Goal: Task Accomplishment & Management: Manage account settings

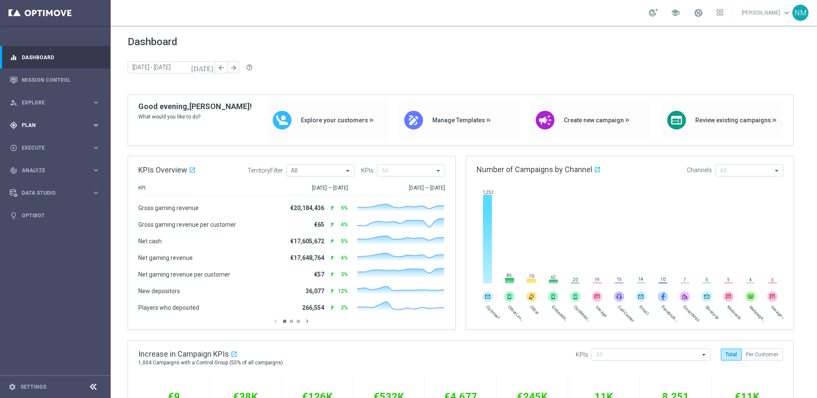
click at [65, 129] on div "gps_fixed Plan keyboard_arrow_right" at bounding box center [55, 125] width 110 height 23
click at [50, 143] on link "Target Groups" at bounding box center [55, 142] width 66 height 7
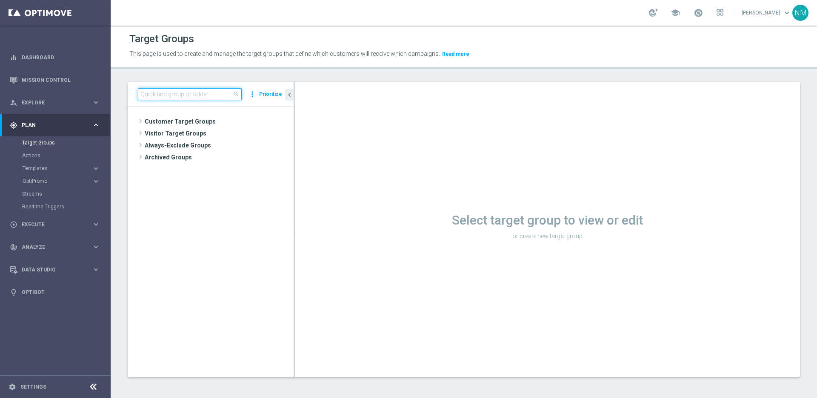
click at [192, 89] on input at bounding box center [190, 94] width 104 height 12
paste input "UK_EMAIL_UK BRAND REFRESH SURVEY_Desktop Users"
type input "UK_EMAIL_UK BRAND REFRESH SURVEY_Desktop Users"
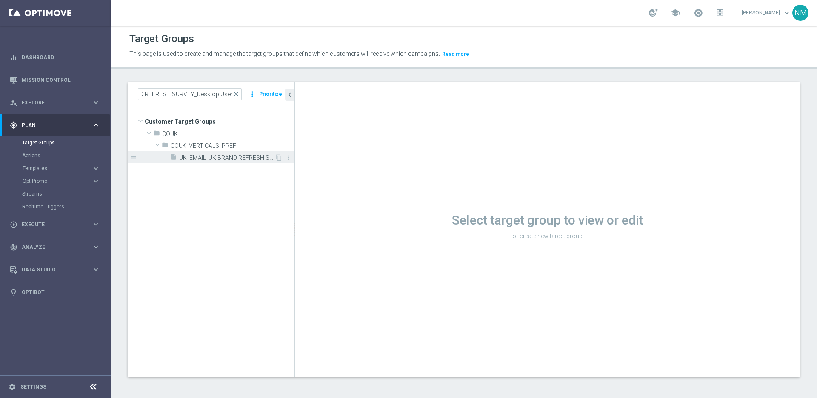
click at [240, 154] on span "UK_EMAIL_UK BRAND REFRESH SURVEY_Desktop Users" at bounding box center [226, 157] width 95 height 7
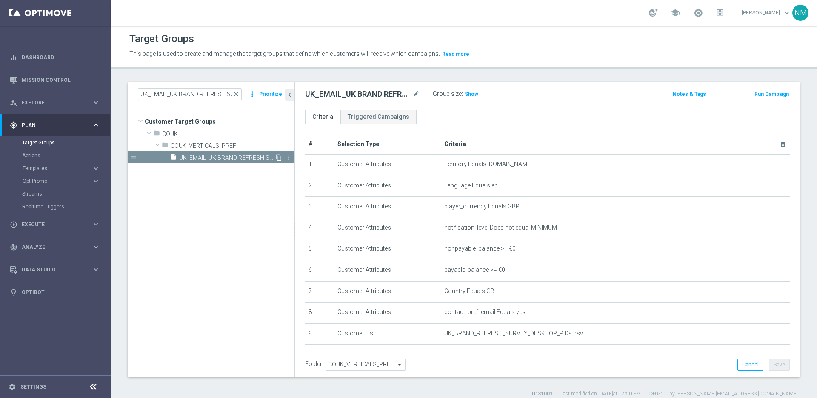
click at [277, 158] on icon "content_copy" at bounding box center [278, 157] width 7 height 7
click at [416, 94] on icon "mode_edit" at bounding box center [416, 94] width 8 height 10
click at [339, 92] on input "Copy of UK_EMAIL_UK BRAND REFRESH SURVEY_Desktop Users" at bounding box center [362, 95] width 115 height 12
drag, startPoint x: 329, startPoint y: 95, endPoint x: 278, endPoint y: 95, distance: 50.6
click at [278, 95] on as-split "UK_EMAIL_UK BRAND REFRESH SURVEY_Desktop Users close more_vert Prioritize Custo…" at bounding box center [464, 229] width 672 height 295
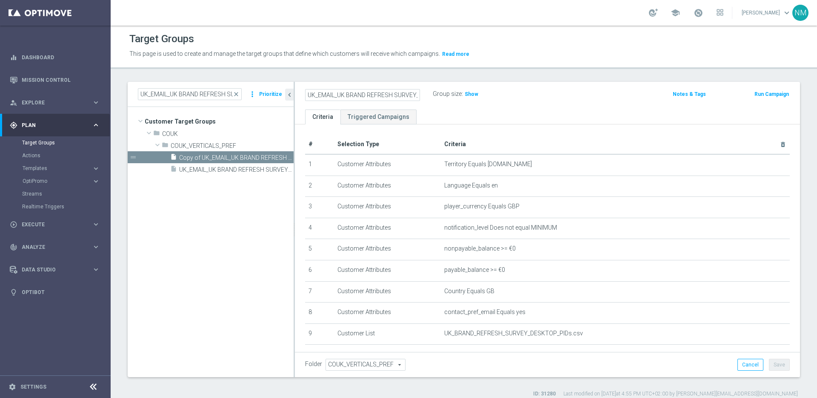
click at [410, 94] on input "UK_EMAIL_UK BRAND REFRESH SURVEY_Desktop Users" at bounding box center [362, 95] width 115 height 12
type input "UK_EMAIL_UK BRAND REFRESH SURVEY_Desktop Users_Reminder"
click at [531, 103] on div "UK_EMAIL_UK BRAND REFRESH SURVEY_Desktop Users_Reminder Group size : Show Notes…" at bounding box center [547, 96] width 505 height 28
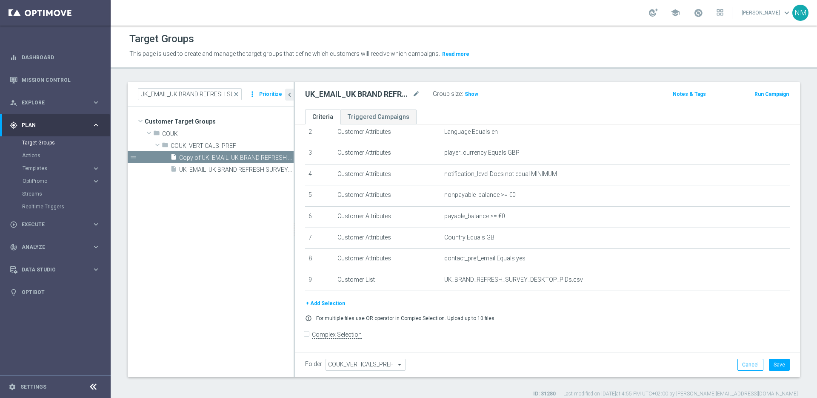
click at [323, 303] on button "+ Add Selection" at bounding box center [325, 302] width 41 height 9
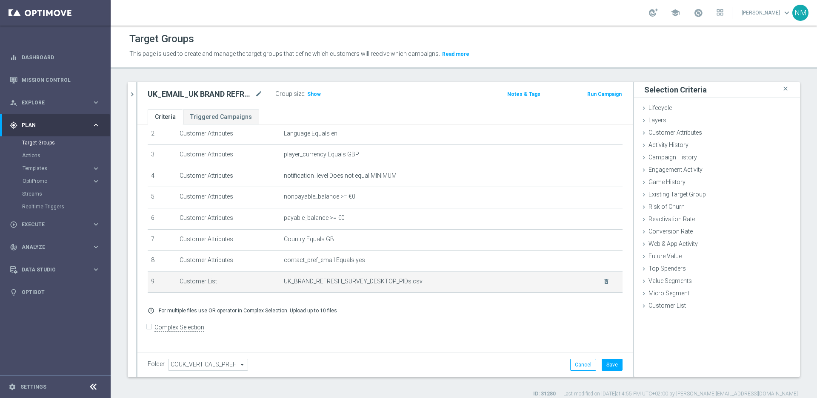
scroll to position [45, 0]
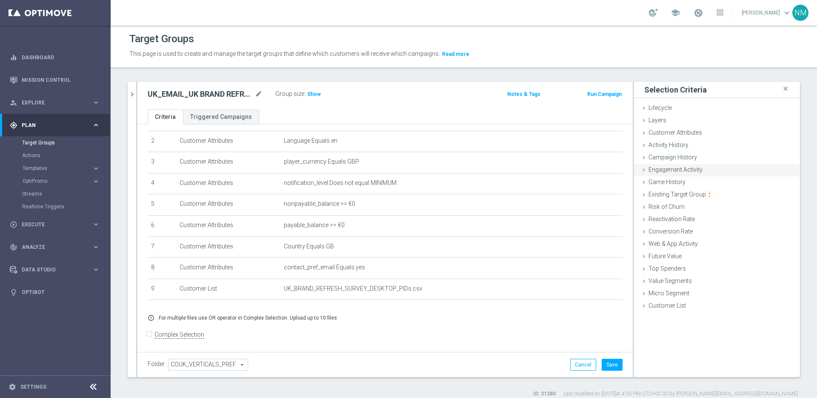
click at [665, 170] on span "Engagement Activity" at bounding box center [676, 169] width 54 height 7
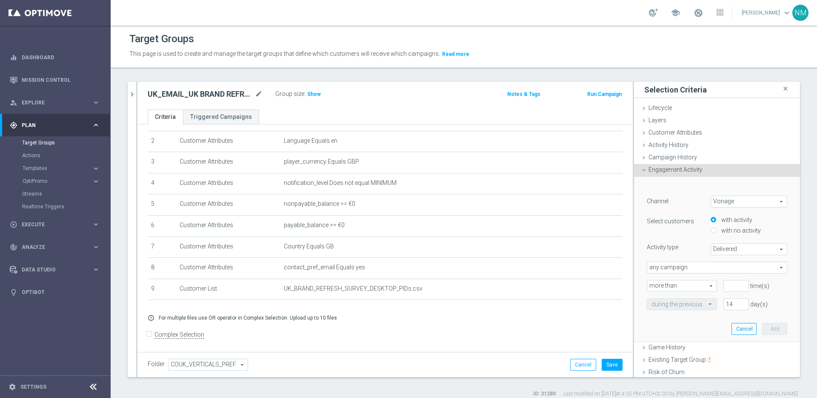
click at [713, 203] on span "Vonage" at bounding box center [749, 201] width 76 height 11
click at [727, 233] on span "Optimail" at bounding box center [748, 235] width 67 height 7
type input "Optimail"
type input "Bounced"
click at [726, 231] on label "with no activity" at bounding box center [740, 230] width 42 height 8
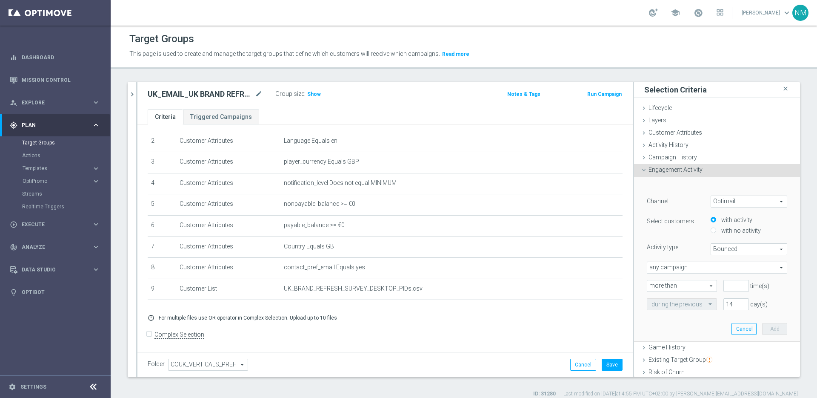
click at [716, 231] on input "with no activity" at bounding box center [714, 231] width 6 height 6
radio input "true"
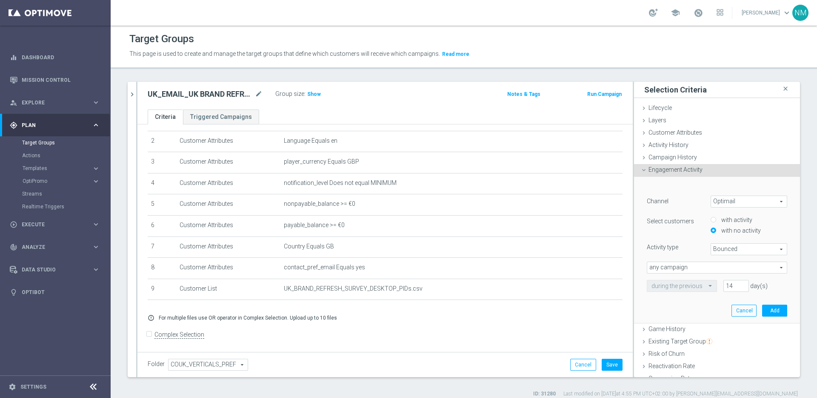
click at [723, 219] on label "with activity" at bounding box center [735, 220] width 33 height 8
click at [716, 219] on input "with activity" at bounding box center [714, 220] width 6 height 6
radio input "true"
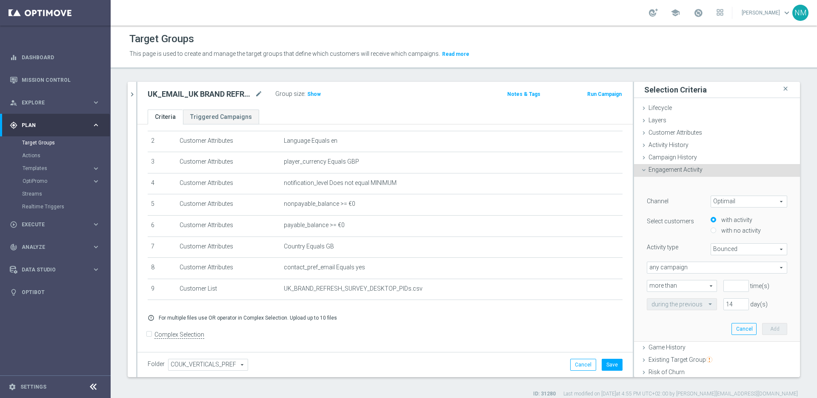
click at [726, 227] on label "with no activity" at bounding box center [740, 230] width 42 height 8
click at [716, 228] on input "with no activity" at bounding box center [714, 231] width 6 height 6
radio input "true"
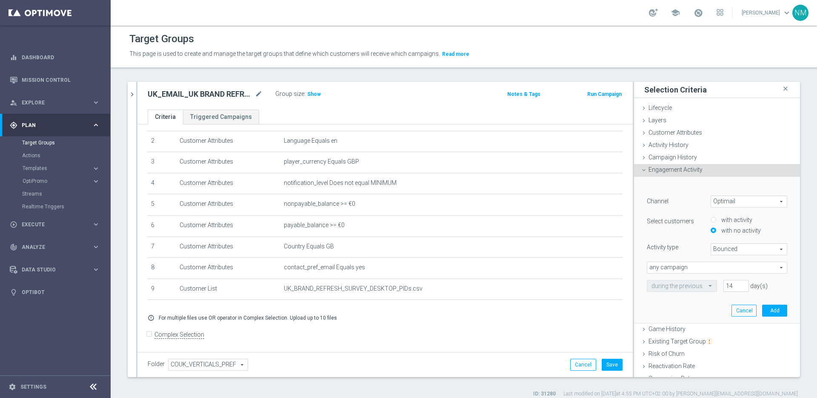
click at [737, 251] on span "Bounced" at bounding box center [749, 248] width 76 height 11
click at [729, 267] on label "Clicked" at bounding box center [749, 272] width 76 height 11
type input "Clicked"
click at [724, 267] on span "any campaign" at bounding box center [717, 267] width 140 height 11
click at [677, 303] on span "one or more actions" at bounding box center [717, 301] width 131 height 7
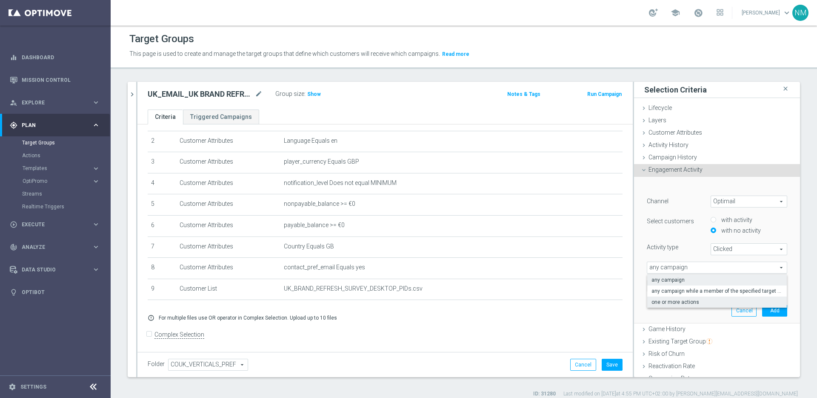
type input "one or more actions"
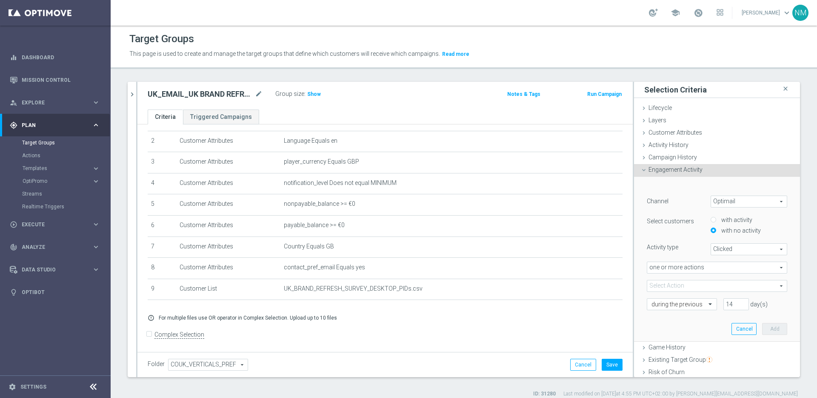
click at [696, 290] on span at bounding box center [717, 285] width 140 height 11
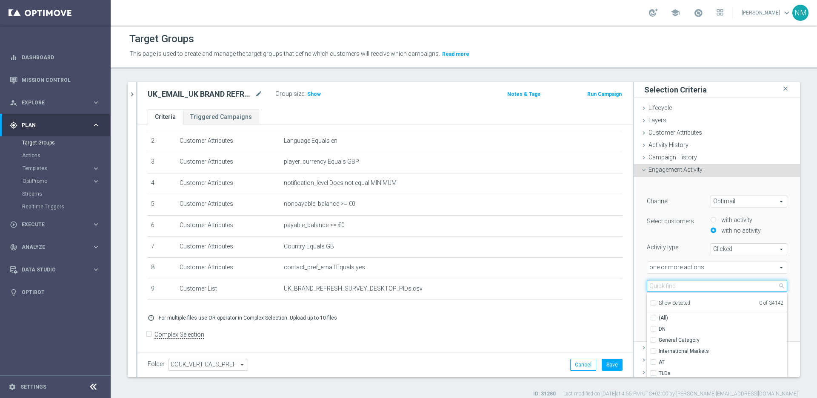
click at [693, 288] on input "search" at bounding box center [717, 286] width 140 height 12
paste input "en_GB__DESKTOP_BRAND_REFRESH_SURVEY__NVIP_EMA_SER_MIX_W37"
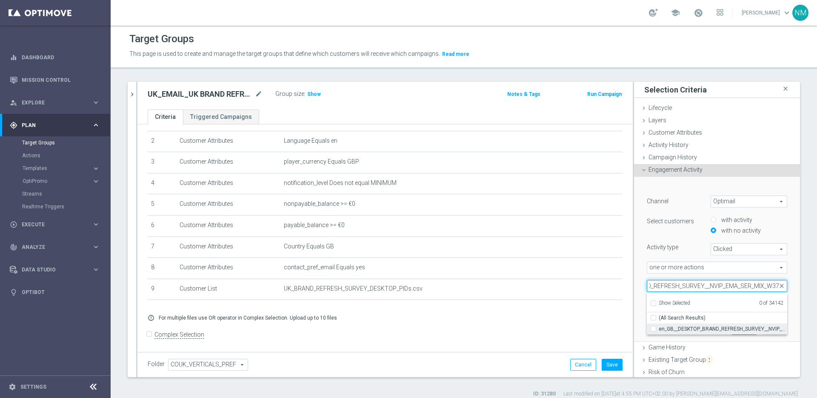
type input "en_GB__DESKTOP_BRAND_REFRESH_SURVEY__NVIP_EMA_SER_MIX_W37"
click at [674, 327] on span "en_GB__DESKTOP_BRAND_REFRESH_SURVEY__NVIP_EMA_SER_MIX_W37" at bounding box center [723, 328] width 129 height 7
click at [659, 327] on input "en_GB__DESKTOP_BRAND_REFRESH_SURVEY__NVIP_EMA_SER_MIX_W37" at bounding box center [656, 329] width 6 height 6
checkbox input "true"
type input "en_GB__DESKTOP_BRAND_REFRESH_SURVEY__NVIP_EMA_SER_MIX_W37"
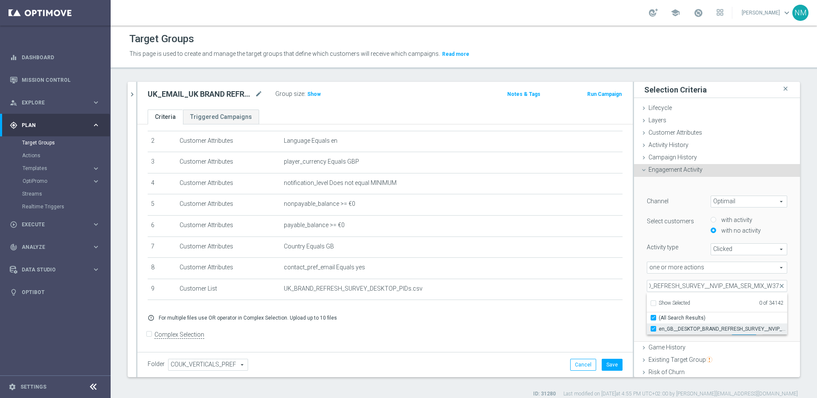
checkbox input "true"
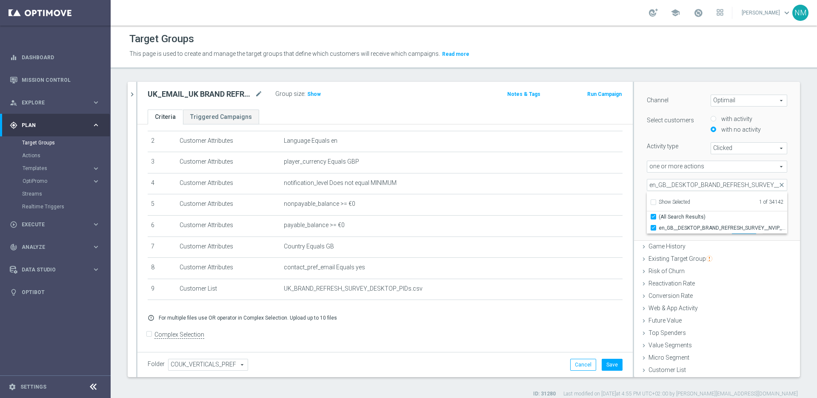
click at [784, 192] on div "﻿ Channel Optimail Optimail arrow_drop_down search Select customers with activi…" at bounding box center [717, 158] width 166 height 165
click at [726, 202] on input "14" at bounding box center [737, 203] width 26 height 12
type input "1"
type input "9"
click at [771, 226] on button "Add" at bounding box center [774, 228] width 25 height 12
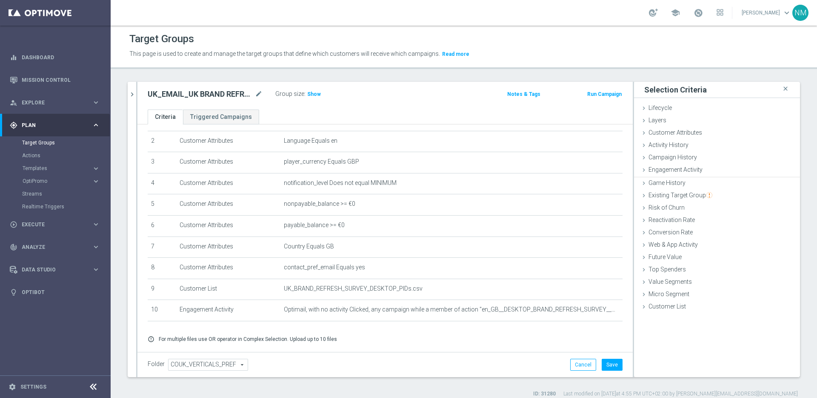
scroll to position [0, 0]
click at [318, 95] on span "Show" at bounding box center [314, 94] width 14 height 6
click at [257, 91] on icon "mode_edit" at bounding box center [259, 94] width 8 height 10
click at [237, 95] on input "UK_EMAIL_UK BRAND REFRESH SURVEY_Desktop Users_Reminder" at bounding box center [205, 95] width 115 height 12
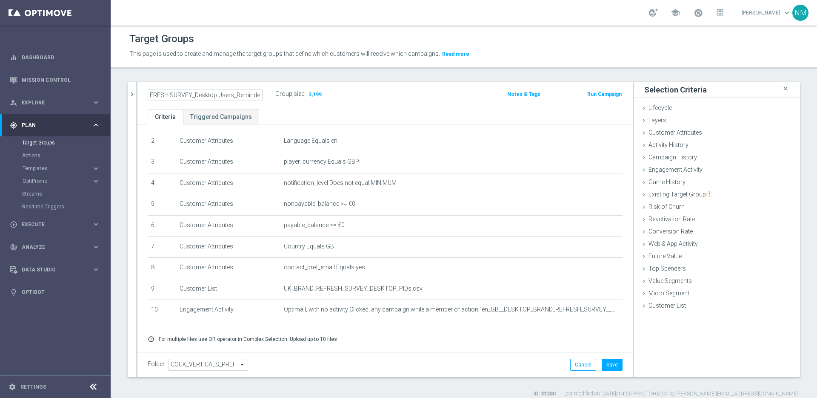
click at [237, 95] on input "UK_EMAIL_UK BRAND REFRESH SURVEY_Desktop Users_Reminder" at bounding box center [205, 95] width 115 height 12
click at [602, 360] on button "Save" at bounding box center [612, 364] width 21 height 12
click at [50, 166] on span "Templates" at bounding box center [53, 168] width 61 height 5
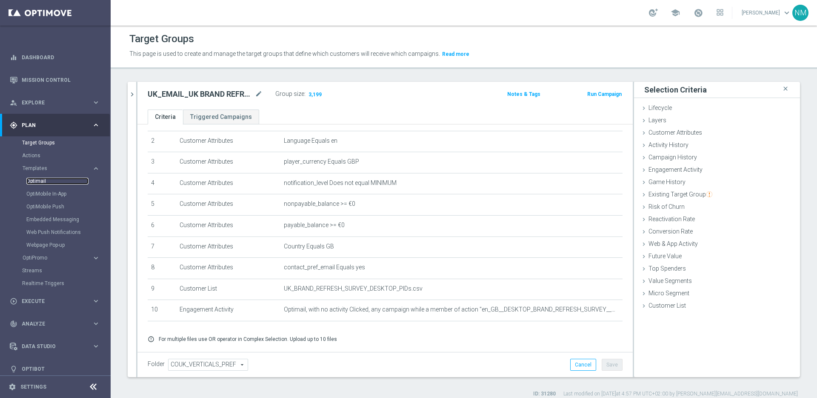
click at [44, 180] on link "Optimail" at bounding box center [57, 180] width 62 height 7
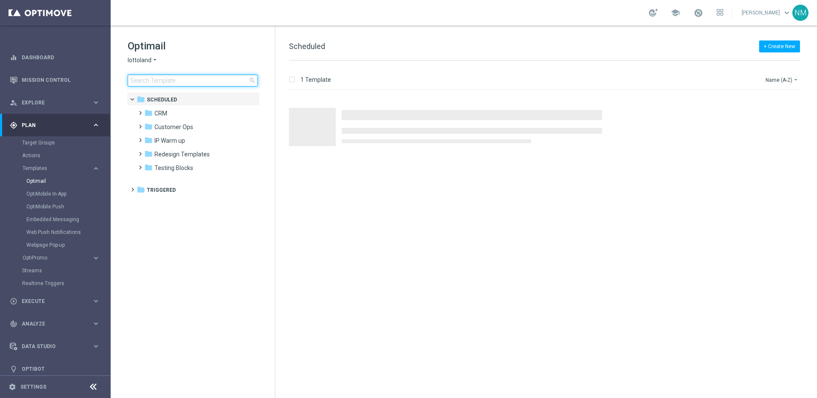
click at [175, 83] on input at bounding box center [193, 80] width 130 height 12
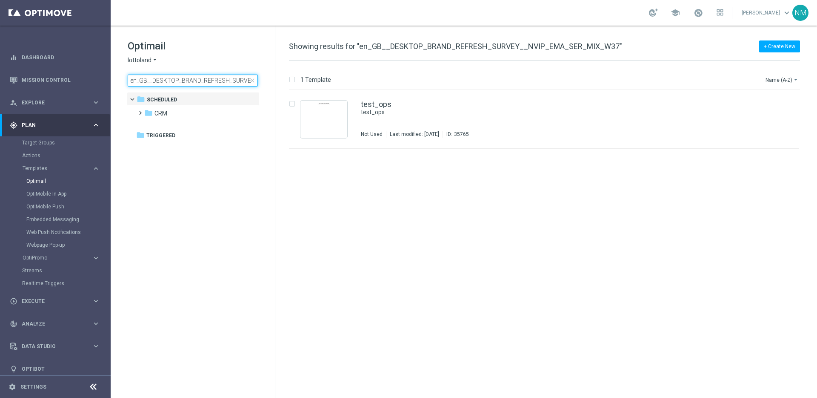
scroll to position [0, 75]
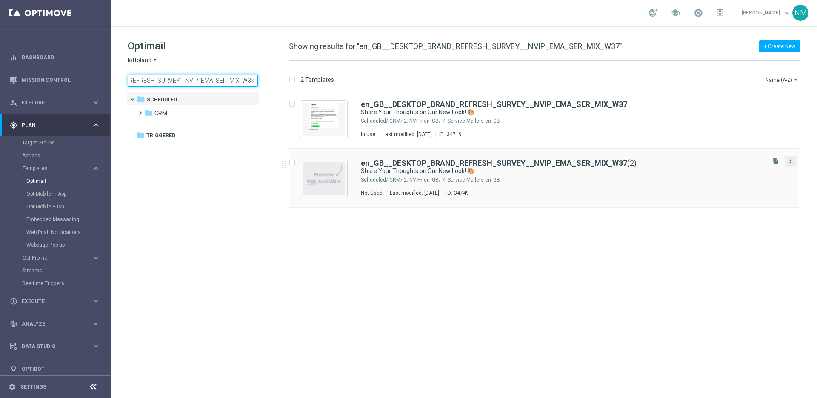
type input "en_GB__DESKTOP_BRAND_REFRESH_SURVEY__NVIP_EMA_SER_MIX_W37"
click at [790, 163] on icon "more_vert" at bounding box center [790, 160] width 7 height 7
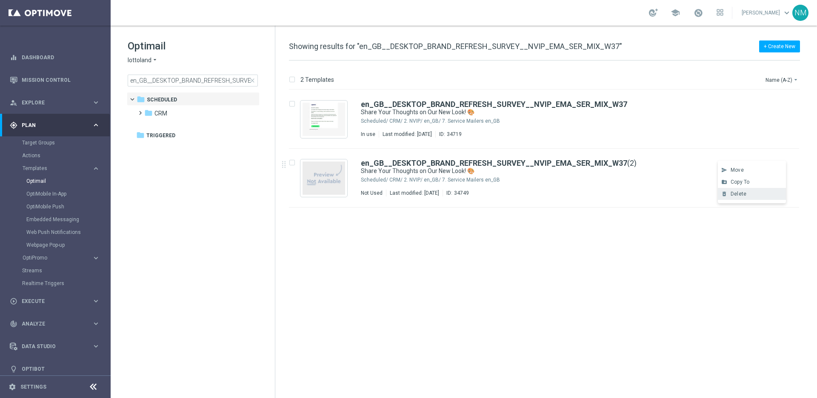
click at [744, 194] on span "Delete" at bounding box center [739, 194] width 16 height 6
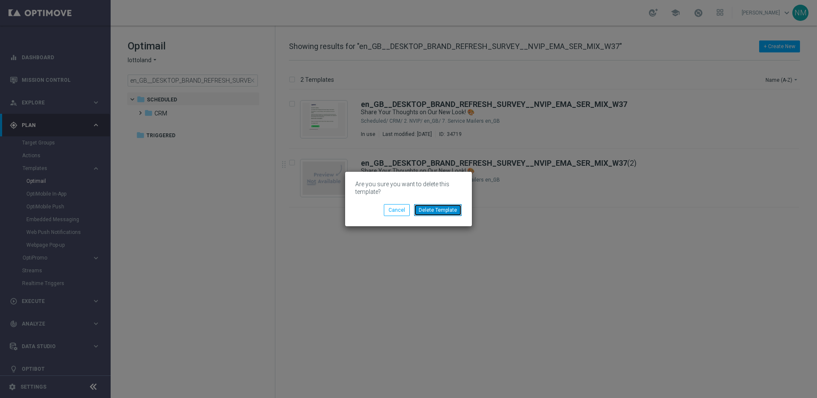
click at [438, 212] on button "Delete Template" at bounding box center [438, 210] width 48 height 12
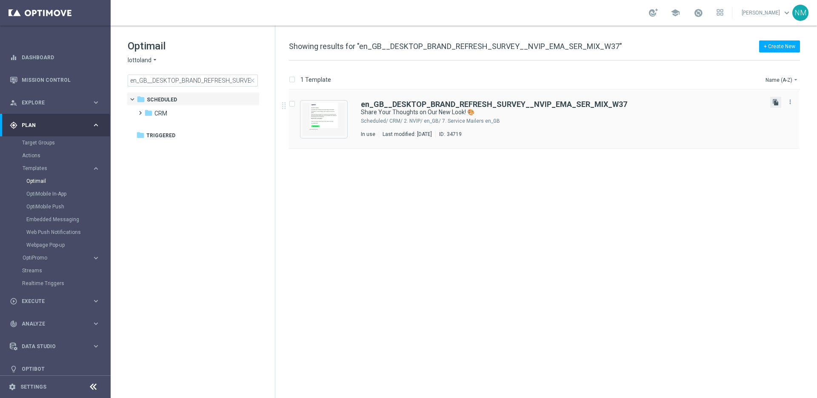
click at [775, 103] on icon "file_copy" at bounding box center [775, 102] width 7 height 7
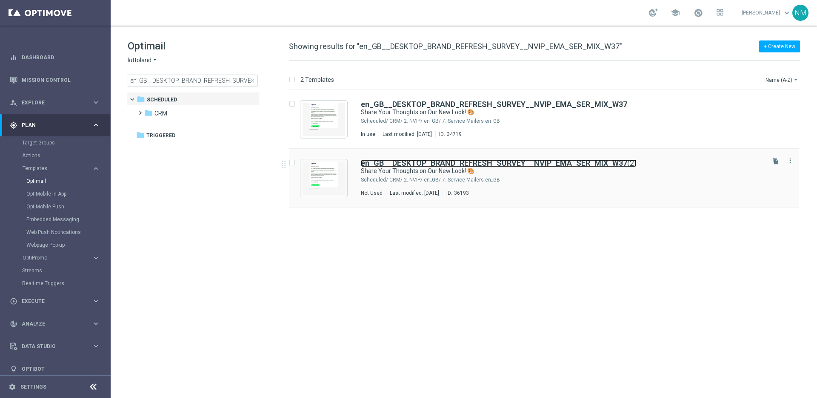
click at [595, 161] on b "en_GB__DESKTOP_BRAND_REFRESH_SURVEY__NVIP_EMA_SER_MIX_W37" at bounding box center [494, 162] width 266 height 9
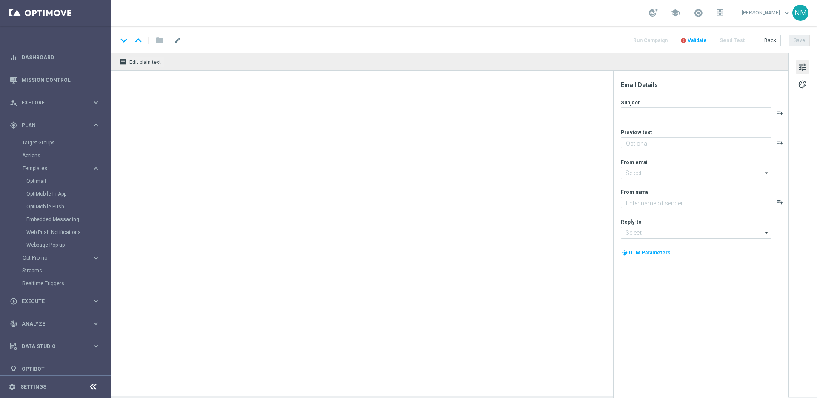
type input "en_GB__DESKTOP_BRAND_REFRESH_SURVEY__NVIP_EMA_SER_MIX_W37(2)"
type textarea "We Value Your Opinion!"
type input "[EMAIL_ADDRESS][DOMAIN_NAME]"
type textarea "Lottoland"
type input "[EMAIL_ADDRESS][DOMAIN_NAME]"
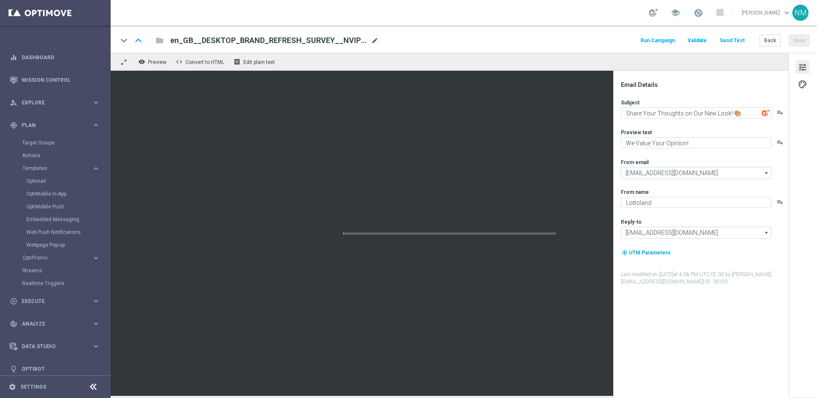
click at [375, 37] on span "mode_edit" at bounding box center [375, 41] width 8 height 8
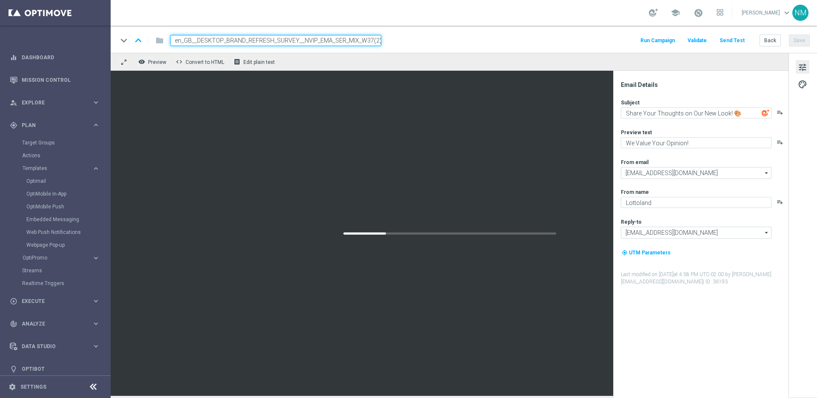
click at [362, 40] on input "en_GB__DESKTOP_BRAND_REFRESH_SURVEY__NVIP_EMA_SER_MIX_W37(2)" at bounding box center [275, 40] width 211 height 11
drag, startPoint x: 371, startPoint y: 40, endPoint x: 431, endPoint y: 46, distance: 60.7
click at [431, 46] on div "keyboard_arrow_down keyboard_arrow_up folder en_GB__DESKTOP_BRAND_REFRESH_SURVE…" at bounding box center [463, 40] width 692 height 11
type input "en_GB__DESKTOP_BRAND_REFRESH_SURVEY__NVIP_EMA_SER_MIX_W37_REMINDER"
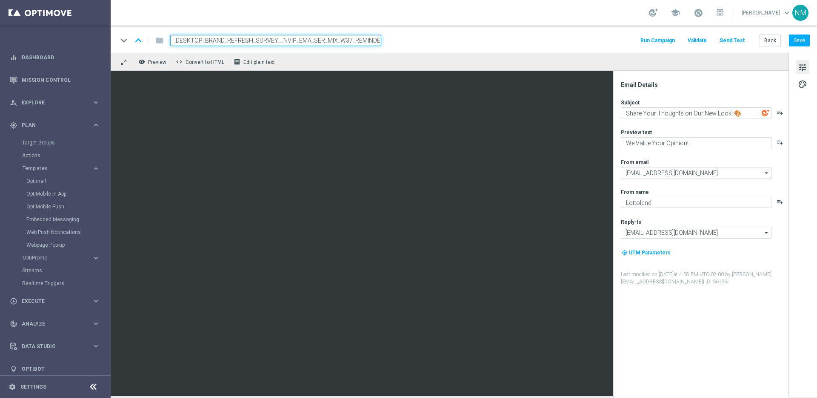
click at [429, 41] on div "keyboard_arrow_down keyboard_arrow_up folder en_GB__DESKTOP_BRAND_REFRESH_SURVE…" at bounding box center [463, 40] width 692 height 11
click at [358, 38] on input "en_GB__DESKTOP_BRAND_REFRESH_SURVEY__NVIP_EMA_SER_MIX_W37_REMINDER" at bounding box center [275, 40] width 211 height 11
click at [467, 43] on div "keyboard_arrow_down keyboard_arrow_up folder en_GB__DESKTOP_BRAND_REFRESH_SURVE…" at bounding box center [463, 40] width 692 height 11
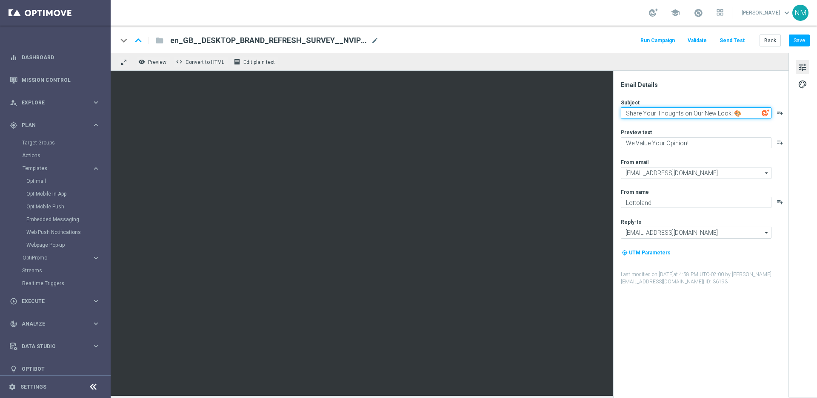
click at [666, 115] on textarea "Share Your Thoughts on Our New Look! 🎨" at bounding box center [696, 112] width 151 height 11
paste textarea "en_GB__DESKTOP_BRAND_REFRESH_SURVEY__NVIP_EMA_SER_MIX_W37"
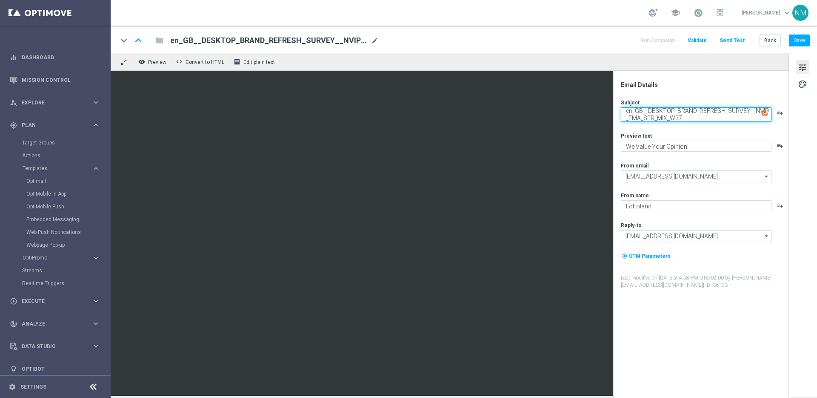
click at [685, 117] on textarea "en_GB__DESKTOP_BRAND_REFRESH_SURVEY__NVIP_EMA_SER_MIX_W37" at bounding box center [696, 114] width 151 height 14
paste textarea "Reminder 🔔 Quick Lottoland App survey"
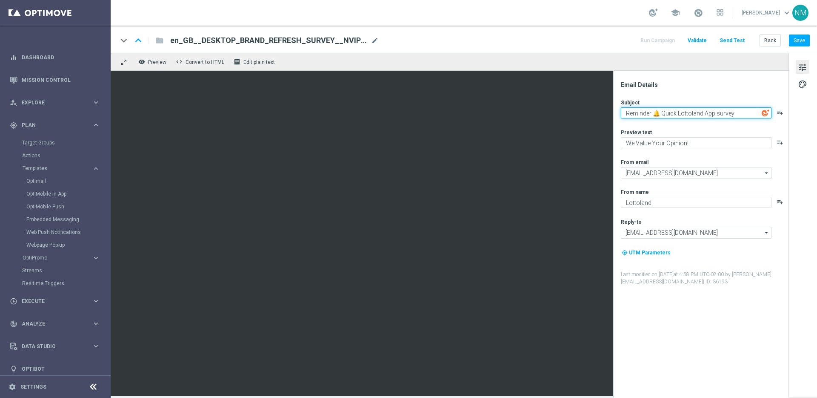
drag, startPoint x: 733, startPoint y: 113, endPoint x: 678, endPoint y: 111, distance: 54.9
click at [678, 111] on textarea "Reminder 🔔 Quick Lottoland App survey" at bounding box center [696, 112] width 151 height 11
type textarea "Reminder 🔔 Quick survey"
drag, startPoint x: 688, startPoint y: 126, endPoint x: 664, endPoint y: 118, distance: 25.3
click at [688, 126] on div "Subject Reminder 🔔 Quick survey playlist_add Preview text We Value Your Opinion…" at bounding box center [704, 192] width 167 height 186
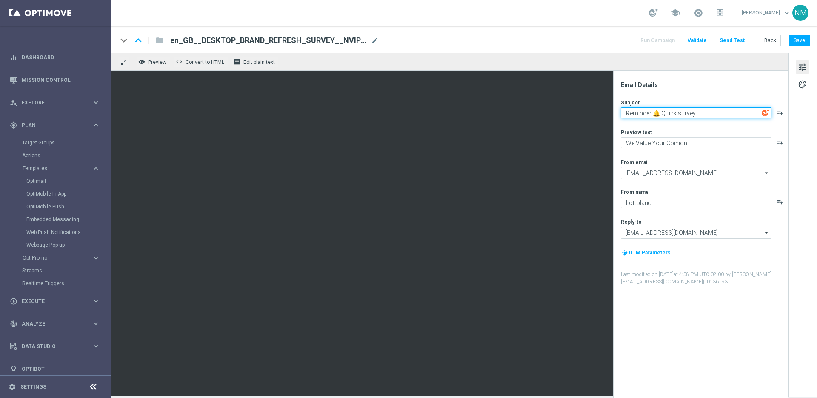
click at [661, 113] on textarea "Reminder 🔔 Quick survey" at bounding box center [696, 112] width 151 height 11
click at [281, 37] on span "en_GB__DESKTOP_BRAND_REFRESH_SURVEY__NVIP_EMA_SER_MIX_W37_REMINDER" at bounding box center [268, 40] width 197 height 10
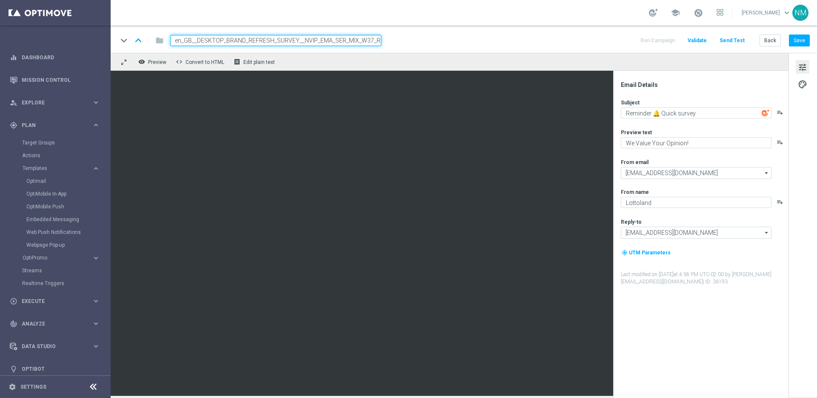
click at [278, 38] on input "en_GB__DESKTOP_BRAND_REFRESH_SURVEY__NVIP_EMA_SER_MIX_W37_REMINDER" at bounding box center [275, 40] width 211 height 11
click at [226, 41] on span "en_GB__DESKTOP_BRAND_REFRESH_SURVEY__NVIP_EMA_SER_MIX_W37_REMINDER" at bounding box center [268, 40] width 197 height 10
click at [221, 40] on input "en_GB__DESKTOP_BRAND_REFRESH_SURVEY__NVIP_EMA_SER_MIX_W37_REMINDER" at bounding box center [275, 40] width 211 height 11
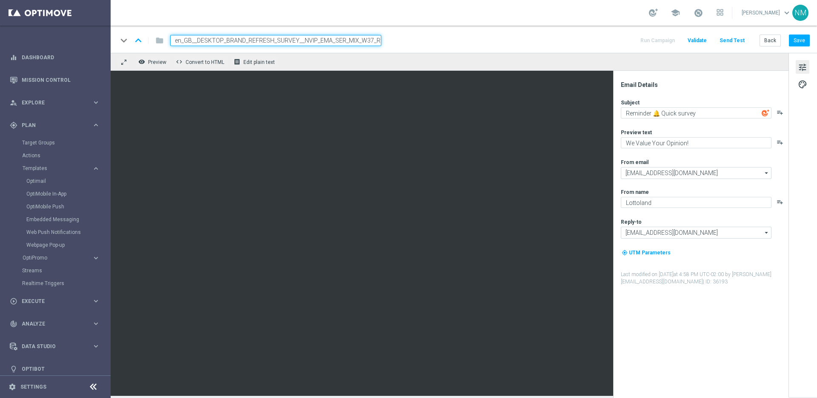
click at [221, 40] on input "en_GB__DESKTOP_BRAND_REFRESH_SURVEY__NVIP_EMA_SER_MIX_W37_REMINDER" at bounding box center [275, 40] width 211 height 11
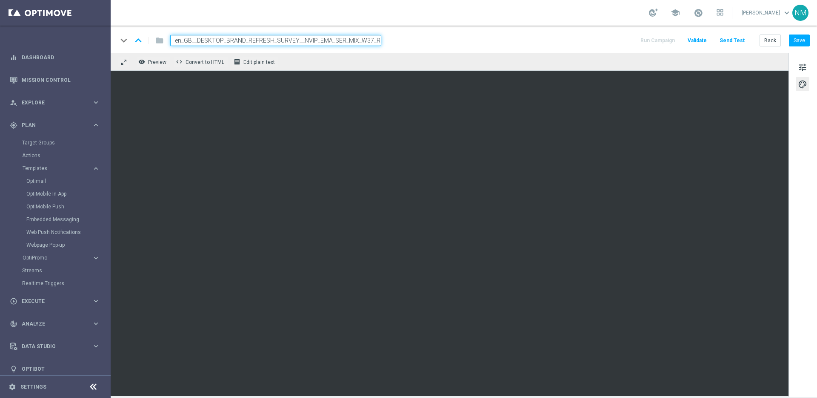
click at [798, 47] on div "keyboard_arrow_down keyboard_arrow_up folder en_GB__DESKTOP_BRAND_REFRESH_SURVE…" at bounding box center [464, 39] width 707 height 27
click at [798, 43] on button "Save" at bounding box center [799, 40] width 21 height 12
click at [698, 39] on span "Validate" at bounding box center [697, 40] width 19 height 6
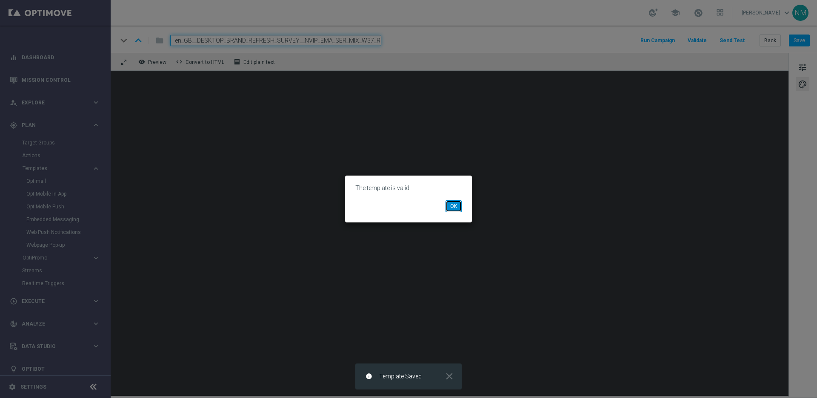
click at [446, 208] on button "OK" at bounding box center [454, 206] width 16 height 12
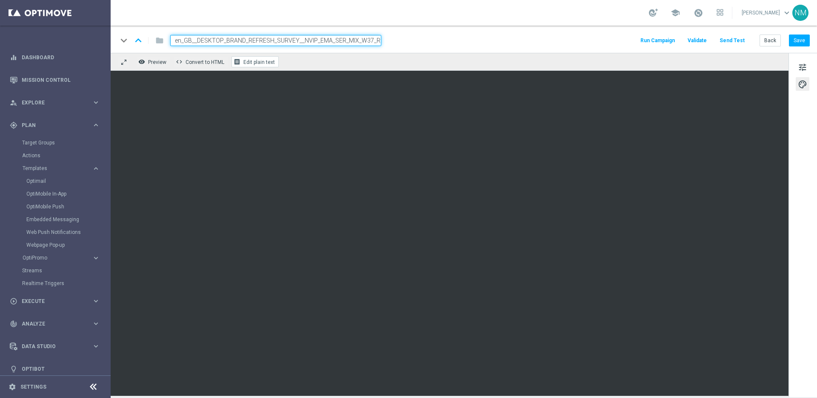
click at [262, 60] on span "Edit plain text" at bounding box center [258, 62] width 31 height 6
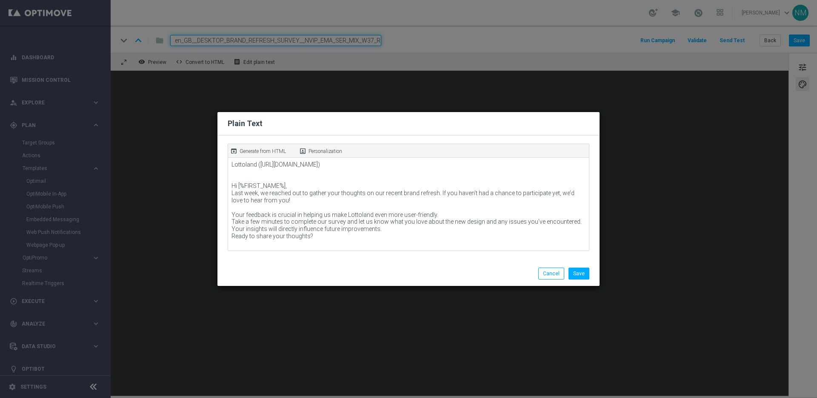
click at [273, 148] on p "Generate from HTML" at bounding box center [263, 151] width 46 height 8
click at [587, 277] on button "Save" at bounding box center [579, 273] width 21 height 12
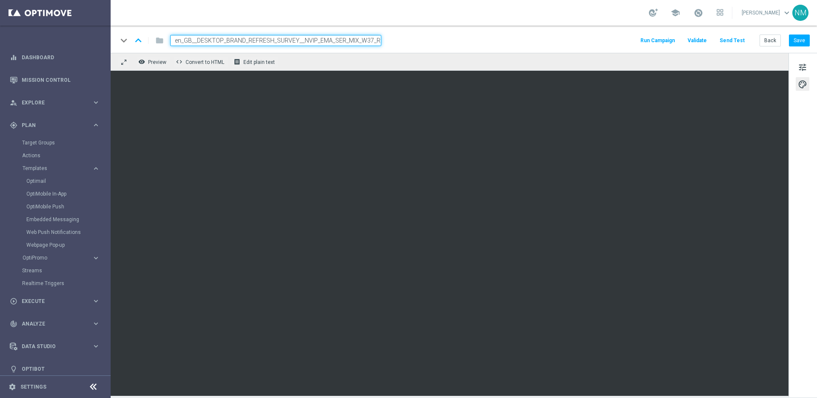
click at [706, 40] on span "Validate" at bounding box center [697, 40] width 19 height 6
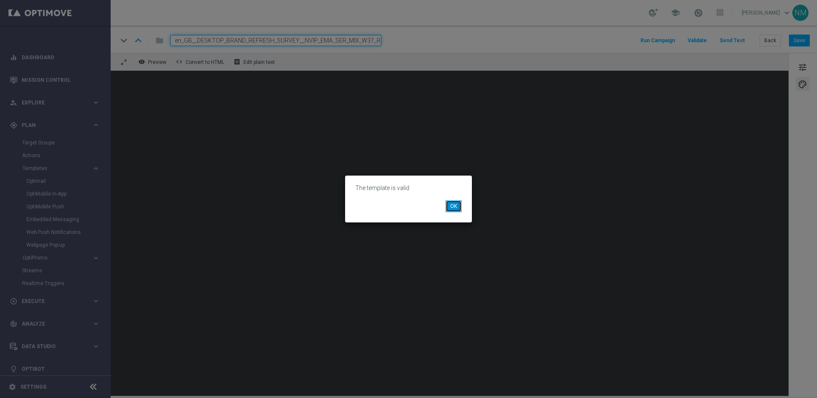
click at [451, 205] on button "OK" at bounding box center [454, 206] width 16 height 12
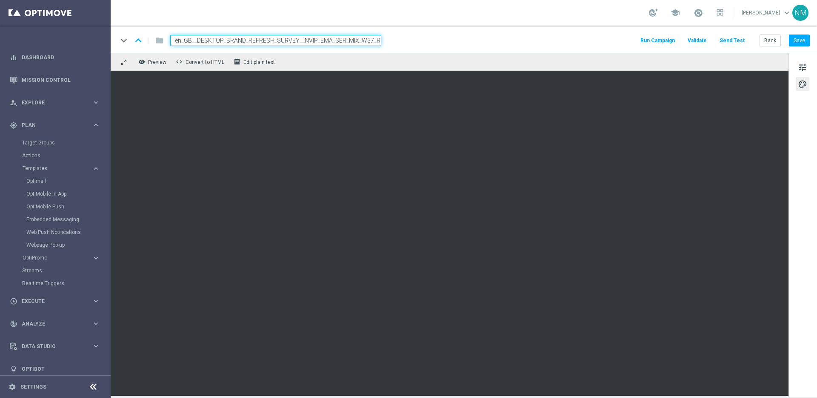
click at [728, 42] on button "Send Test" at bounding box center [732, 40] width 28 height 11
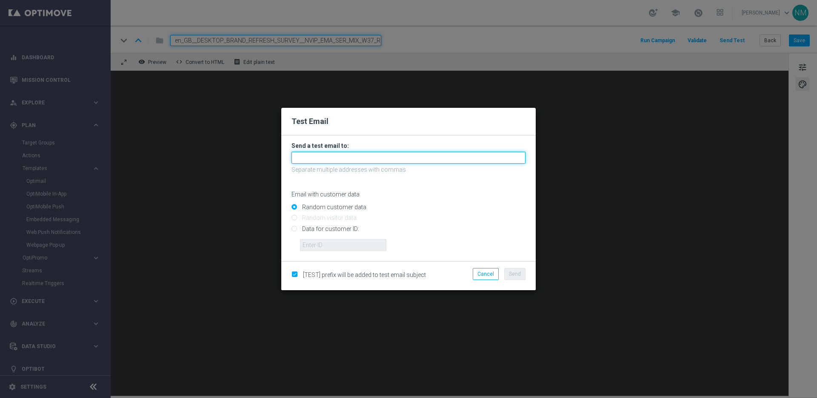
click at [365, 153] on input "text" at bounding box center [409, 158] width 234 height 12
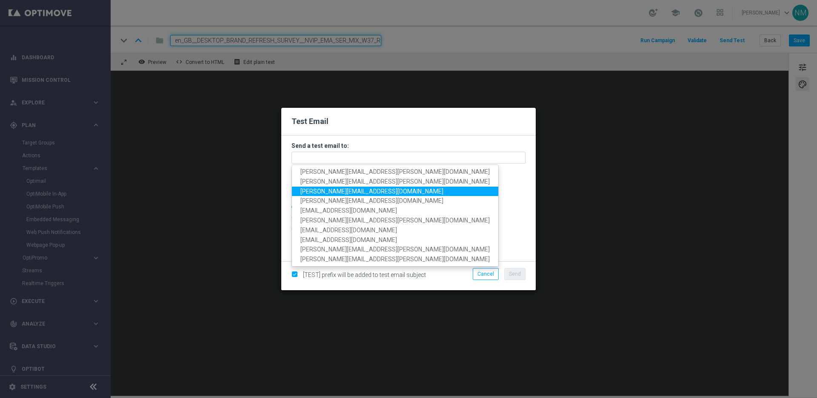
click at [309, 190] on span "[PERSON_NAME][EMAIL_ADDRESS][DOMAIN_NAME]" at bounding box center [371, 190] width 143 height 7
type input "[PERSON_NAME][EMAIL_ADDRESS][DOMAIN_NAME]"
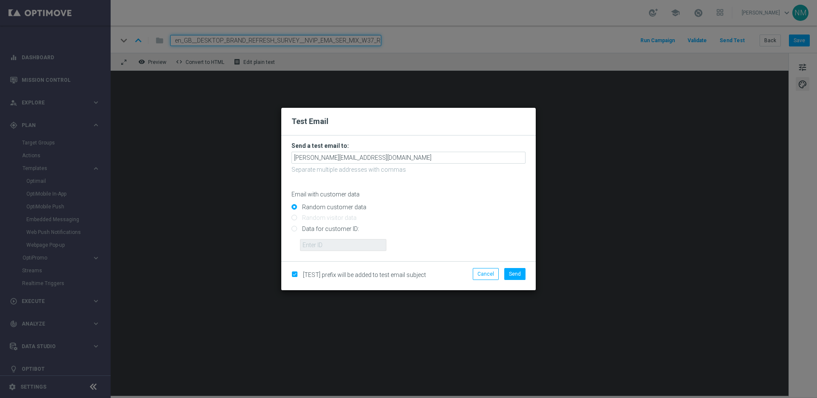
click at [300, 227] on input "Data for customer ID:" at bounding box center [409, 232] width 234 height 12
radio input "true"
click at [327, 245] on input "text" at bounding box center [343, 245] width 86 height 12
click at [343, 244] on input "text" at bounding box center [343, 245] width 86 height 12
paste input "220553462"
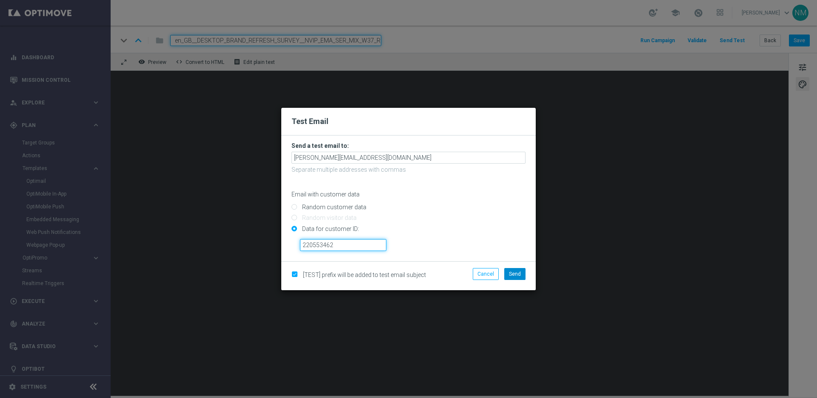
type input "220553462"
click at [514, 273] on span "Send" at bounding box center [515, 274] width 12 height 6
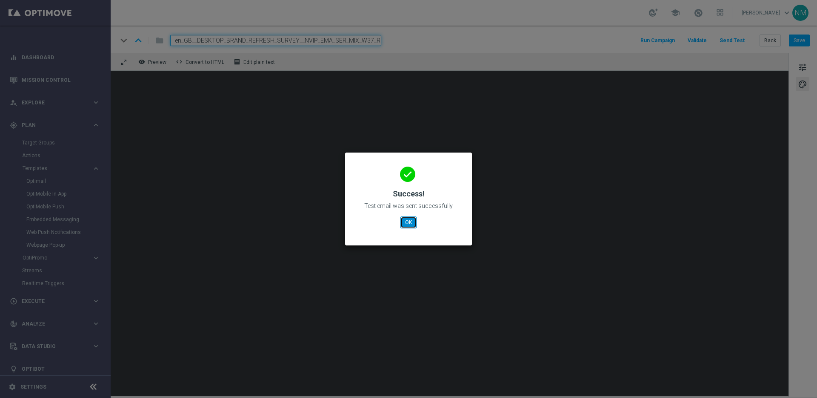
click at [411, 217] on button "OK" at bounding box center [409, 222] width 16 height 12
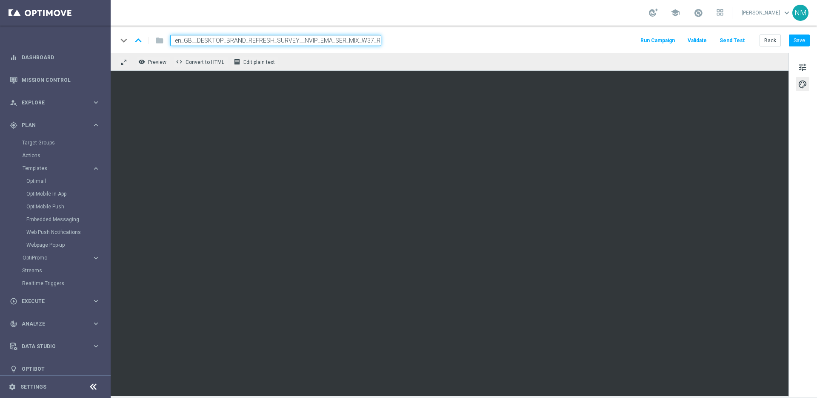
click at [726, 41] on button "Send Test" at bounding box center [732, 40] width 28 height 11
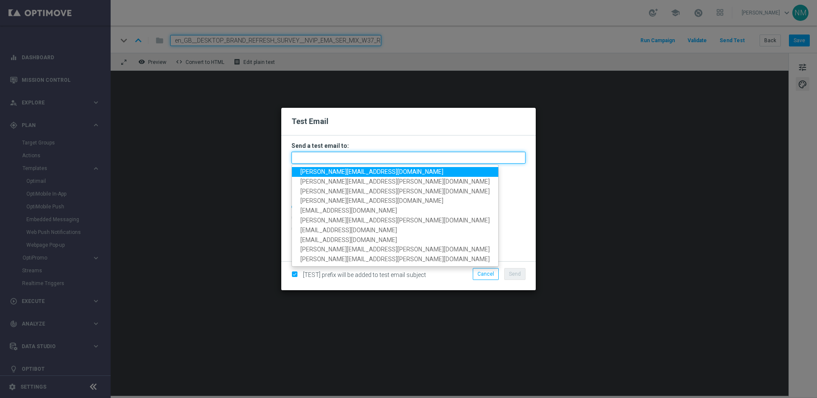
click at [413, 155] on input "text" at bounding box center [409, 158] width 234 height 12
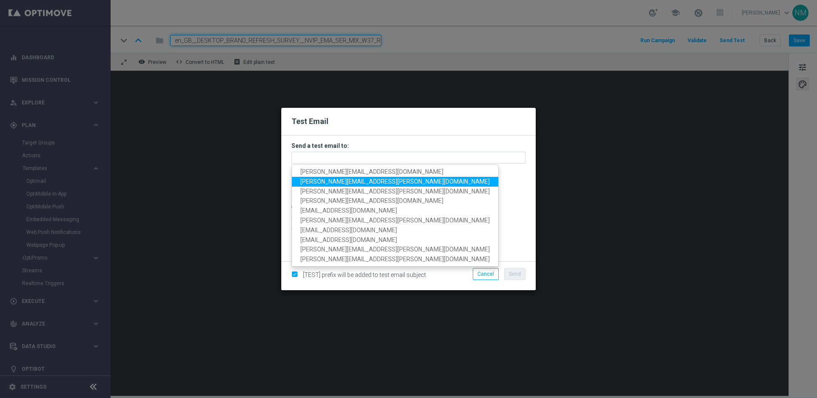
click at [314, 183] on span "[PERSON_NAME][EMAIL_ADDRESS][PERSON_NAME][DOMAIN_NAME]" at bounding box center [394, 181] width 189 height 7
type input "[PERSON_NAME][EMAIL_ADDRESS][PERSON_NAME][DOMAIN_NAME]"
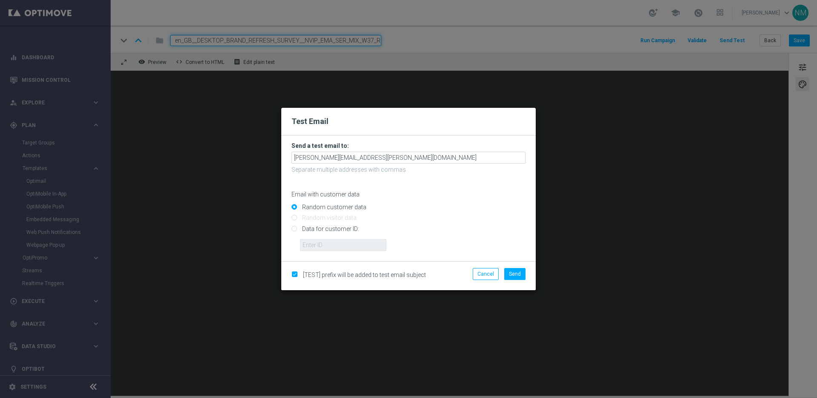
click at [321, 229] on input "Data for customer ID:" at bounding box center [409, 232] width 234 height 12
radio input "true"
click at [316, 241] on input "text" at bounding box center [343, 245] width 86 height 12
paste input "220553462"
type input "220553462"
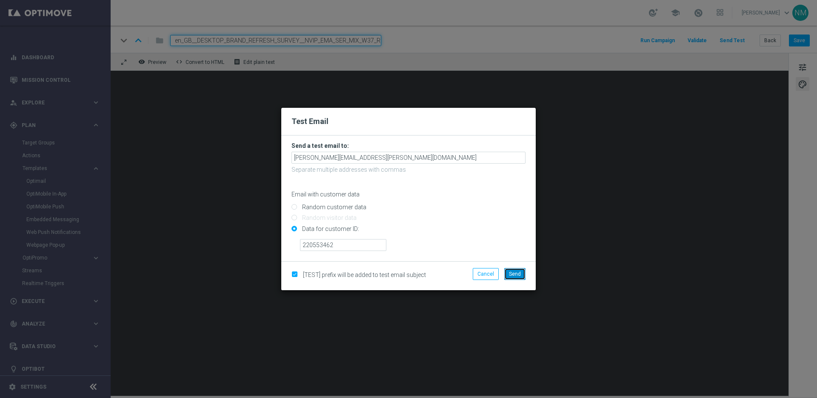
click at [515, 271] on span "Send" at bounding box center [515, 274] width 12 height 6
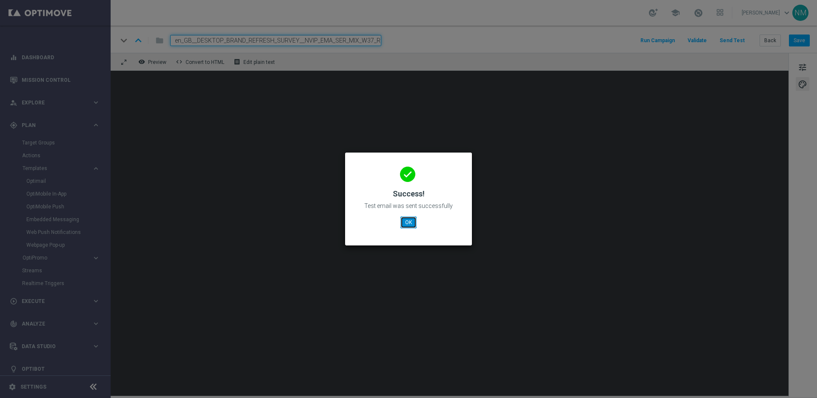
click at [412, 223] on button "OK" at bounding box center [409, 222] width 16 height 12
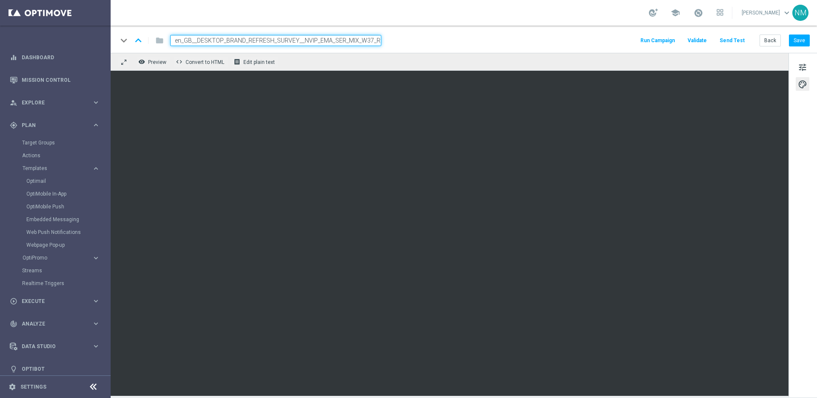
click at [743, 43] on button "Send Test" at bounding box center [732, 40] width 28 height 11
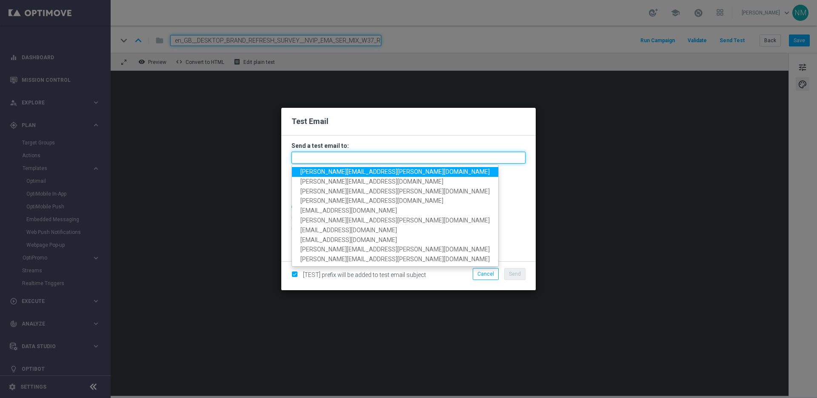
click at [432, 152] on input "text" at bounding box center [409, 158] width 234 height 12
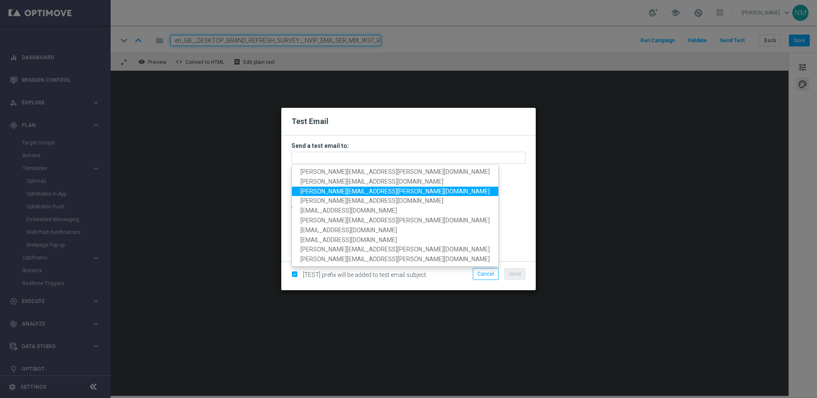
click at [321, 190] on span "[PERSON_NAME][EMAIL_ADDRESS][PERSON_NAME][DOMAIN_NAME]" at bounding box center [394, 190] width 189 height 7
type input "[PERSON_NAME][EMAIL_ADDRESS][PERSON_NAME][DOMAIN_NAME]"
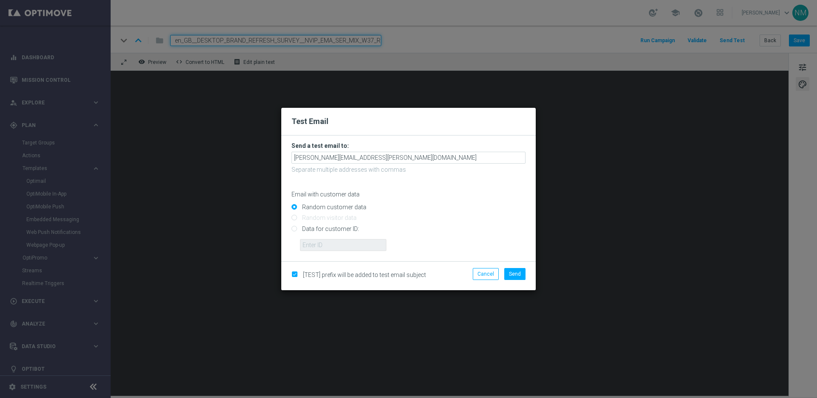
click at [312, 231] on input "Data for customer ID:" at bounding box center [409, 232] width 234 height 12
radio input "true"
click at [315, 245] on input "text" at bounding box center [343, 245] width 86 height 12
paste input "220553462"
type input "220553462"
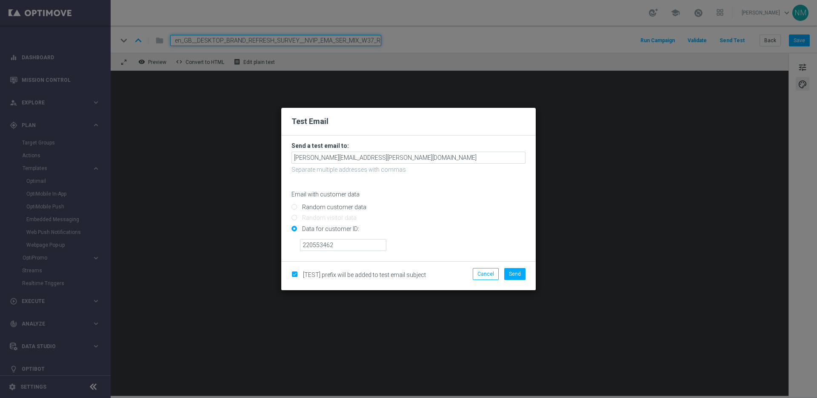
click at [505, 282] on div "Cancel Send" at bounding box center [491, 276] width 82 height 16
click at [513, 276] on span "Send" at bounding box center [515, 274] width 12 height 6
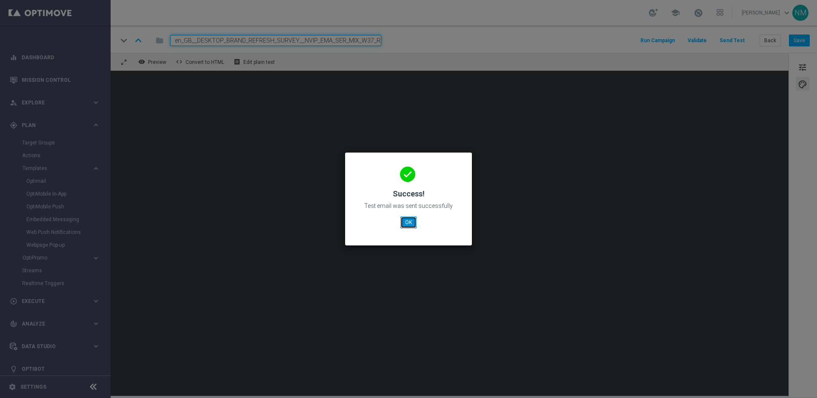
click at [409, 224] on button "OK" at bounding box center [409, 222] width 16 height 12
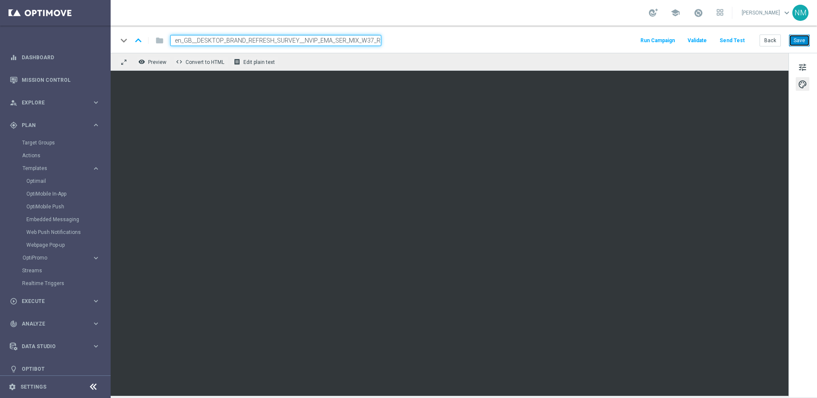
click at [795, 44] on button "Save" at bounding box center [799, 40] width 21 height 12
click at [46, 143] on link "Target Groups" at bounding box center [55, 142] width 66 height 7
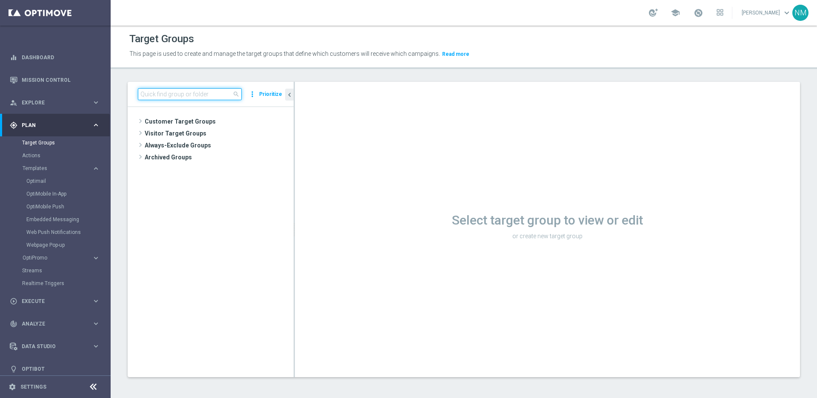
click at [191, 93] on input at bounding box center [190, 94] width 104 height 12
paste input "UK_EMAIL_UK BRAND REFRESH SURVEY_Mobile Web Users"
type input "UK_EMAIL_UK BRAND REFRESH SURVEY_Mobile Web Users"
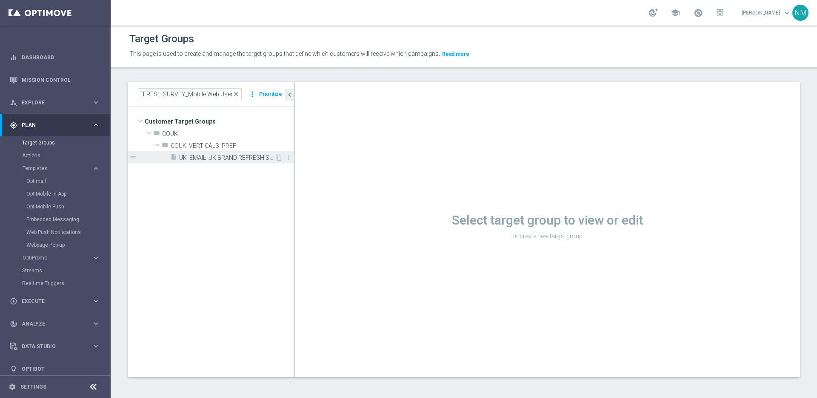
click at [250, 154] on span "UK_EMAIL_UK BRAND REFRESH SURVEY_Mobile Web Users" at bounding box center [226, 157] width 95 height 7
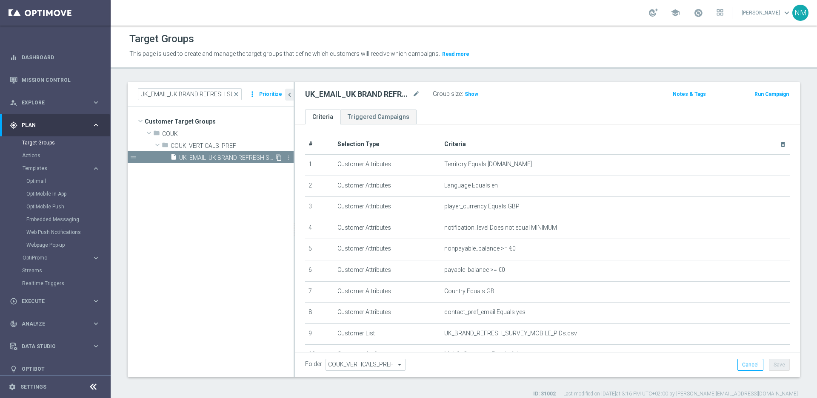
click at [279, 156] on icon "content_copy" at bounding box center [278, 157] width 7 height 7
click at [246, 158] on span "Copy of UK_EMAIL_UK BRAND REFRESH SURVEY_Mobile Web Users" at bounding box center [226, 157] width 95 height 7
click at [414, 94] on icon "mode_edit" at bounding box center [416, 94] width 8 height 10
click at [328, 95] on input "Copy of UK_EMAIL_UK BRAND REFRESH SURVEY_Mobile Web Users" at bounding box center [362, 95] width 115 height 12
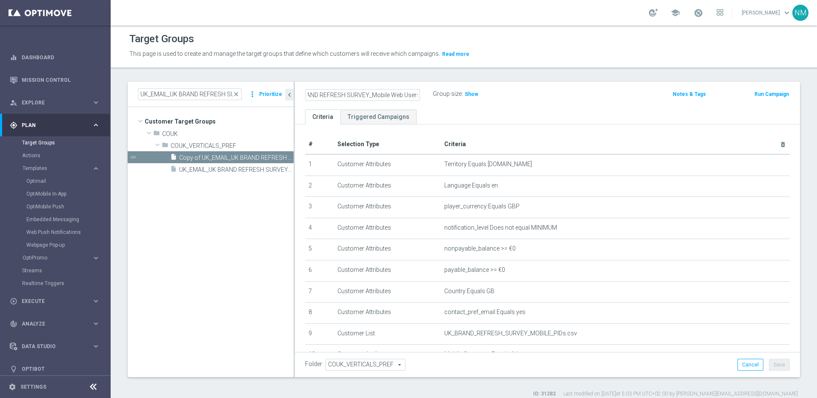
scroll to position [0, 0]
drag, startPoint x: 330, startPoint y: 95, endPoint x: 298, endPoint y: 95, distance: 31.9
click at [299, 95] on div "Copy of UK_EMAIL_UK BRAND REFRESH SURVEY_Mobile Web Users" at bounding box center [363, 95] width 128 height 12
click at [417, 95] on input "UK_EMAIL_UK BRAND REFRESH SURVEY_Mobile Web Users" at bounding box center [362, 95] width 115 height 12
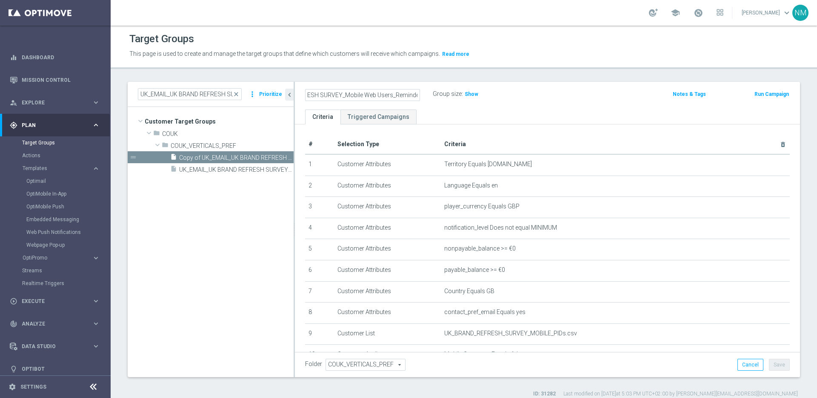
scroll to position [0, 76]
type input "UK_EMAIL_UK BRAND REFRESH SURVEY_Mobile Web Users_Reminder"
click at [509, 108] on div "UK_EMAIL_UK BRAND REFRESH SURVEY_Mobile Web Users_Reminder Group size : Show No…" at bounding box center [547, 96] width 505 height 28
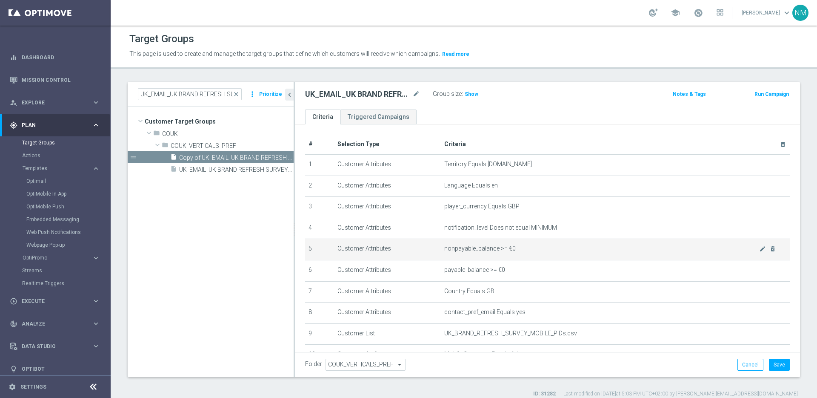
scroll to position [75, 0]
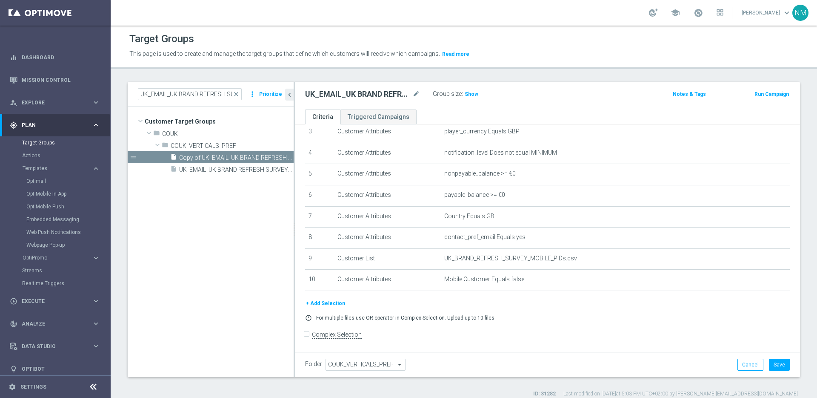
click at [323, 303] on button "+ Add Selection" at bounding box center [325, 302] width 41 height 9
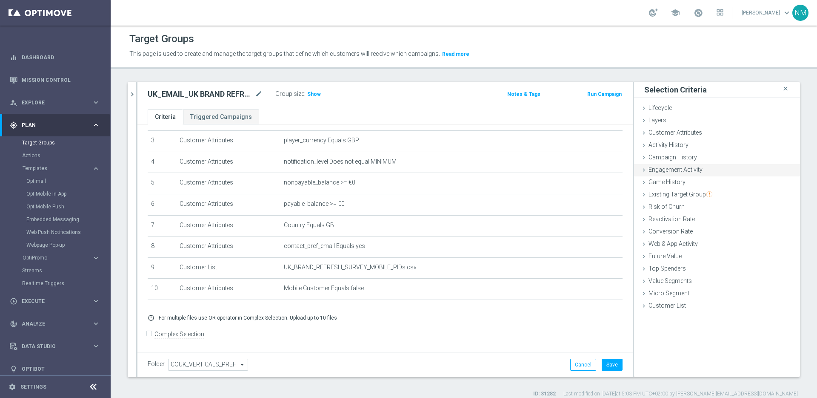
click at [662, 168] on span "Engagement Activity" at bounding box center [676, 169] width 54 height 7
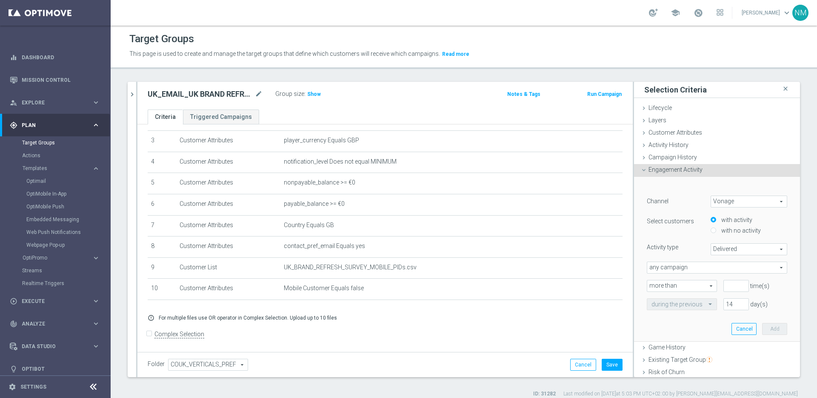
click at [724, 204] on span "Vonage" at bounding box center [749, 201] width 76 height 11
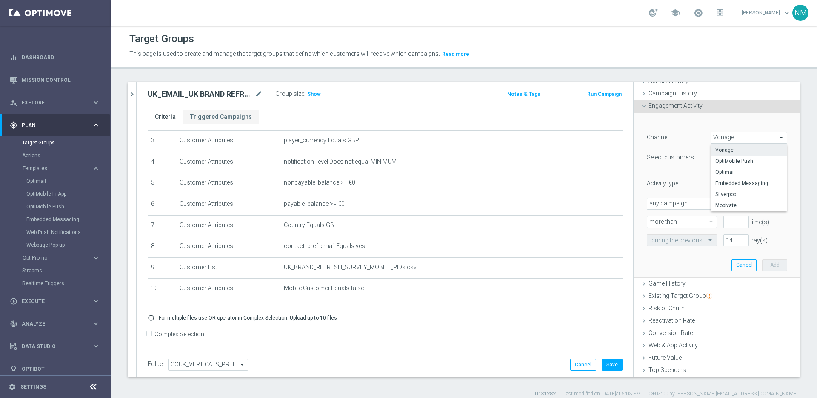
scroll to position [101, 0]
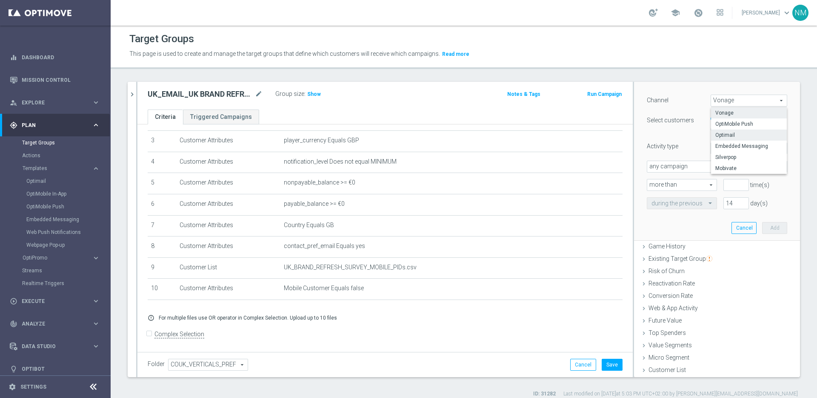
click at [727, 132] on span "Optimail" at bounding box center [748, 135] width 67 height 7
type input "Optimail"
type input "Bounced"
click at [727, 131] on label "with no activity" at bounding box center [740, 130] width 42 height 8
click at [716, 131] on input "with no activity" at bounding box center [714, 130] width 6 height 6
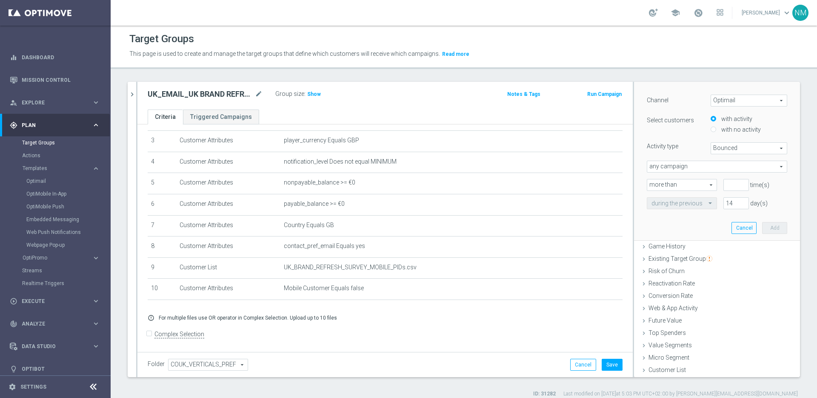
radio input "true"
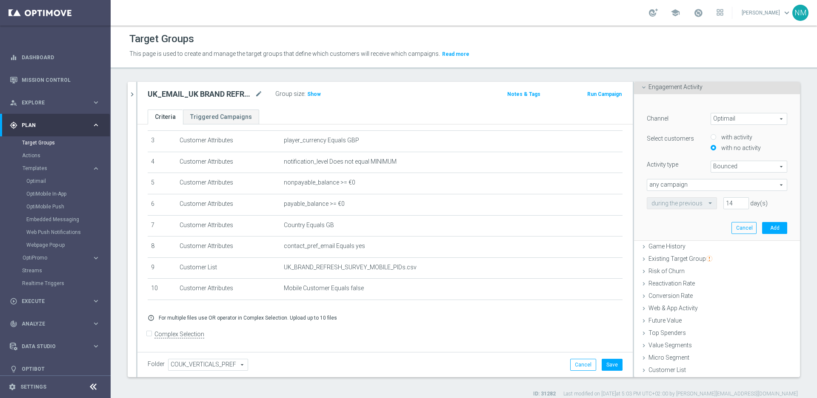
scroll to position [83, 0]
click at [724, 164] on span "Bounced" at bounding box center [749, 166] width 76 height 11
click at [729, 187] on span "Clicked" at bounding box center [748, 189] width 67 height 7
type input "Clicked"
click at [681, 188] on span "any campaign" at bounding box center [717, 184] width 140 height 11
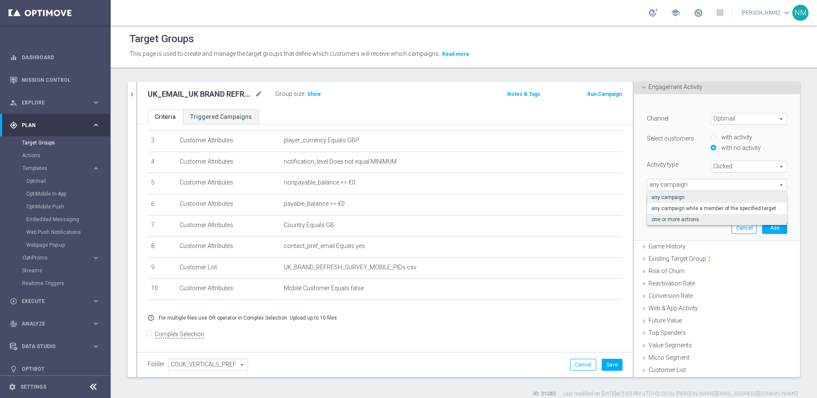
click at [670, 219] on span "one or more actions" at bounding box center [717, 219] width 131 height 7
type input "one or more actions"
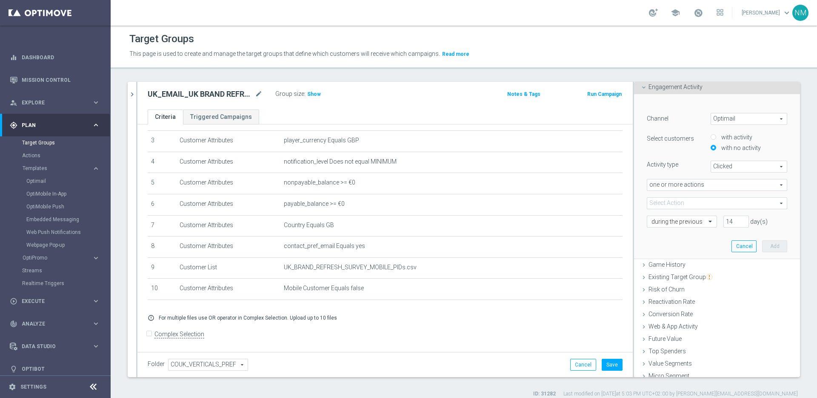
click at [682, 206] on span at bounding box center [717, 202] width 140 height 11
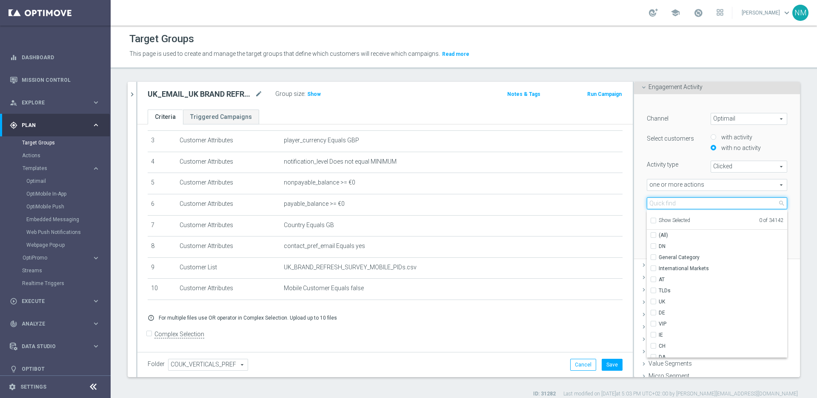
click at [681, 206] on input "search" at bounding box center [717, 203] width 140 height 12
paste input "en_GB__MOBILE_WEB_BRAND_REFRESH_SURVEY__NVIP_EMA_SER_MIX_W37"
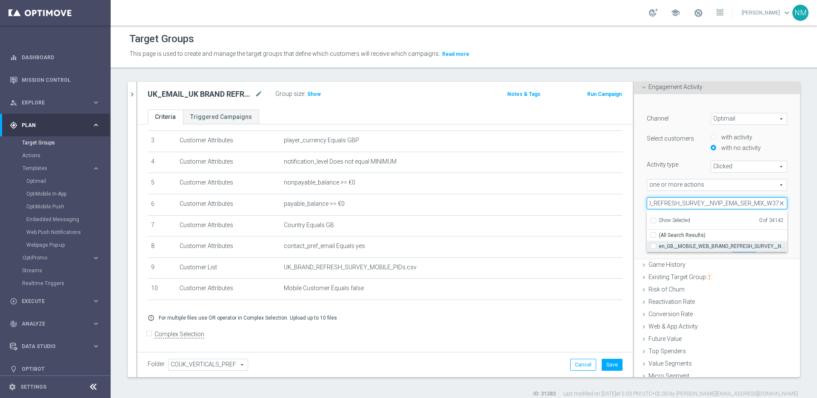
type input "en_GB__MOBILE_WEB_BRAND_REFRESH_SURVEY__NVIP_EMA_SER_MIX_W37"
click at [687, 243] on span "en_GB__MOBILE_WEB_BRAND_REFRESH_SURVEY__NVIP_EMA_SER_MIX_W37" at bounding box center [723, 246] width 129 height 7
click at [659, 243] on input "en_GB__MOBILE_WEB_BRAND_REFRESH_SURVEY__NVIP_EMA_SER_MIX_W37" at bounding box center [656, 246] width 6 height 6
checkbox input "true"
type input "en_GB__MOBILE_WEB_BRAND_REFRESH_SURVEY__NVIP_EMA_SER_MIX_W37"
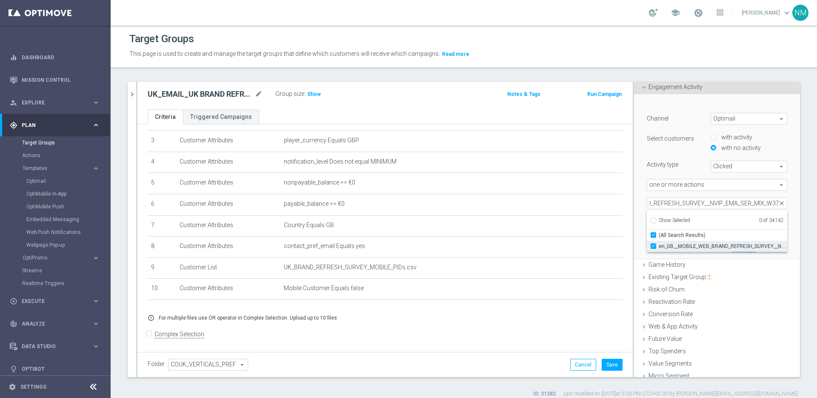
checkbox input "true"
click at [780, 189] on div "one or more actions one or more actions arrow_drop_down search" at bounding box center [717, 185] width 153 height 12
click at [724, 219] on input "14" at bounding box center [737, 221] width 26 height 12
type input "1"
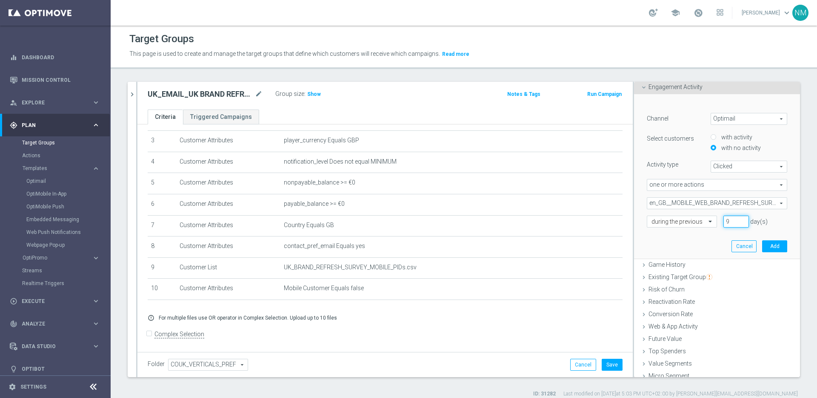
type input "9"
click at [773, 219] on div "9 day(s)" at bounding box center [755, 221] width 77 height 12
click at [762, 248] on button "Add" at bounding box center [774, 246] width 25 height 12
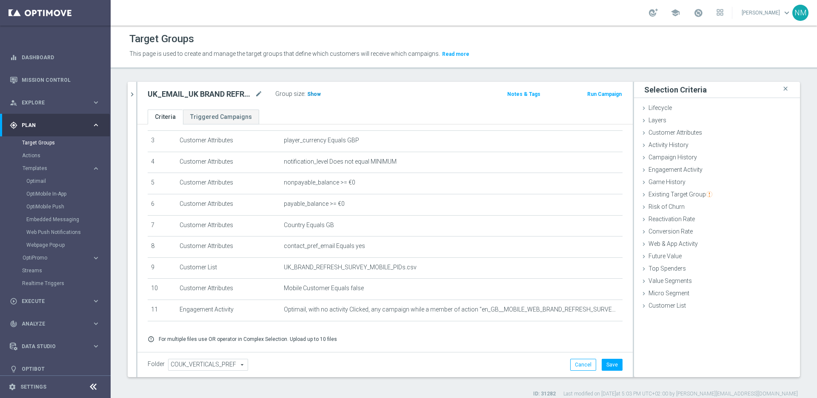
click at [318, 96] on span "Show" at bounding box center [314, 94] width 14 height 6
click at [610, 366] on button "Save" at bounding box center [612, 364] width 21 height 12
click at [259, 92] on icon "mode_edit" at bounding box center [259, 94] width 8 height 10
click at [236, 94] on input "UK_EMAIL_UK BRAND REFRESH SURVEY_Mobile Web Users_Reminder" at bounding box center [205, 95] width 115 height 12
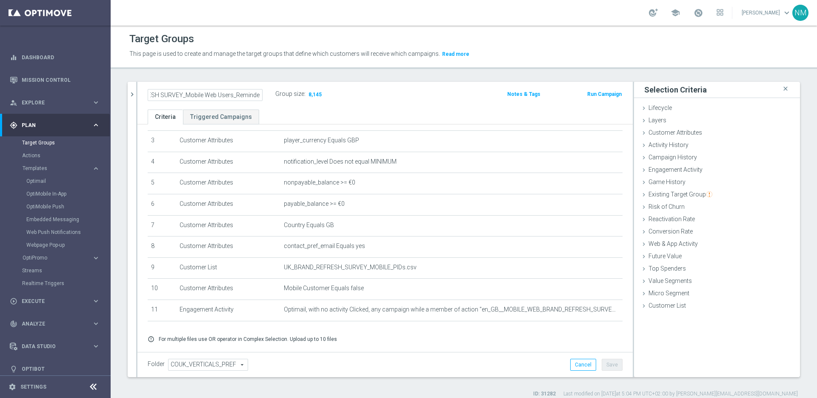
click at [236, 94] on input "UK_EMAIL_UK BRAND REFRESH SURVEY_Mobile Web Users_Reminder" at bounding box center [205, 95] width 115 height 12
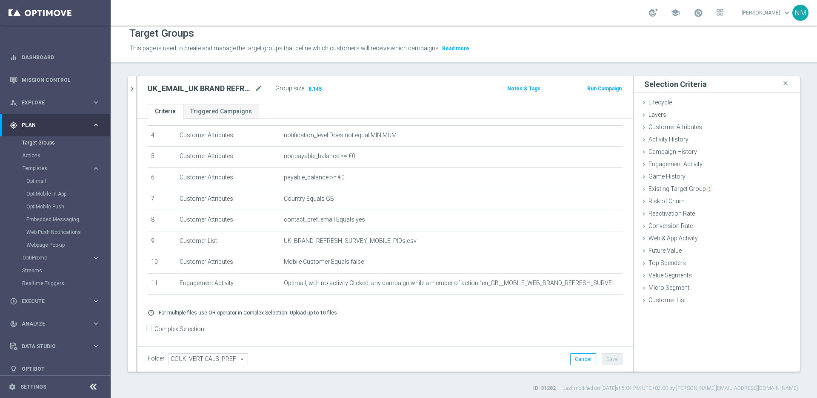
scroll to position [8, 0]
click at [132, 90] on icon "chevron_right" at bounding box center [132, 86] width 8 height 8
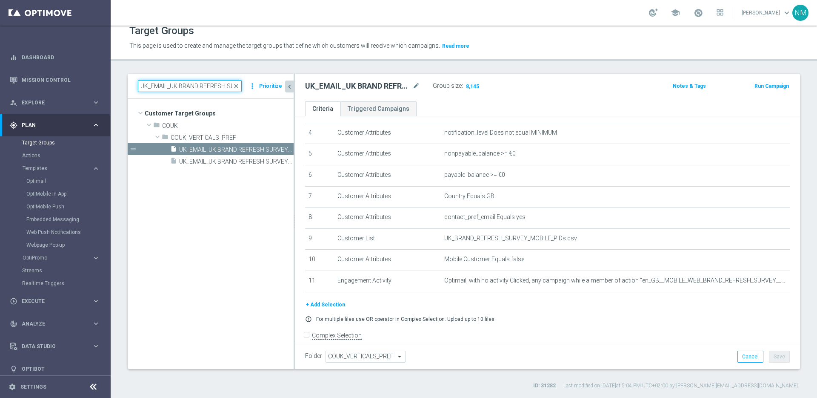
click at [213, 86] on input "UK_EMAIL_UK BRAND REFRESH SURVEY_Mobile Web Users" at bounding box center [190, 86] width 104 height 12
paste input "App"
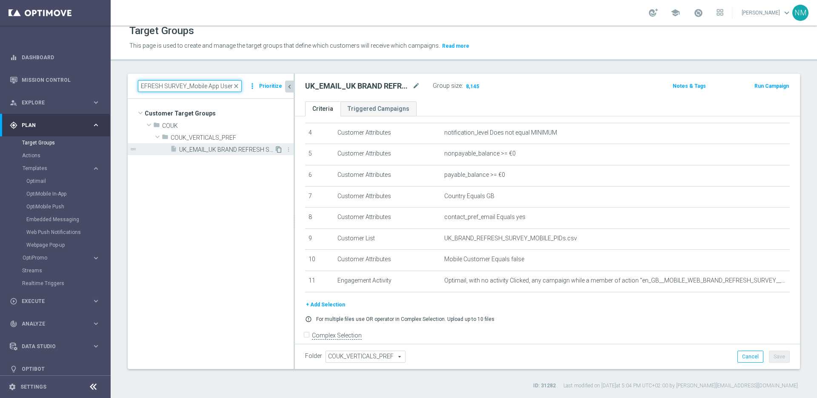
type input "UK_EMAIL_UK BRAND REFRESH SURVEY_Mobile App Users"
click at [280, 147] on icon "content_copy" at bounding box center [278, 149] width 7 height 7
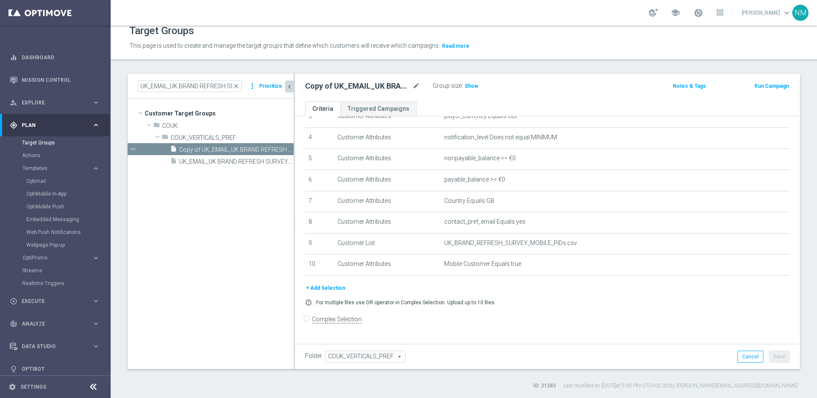
scroll to position [75, 0]
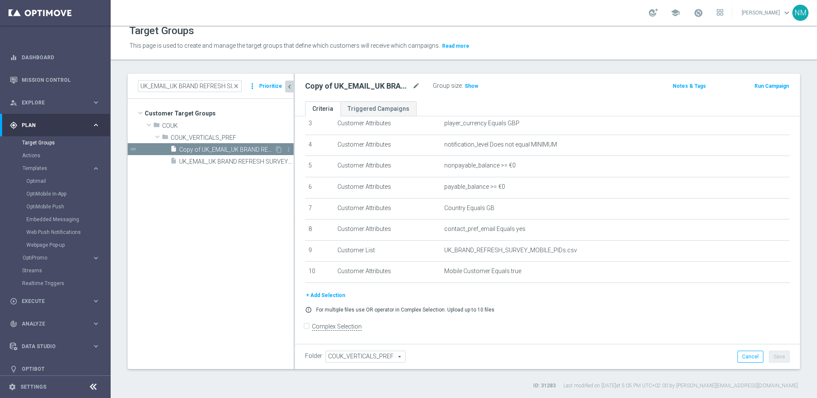
click at [260, 149] on span "Copy of UK_EMAIL_UK BRAND REFRESH SURVEY_Mobile App Users" at bounding box center [226, 149] width 95 height 7
click at [413, 86] on icon "mode_edit" at bounding box center [416, 86] width 8 height 10
click at [332, 88] on input "Copy of UK_EMAIL_UK BRAND REFRESH SURVEY_Mobile App Users" at bounding box center [362, 87] width 115 height 12
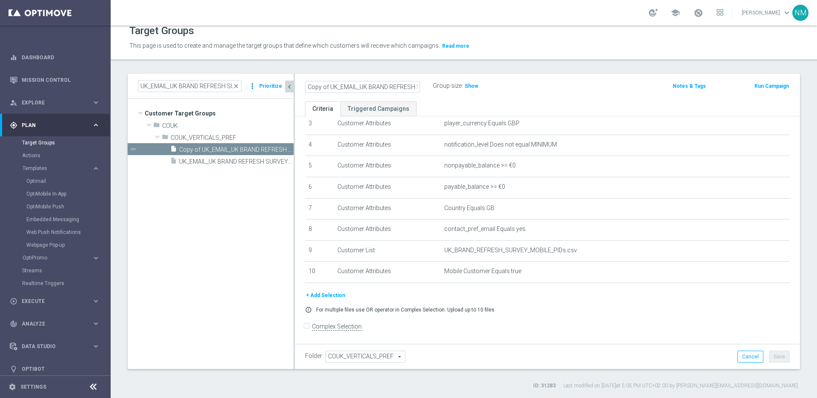
drag, startPoint x: 328, startPoint y: 88, endPoint x: 258, endPoint y: 87, distance: 70.2
click at [258, 87] on as-split "UK_EMAIL_UK BRAND REFRESH SURVEY_Mobile App Users close more_vert Prioritize Cu…" at bounding box center [464, 221] width 672 height 295
click at [383, 85] on input "UK_EMAIL_UK BRAND REFRESH SURVEY_Mobile App Users" at bounding box center [362, 87] width 115 height 12
click at [416, 87] on input "UK_EMAIL_UK BRAND REFRESH SURVEY_Mobile App Users" at bounding box center [362, 87] width 115 height 12
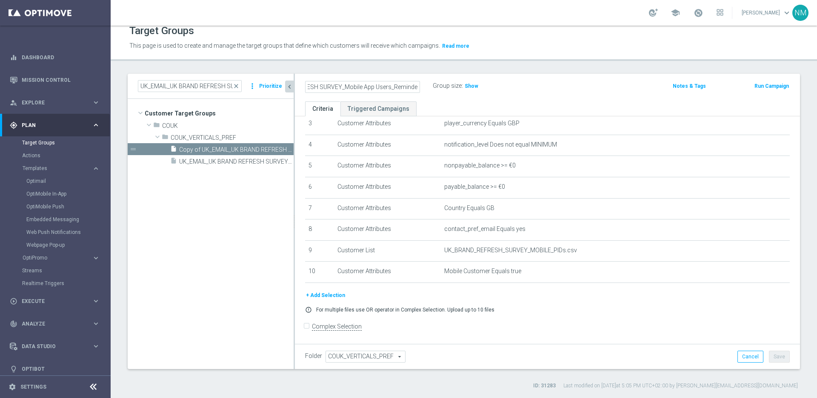
scroll to position [0, 77]
type input "UK_EMAIL_UK BRAND REFRESH SURVEY_Mobile App Users_Reminders"
click at [548, 97] on div "UK_EMAIL_UK BRAND REFRESH SURVEY_Mobile App Users_Reminders Group size : Show N…" at bounding box center [547, 88] width 505 height 28
click at [334, 295] on button "+ Add Selection" at bounding box center [325, 294] width 41 height 9
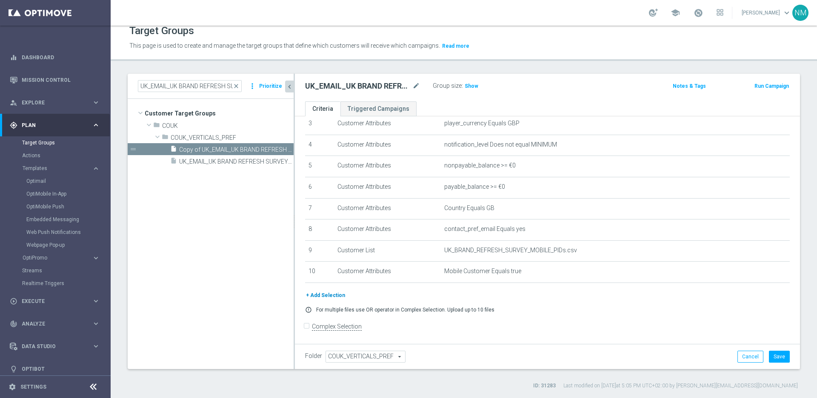
scroll to position [66, 0]
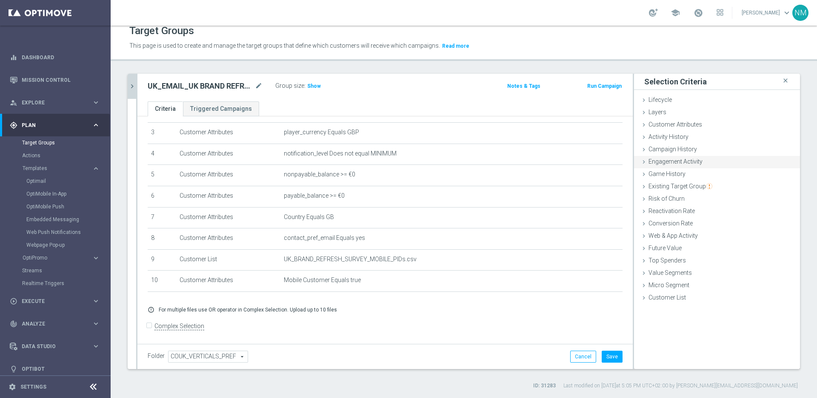
click at [664, 159] on span "Engagement Activity" at bounding box center [676, 161] width 54 height 7
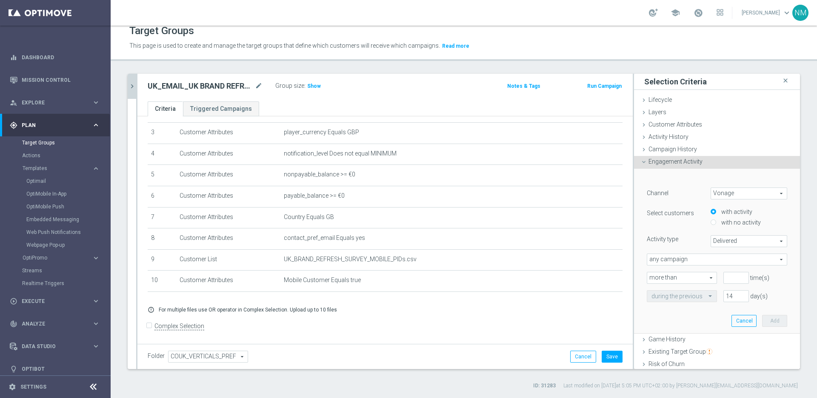
click at [727, 195] on span "Vonage" at bounding box center [749, 193] width 76 height 11
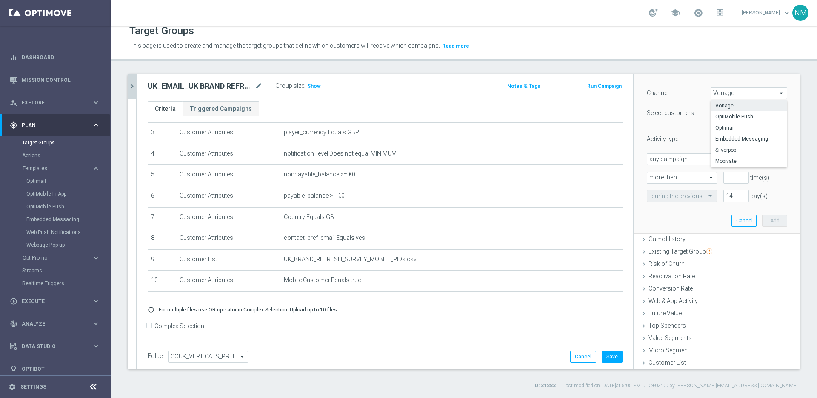
scroll to position [101, 0]
click at [731, 121] on label "Optimail" at bounding box center [749, 126] width 76 height 11
type input "Optimail"
type input "Bounced"
click at [720, 121] on label "with no activity" at bounding box center [740, 121] width 42 height 8
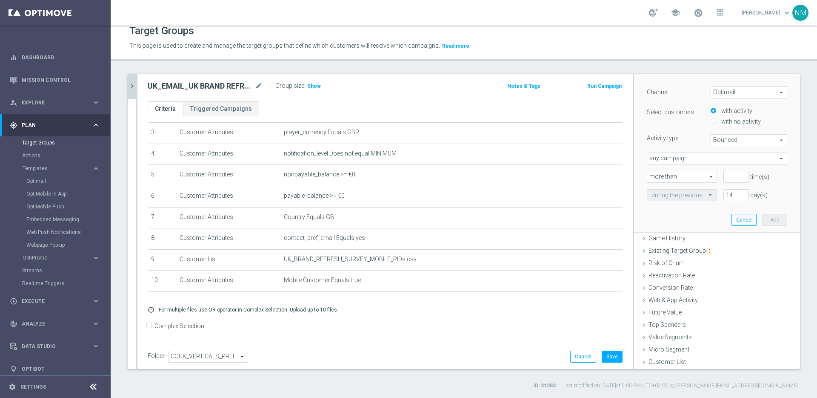
click at [716, 121] on input "with no activity" at bounding box center [714, 122] width 6 height 6
radio input "true"
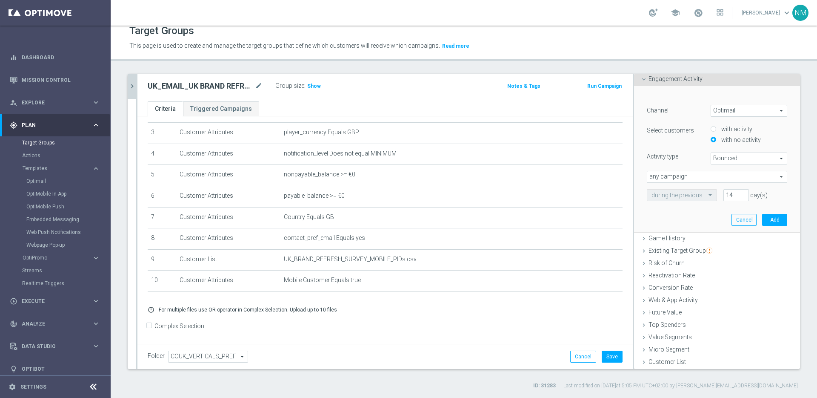
scroll to position [83, 0]
click at [725, 158] on span "Bounced" at bounding box center [749, 158] width 76 height 11
click at [726, 185] on label "Clicked" at bounding box center [749, 181] width 76 height 11
type input "Clicked"
click at [699, 180] on span "any campaign" at bounding box center [717, 176] width 140 height 11
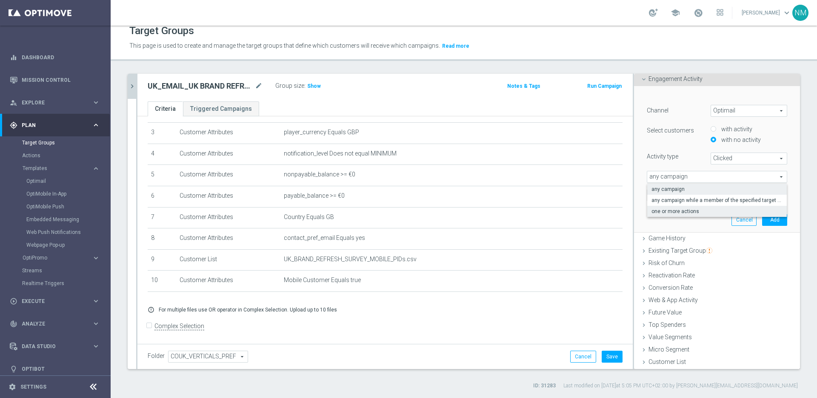
click at [676, 213] on span "one or more actions" at bounding box center [717, 211] width 131 height 7
type input "one or more actions"
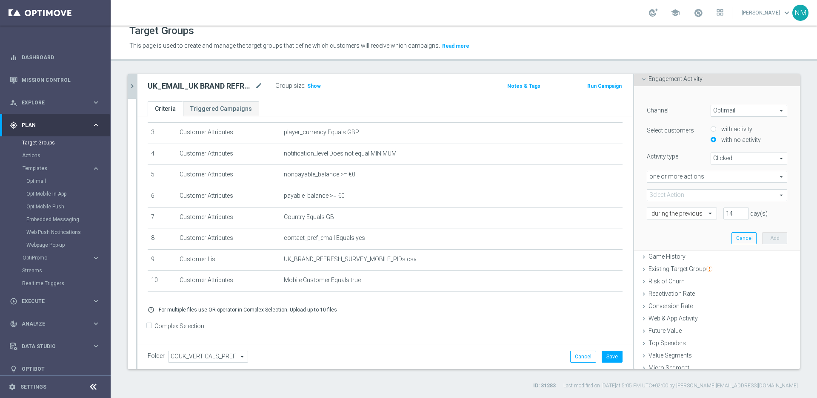
click at [717, 195] on span at bounding box center [717, 194] width 140 height 11
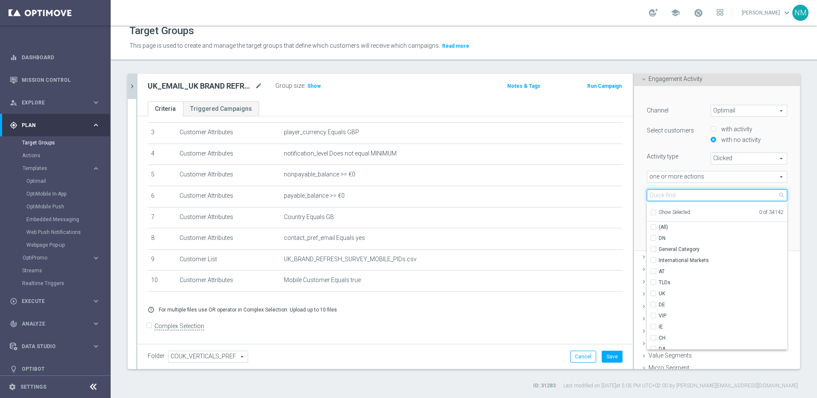
click at [703, 195] on input "search" at bounding box center [717, 195] width 140 height 12
paste input "en_GB__MOBILE_APP_BRAND_REFRESH_SURVEY__NVIP_EMA_SER_MIX_W37"
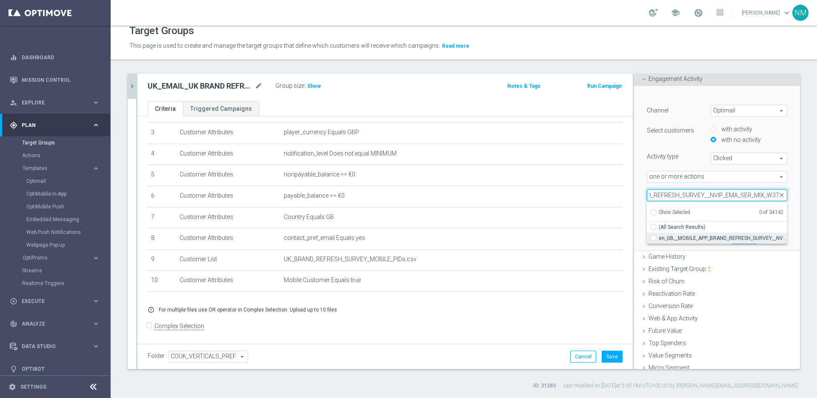
type input "en_GB__MOBILE_APP_BRAND_REFRESH_SURVEY__NVIP_EMA_SER_MIX_W37"
click at [682, 235] on span "en_GB__MOBILE_APP_BRAND_REFRESH_SURVEY__NVIP_EMA_SER_MIX_W37" at bounding box center [723, 238] width 129 height 7
click at [659, 235] on input "en_GB__MOBILE_APP_BRAND_REFRESH_SURVEY__NVIP_EMA_SER_MIX_W37" at bounding box center [656, 238] width 6 height 6
checkbox input "true"
type input "en_GB__MOBILE_APP_BRAND_REFRESH_SURVEY__NVIP_EMA_SER_MIX_W37"
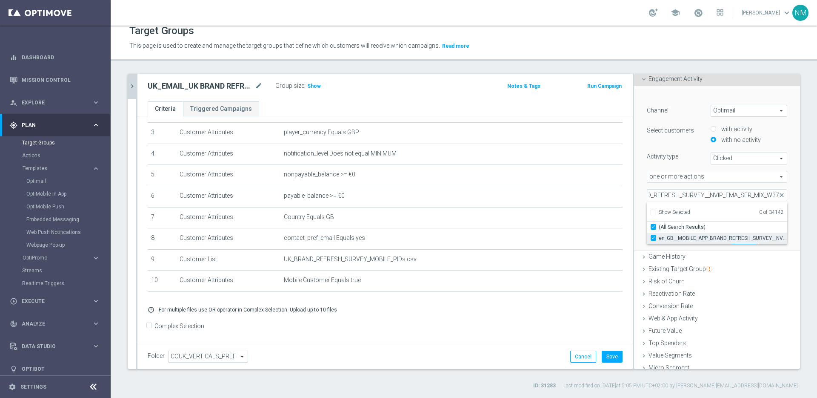
checkbox input "true"
click at [641, 213] on div "during the previous" at bounding box center [679, 213] width 77 height 12
click at [725, 213] on input "14" at bounding box center [737, 213] width 26 height 12
type input "1"
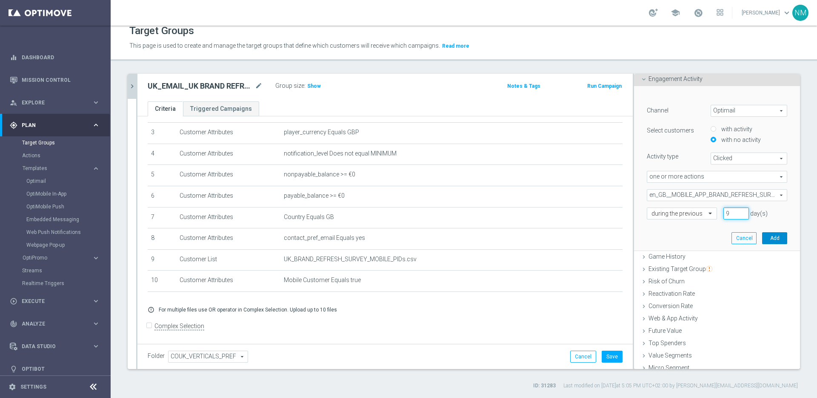
type input "9"
click at [770, 239] on button "Add" at bounding box center [774, 238] width 25 height 12
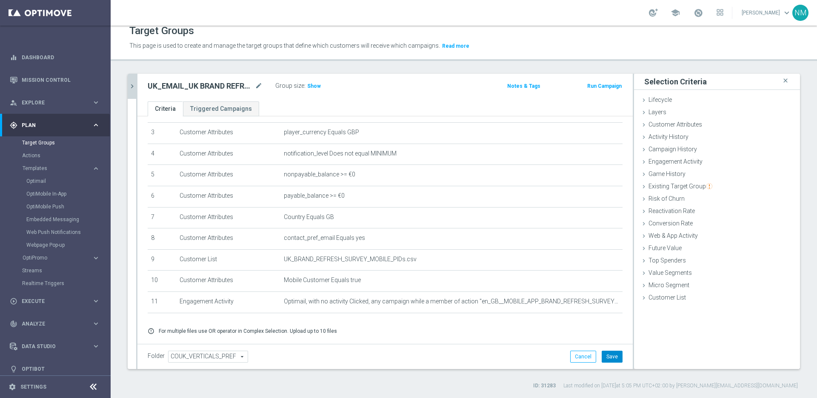
click at [604, 354] on button "Save" at bounding box center [612, 356] width 21 height 12
click at [260, 88] on icon "mode_edit" at bounding box center [259, 86] width 8 height 10
click at [226, 88] on input "UK_EMAIL_UK BRAND REFRESH SURVEY_Mobile App Users_Reminders" at bounding box center [205, 87] width 115 height 12
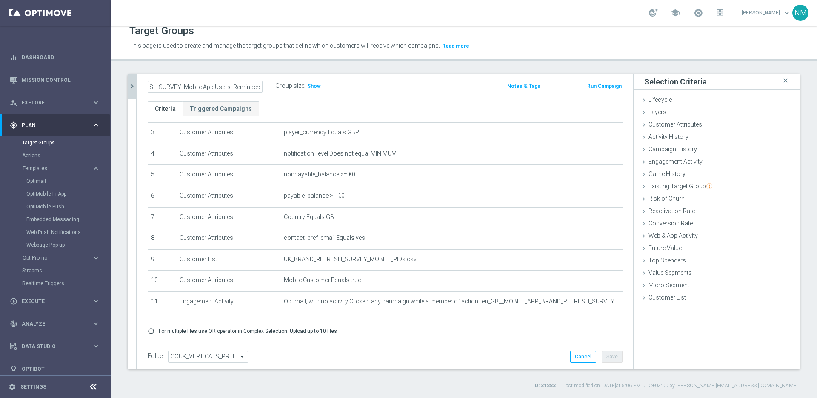
click at [226, 88] on input "UK_EMAIL_UK BRAND REFRESH SURVEY_Mobile App Users_Reminders" at bounding box center [205, 87] width 115 height 12
click at [132, 85] on icon "chevron_right" at bounding box center [132, 86] width 8 height 8
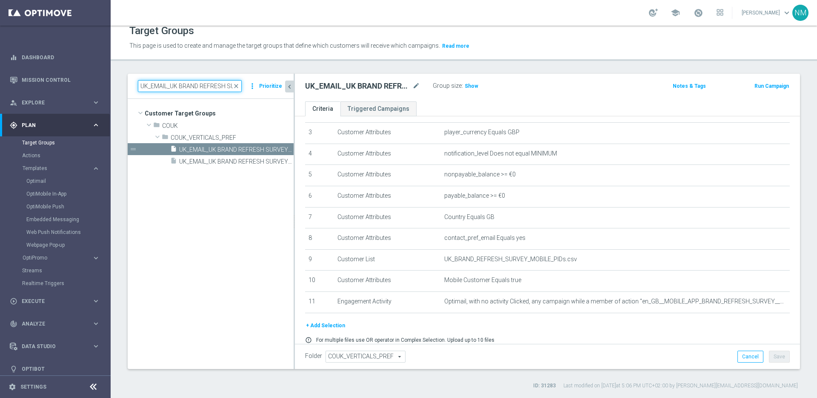
click at [190, 87] on input "UK_EMAIL_UK BRAND REFRESH SURVEY_Mobile App Users" at bounding box center [190, 86] width 104 height 12
paste input "Tablet"
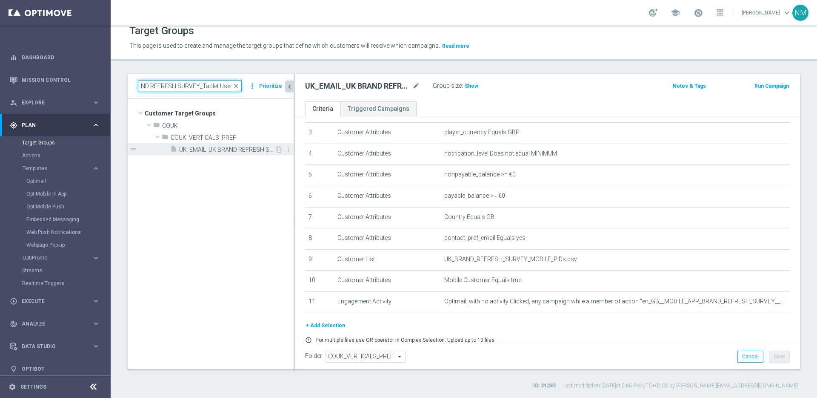
type input "UK_EMAIL_UK BRAND REFRESH SURVEY_Tablet Users"
click at [252, 150] on span "UK_EMAIL_UK BRAND REFRESH SURVEY_Tablet Users" at bounding box center [226, 149] width 95 height 7
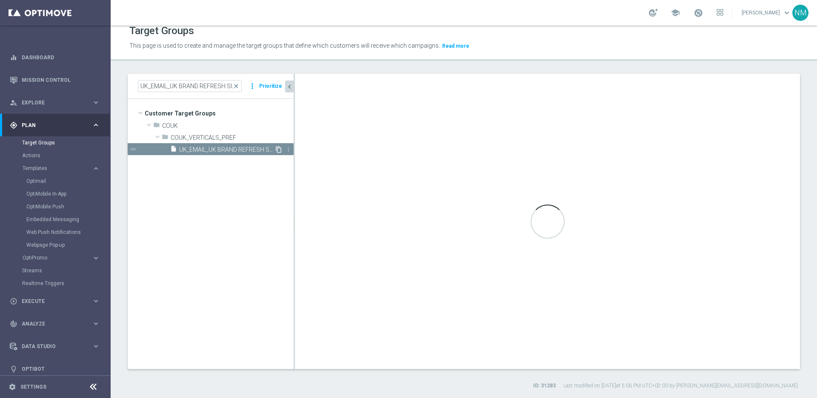
scroll to position [54, 0]
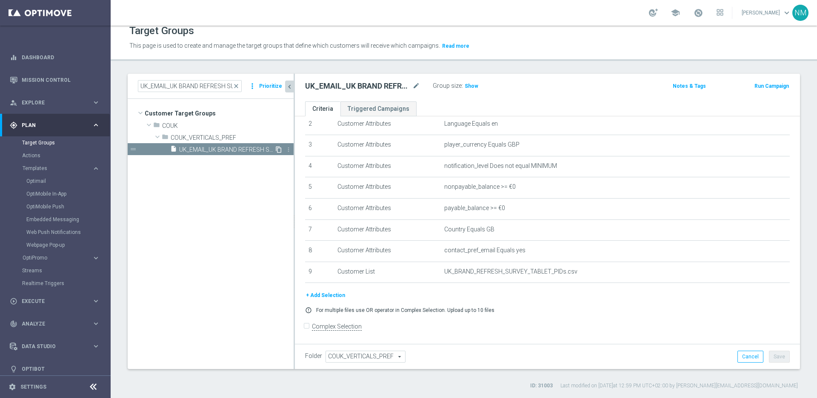
click at [277, 149] on icon "content_copy" at bounding box center [278, 149] width 7 height 7
click at [222, 151] on span "Copy of UK_EMAIL_UK BRAND REFRESH SURVEY_Tablet Users" at bounding box center [226, 149] width 95 height 7
click at [412, 89] on div "Copy of UK_EMAIL_UK BRAND REFRESH SURVEY_Tablet Users mode_edit" at bounding box center [362, 86] width 115 height 10
click at [416, 84] on icon "mode_edit" at bounding box center [416, 86] width 8 height 10
click at [329, 86] on input "Copy of UK_EMAIL_UK BRAND REFRESH SURVEY_Tablet Users" at bounding box center [362, 87] width 115 height 12
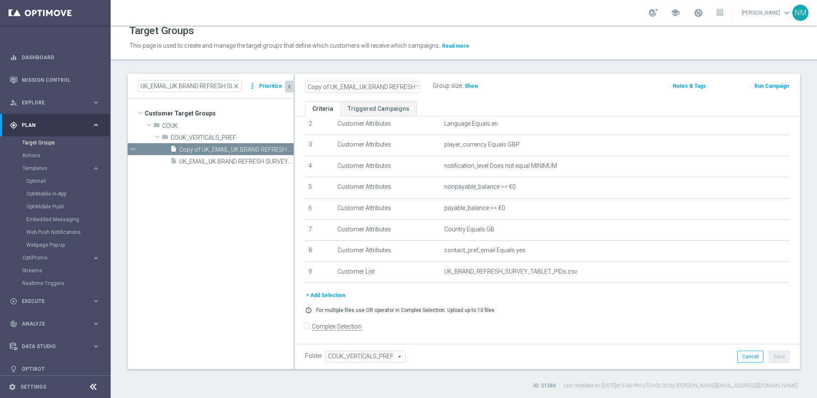
drag, startPoint x: 329, startPoint y: 86, endPoint x: 298, endPoint y: 84, distance: 30.7
click at [299, 84] on div "Copy of UK_EMAIL_UK BRAND REFRESH SURVEY_Tablet Users" at bounding box center [363, 87] width 128 height 12
click at [396, 88] on input "UK_EMAIL_UK BRAND REFRESH SURVEY_Tablet Users" at bounding box center [362, 87] width 115 height 12
click at [420, 89] on div "UK_EMAIL_UK BRAND REFRESH SURVEY_Tablet Users" at bounding box center [363, 87] width 128 height 12
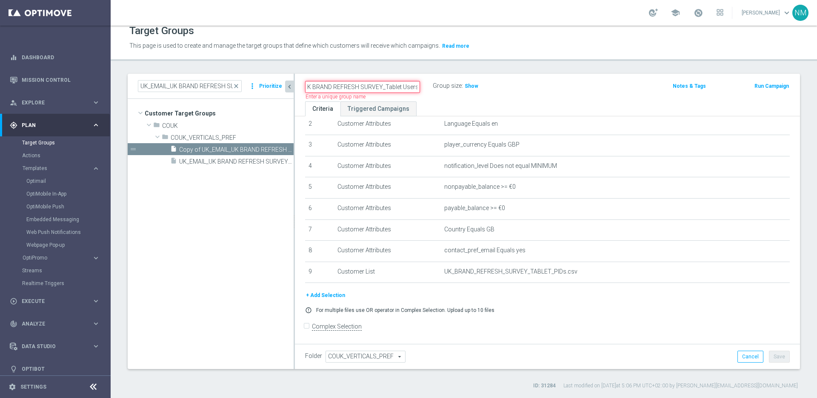
click at [413, 86] on input "UK_EMAIL_UK BRAND REFRESH SURVEY_Tablet Users" at bounding box center [362, 87] width 115 height 12
click at [418, 88] on input "UK_EMAIL_UK BRAND REFRESH SURVEY_Tablet Users" at bounding box center [362, 87] width 115 height 12
type input "UK_EMAIL_UK BRAND REFRESH SURVEY_Tablet Users_Reminder"
click at [525, 94] on div "UK_EMAIL_UK BRAND REFRESH SURVEY_Tablet Users_Reminder Group size : Show Notes …" at bounding box center [547, 88] width 505 height 28
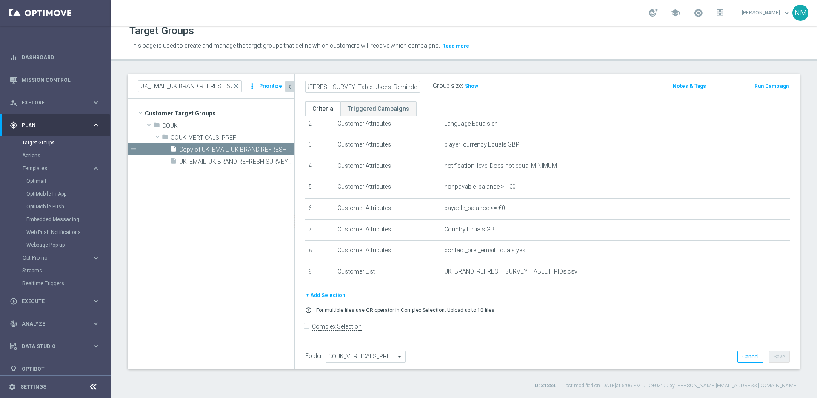
scroll to position [0, 0]
click at [338, 293] on button "+ Add Selection" at bounding box center [325, 294] width 41 height 9
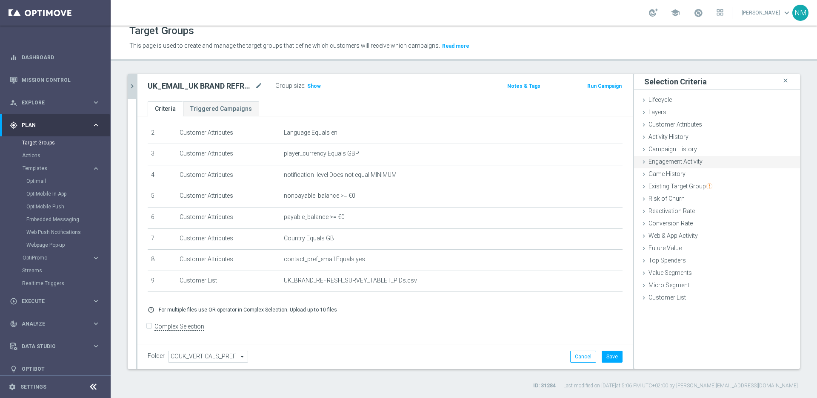
click at [664, 159] on span "Engagement Activity" at bounding box center [676, 161] width 54 height 7
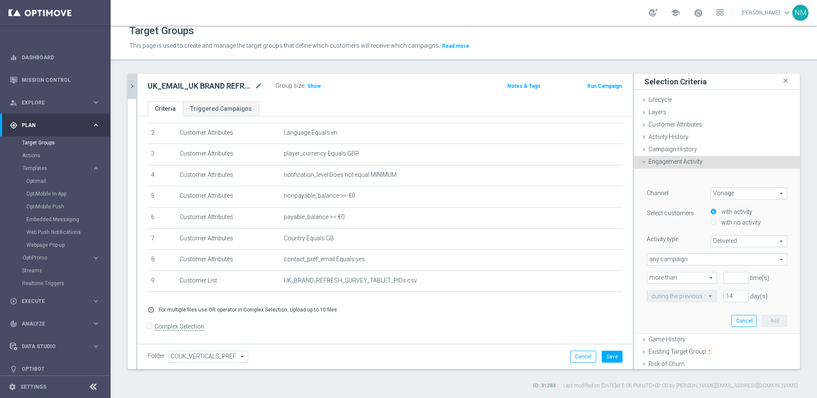
click at [718, 192] on span "Vonage" at bounding box center [749, 193] width 76 height 11
click at [725, 226] on span "Optimail" at bounding box center [748, 227] width 67 height 7
type input "Optimail"
type input "Bounced"
click at [723, 223] on label "with no activity" at bounding box center [740, 222] width 42 height 8
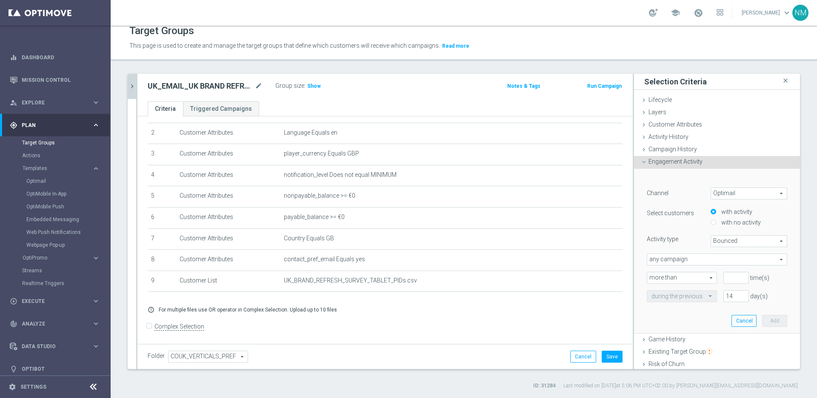
click at [716, 223] on input "with no activity" at bounding box center [714, 223] width 6 height 6
radio input "true"
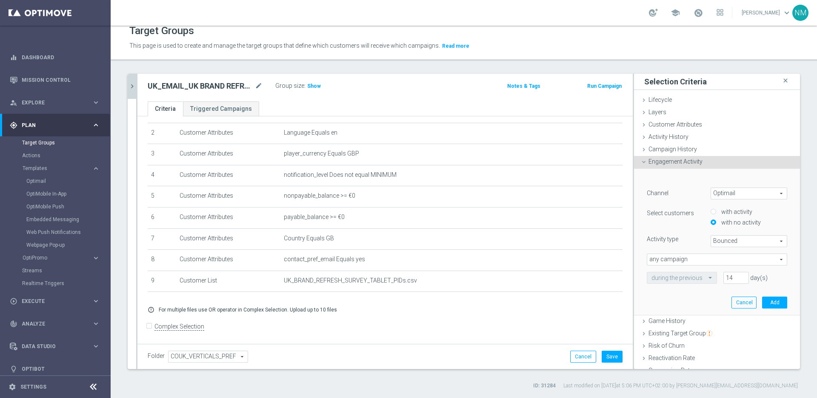
click at [723, 241] on span "Bounced" at bounding box center [749, 240] width 76 height 11
click at [719, 262] on span "Clicked" at bounding box center [748, 264] width 67 height 7
type input "Clicked"
click at [685, 261] on span "any campaign" at bounding box center [717, 259] width 140 height 11
click at [675, 295] on span "one or more actions" at bounding box center [717, 293] width 131 height 7
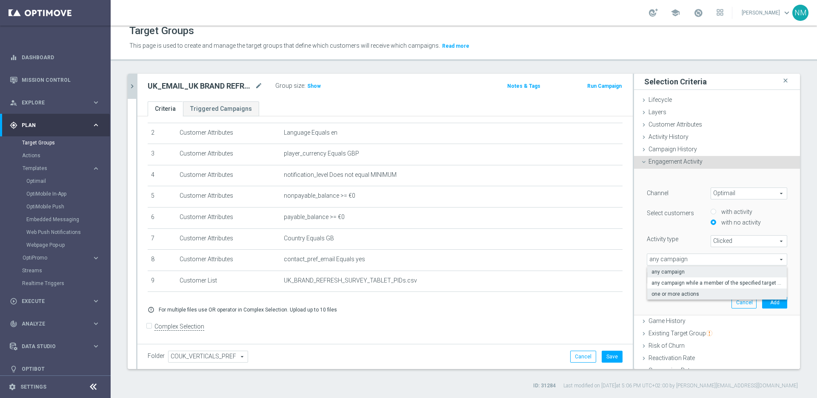
type input "one or more actions"
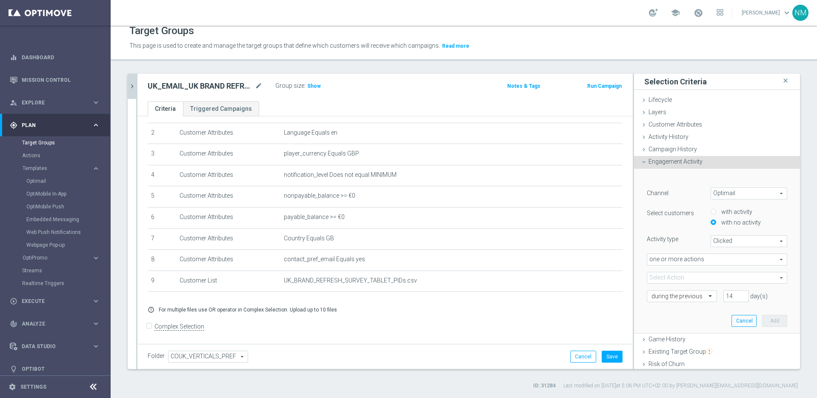
click at [678, 282] on span at bounding box center [717, 277] width 140 height 11
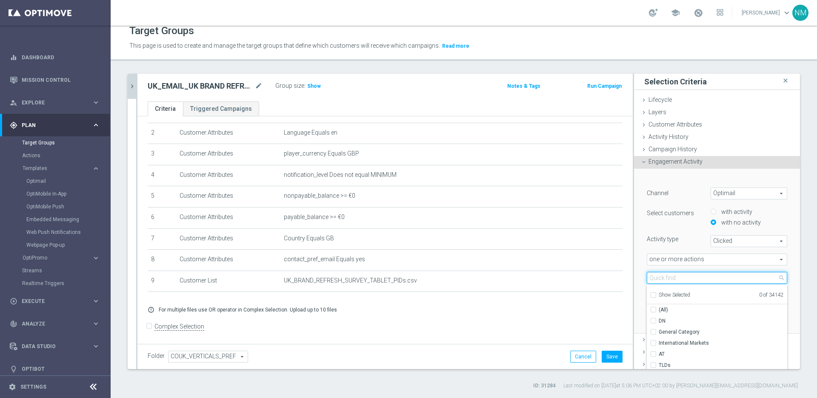
click at [676, 279] on input "search" at bounding box center [717, 278] width 140 height 12
paste input "en_GB__TABLET_BRAND_REFRESH_SURVEY__NVIP_EMA_SER_MIX_W37"
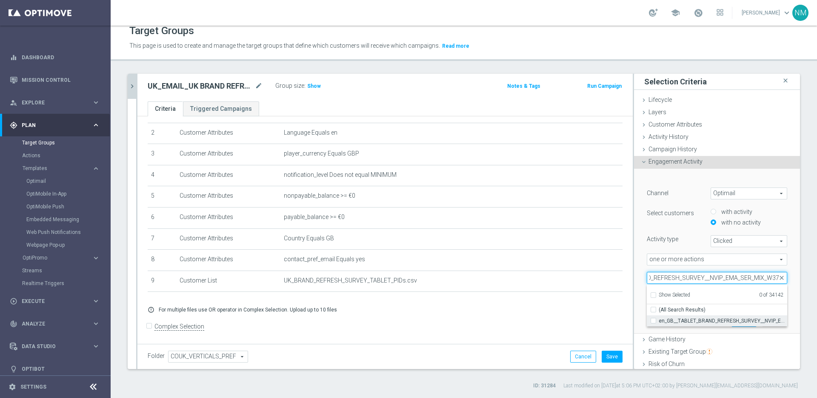
type input "en_GB__TABLET_BRAND_REFRESH_SURVEY__NVIP_EMA_SER_MIX_W37"
click at [681, 321] on span "en_GB__TABLET_BRAND_REFRESH_SURVEY__NVIP_EMA_SER_MIX_W37" at bounding box center [723, 320] width 129 height 7
click at [659, 321] on input "en_GB__TABLET_BRAND_REFRESH_SURVEY__NVIP_EMA_SER_MIX_W37" at bounding box center [656, 321] width 6 height 6
checkbox input "true"
type input "en_GB__TABLET_BRAND_REFRESH_SURVEY__NVIP_EMA_SER_MIX_W37"
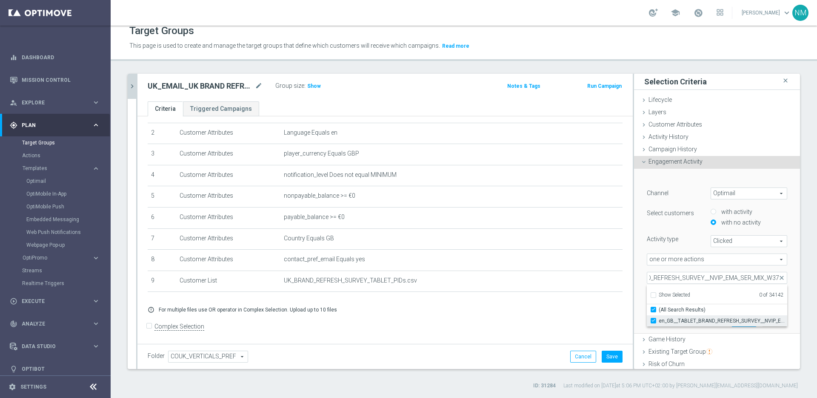
checkbox input "true"
click at [634, 274] on div "﻿ Channel Optimail Optimail arrow_drop_down search Select customers with activi…" at bounding box center [717, 251] width 166 height 165
click at [726, 297] on input "14" at bounding box center [737, 296] width 26 height 12
type input "1"
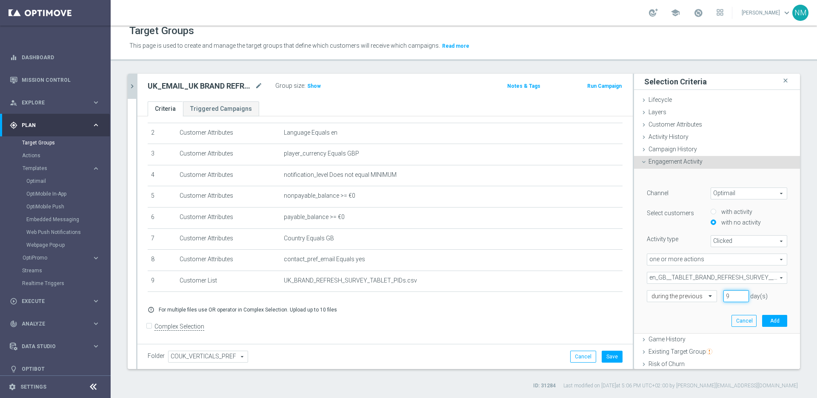
type input "9"
click at [641, 290] on div "during the previous" at bounding box center [679, 296] width 77 height 12
click at [768, 324] on button "Add" at bounding box center [774, 321] width 25 height 12
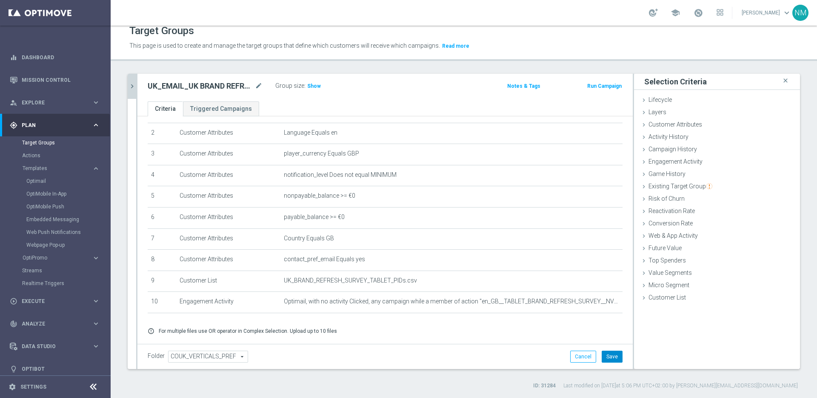
click at [602, 351] on button "Save" at bounding box center [612, 356] width 21 height 12
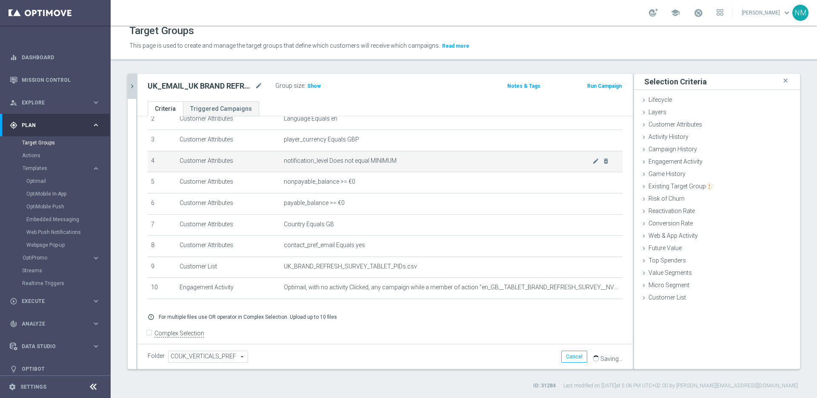
scroll to position [60, 0]
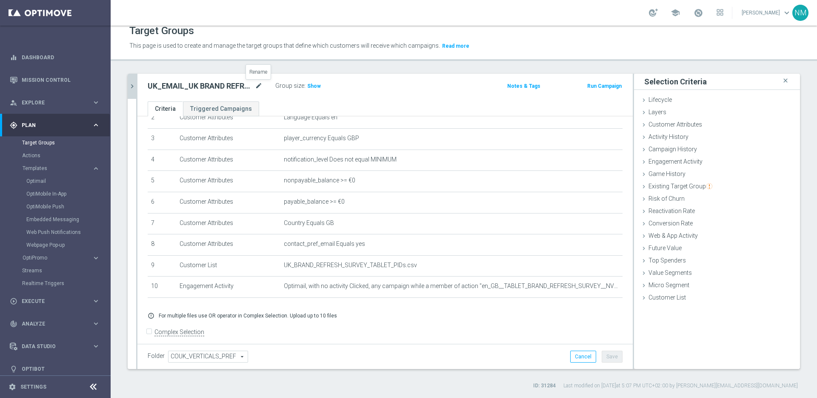
click at [259, 83] on icon "mode_edit" at bounding box center [259, 86] width 8 height 10
click at [239, 89] on input "UK_EMAIL_UK BRAND REFRESH SURVEY_Tablet Users_Reminder" at bounding box center [205, 87] width 115 height 12
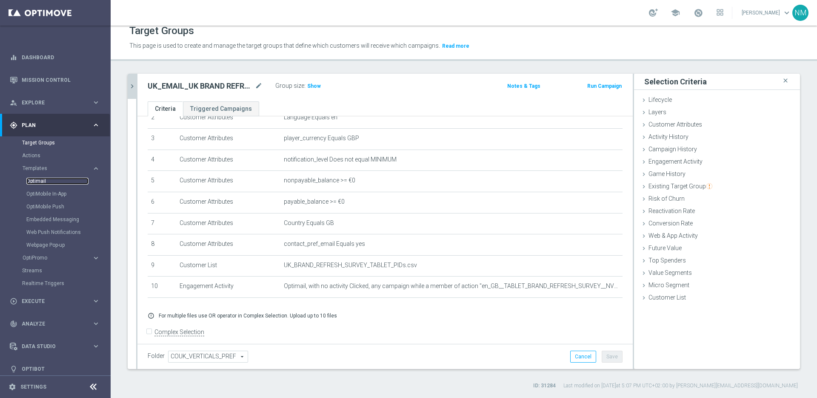
click at [44, 181] on link "Optimail" at bounding box center [57, 180] width 62 height 7
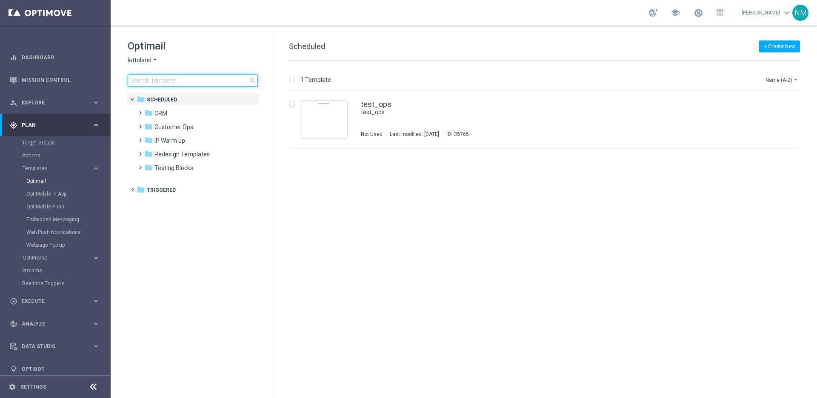
click at [179, 82] on input at bounding box center [193, 80] width 130 height 12
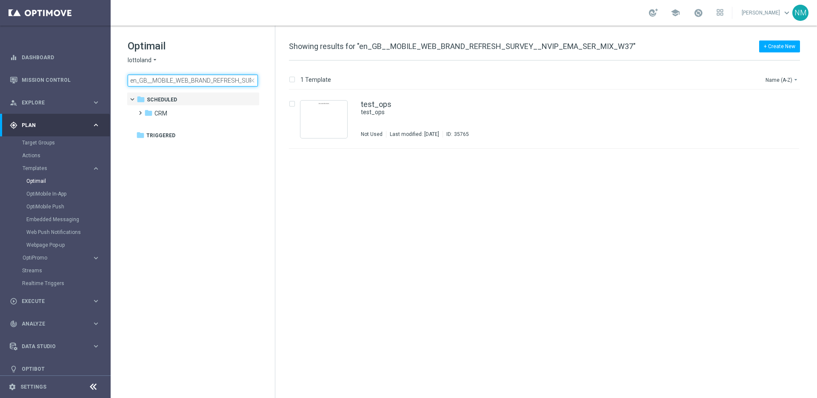
scroll to position [0, 85]
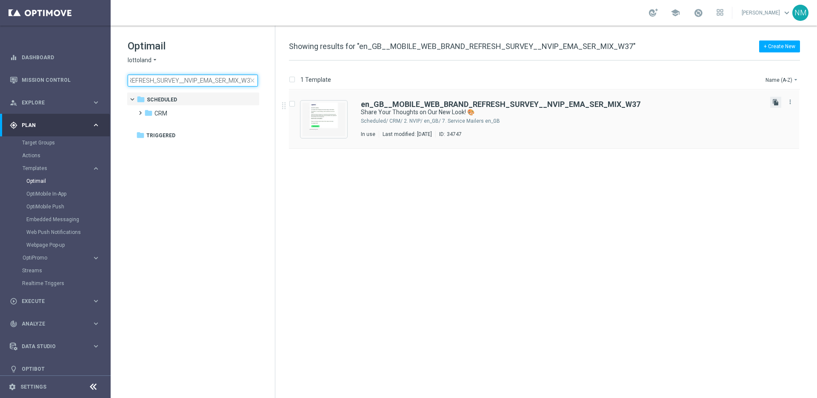
type input "en_GB__MOBILE_WEB_BRAND_REFRESH_SURVEY__NVIP_EMA_SER_MIX_W37"
click at [774, 101] on icon "file_copy" at bounding box center [775, 102] width 7 height 7
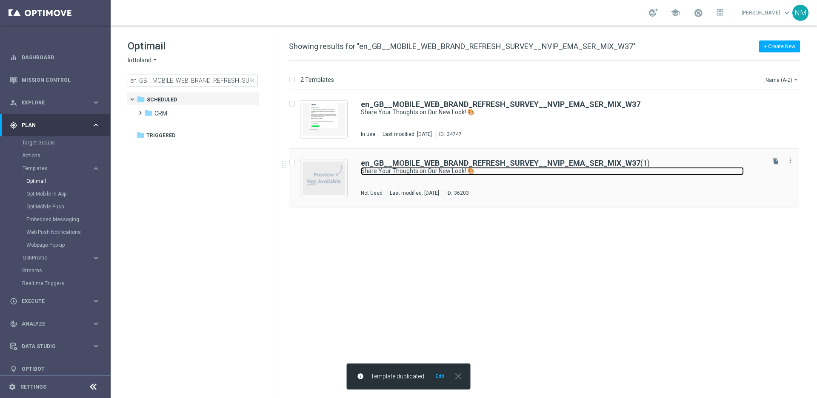
click at [458, 167] on link "Share Your Thoughts on Our New Look! 🎨" at bounding box center [552, 171] width 383 height 8
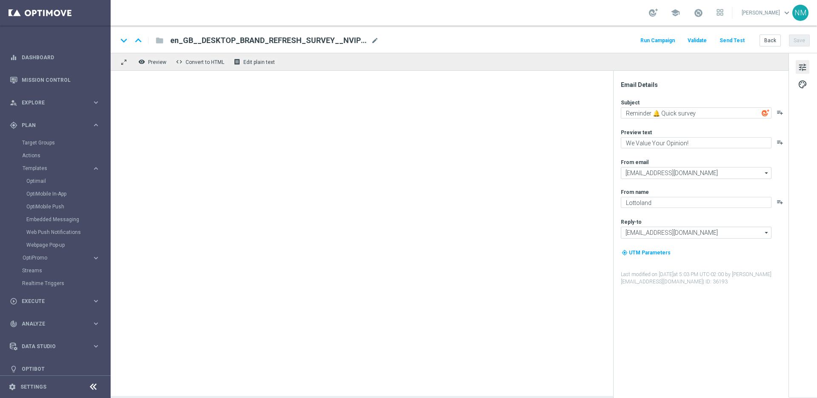
type input "en_GB__MOBILE_WEB_BRAND_REFRESH_SURVEY__NVIP_EMA_SER_MIX_W37(1)"
type textarea "Share Your Thoughts on Our New Look! 🎨"
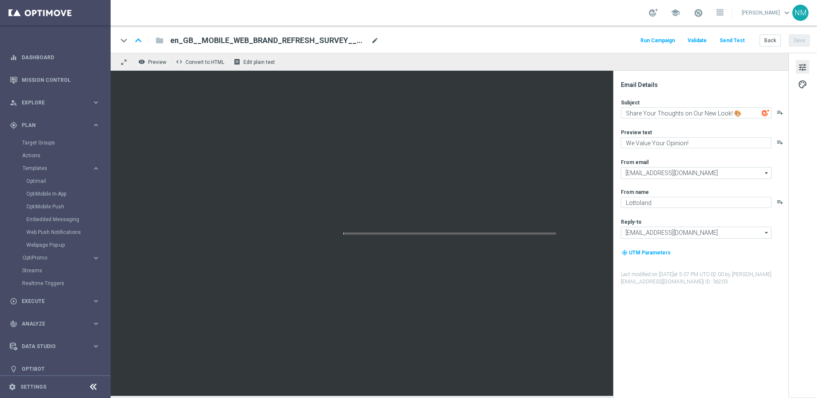
click at [374, 41] on span "mode_edit" at bounding box center [375, 41] width 8 height 8
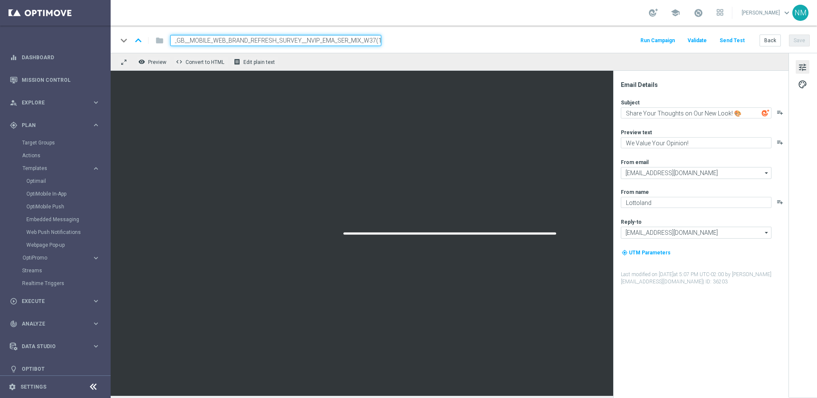
click at [352, 42] on input "en_GB__MOBILE_WEB_BRAND_REFRESH_SURVEY__NVIP_EMA_SER_MIX_W37(1)" at bounding box center [275, 40] width 211 height 11
click at [379, 40] on input "en_GB__MOBILE_WEB_BRAND_REFRESH_SURVEY__NVIP_EMA_SER_MIX_W37(1)" at bounding box center [275, 40] width 211 height 11
type input "en_GB__MOBILE_WEB_BRAND_REFRESH_SURVEY__NVIP_EMA_SER_MIX_W37_REMINDER"
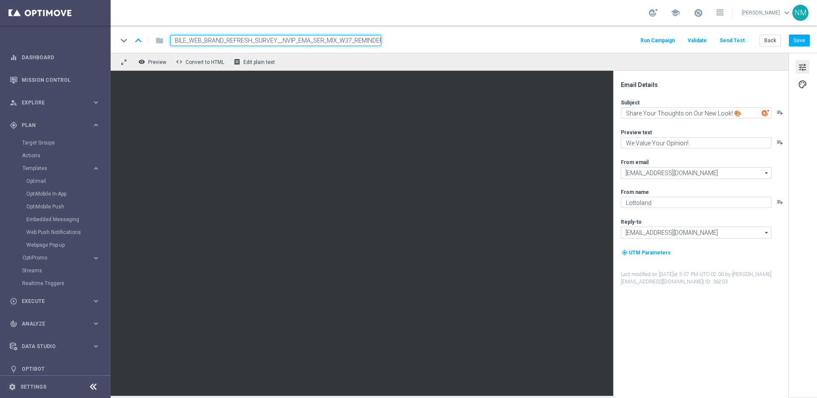
click at [397, 41] on div "keyboard_arrow_down keyboard_arrow_up folder en_GB__MOBILE_WEB_BRAND_REFRESH_SU…" at bounding box center [463, 40] width 692 height 11
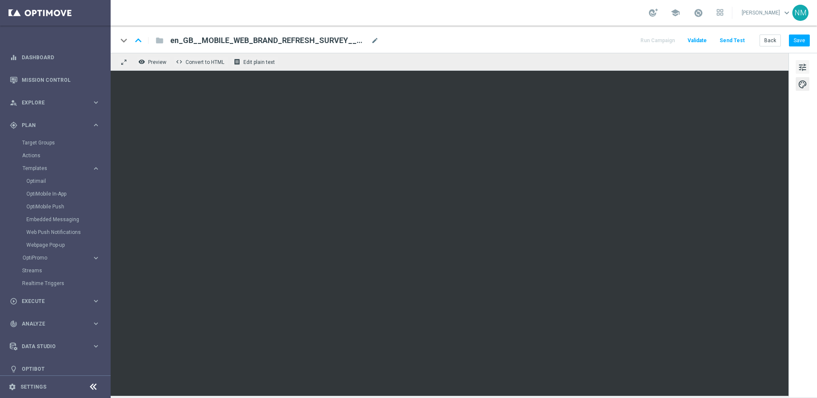
click at [803, 64] on span "tune" at bounding box center [802, 67] width 9 height 11
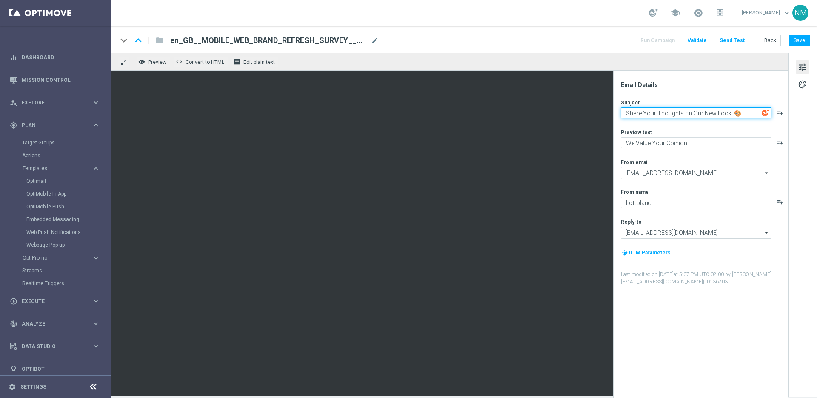
click at [714, 115] on textarea "Share Your Thoughts on Our New Look! 🎨" at bounding box center [696, 112] width 151 height 11
paste textarea "Reminder 🔔 Quick survey"
type textarea "Reminder 🔔 Quick survey"
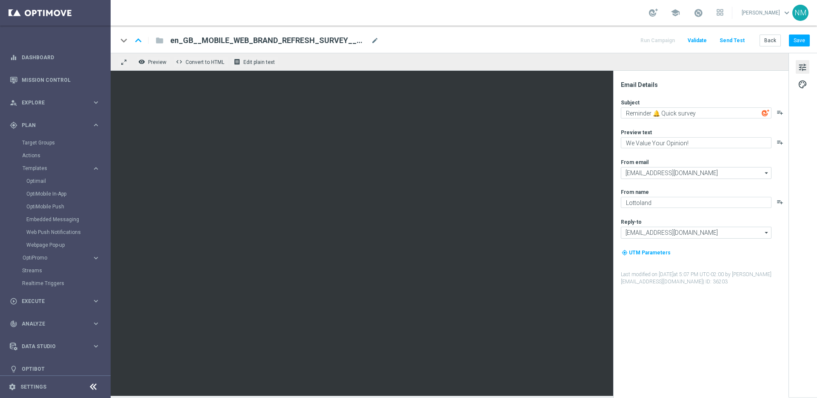
click at [718, 127] on div "Subject Reminder 🔔 Quick survey playlist_add Preview text We Value Your Opinion…" at bounding box center [704, 192] width 167 height 186
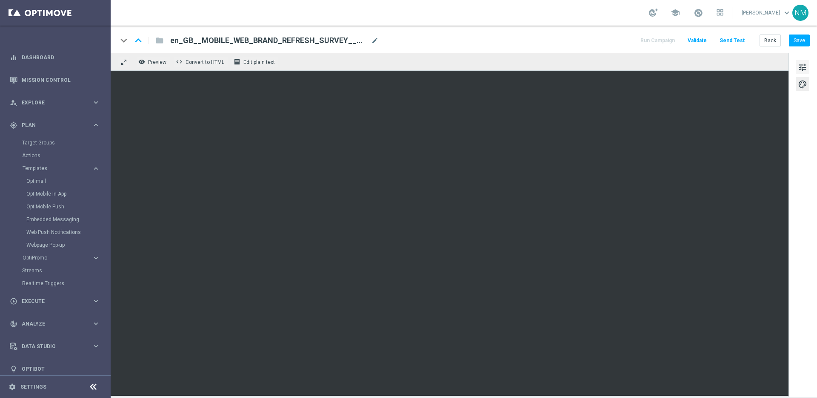
click at [800, 64] on span "tune" at bounding box center [802, 67] width 9 height 11
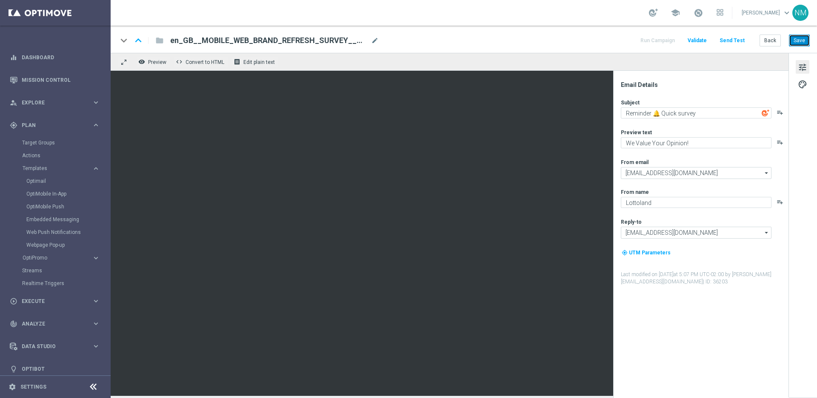
click at [802, 39] on button "Save" at bounding box center [799, 40] width 21 height 12
click at [700, 42] on span "Validate" at bounding box center [697, 40] width 19 height 6
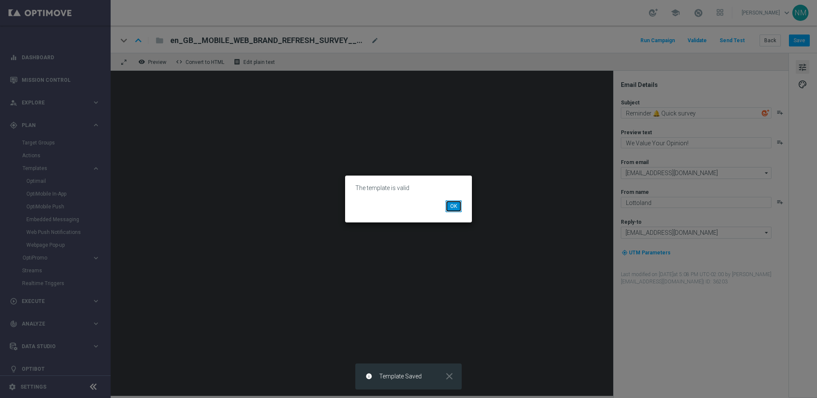
click at [450, 201] on button "OK" at bounding box center [454, 206] width 16 height 12
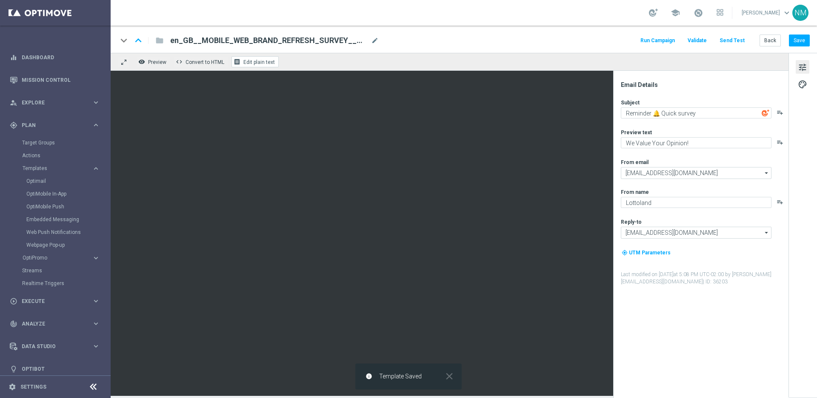
click at [257, 63] on span "Edit plain text" at bounding box center [258, 62] width 31 height 6
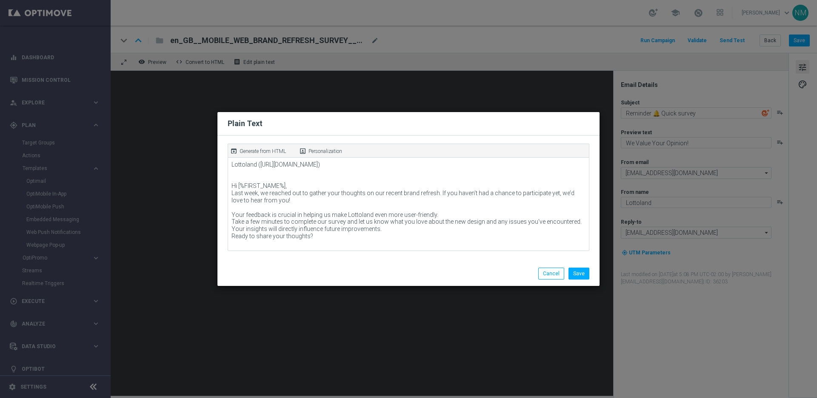
click at [249, 149] on p "Generate from HTML" at bounding box center [263, 151] width 46 height 8
click at [577, 273] on button "Save" at bounding box center [579, 273] width 21 height 12
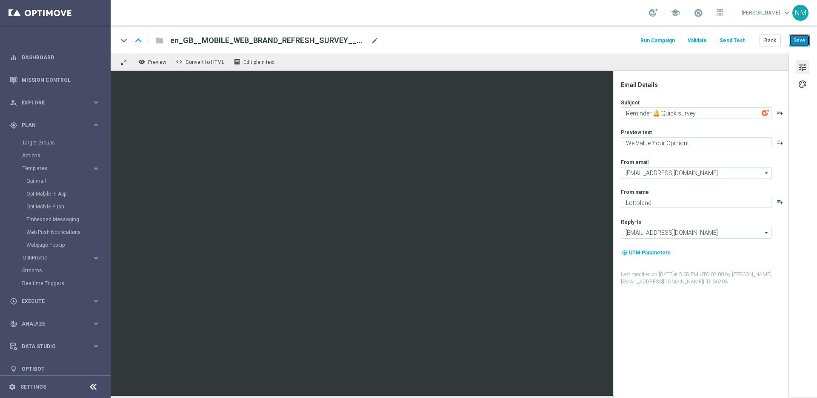
click at [797, 43] on button "Save" at bounding box center [799, 40] width 21 height 12
click at [293, 38] on span "en_GB__MOBILE_WEB_BRAND_REFRESH_SURVEY__NVIP_EMA_SER_MIX_W37_REMINDER" at bounding box center [268, 40] width 197 height 10
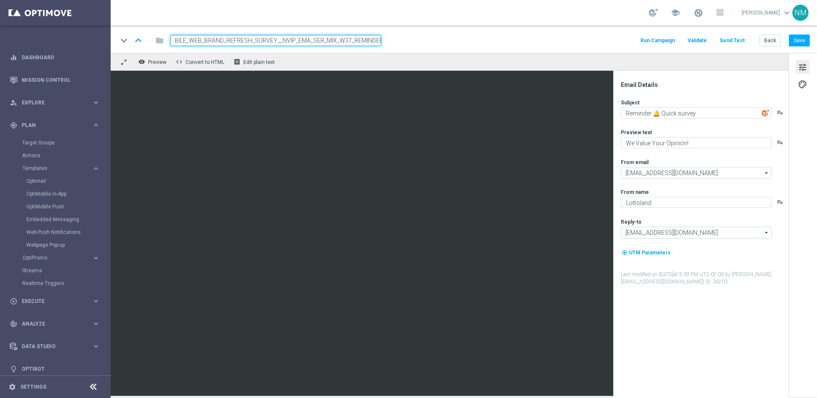
click at [287, 38] on input "en_GB__MOBILE_WEB_BRAND_REFRESH_SURVEY__NVIP_EMA_SER_MIX_W37_REMINDER" at bounding box center [275, 40] width 211 height 11
click at [287, 41] on input "en_GB__MOBILE_WEB_BRAND_REFRESH_SURVEY__NVIP_EMA_SER_MIX_W37_REMINDER" at bounding box center [275, 40] width 211 height 11
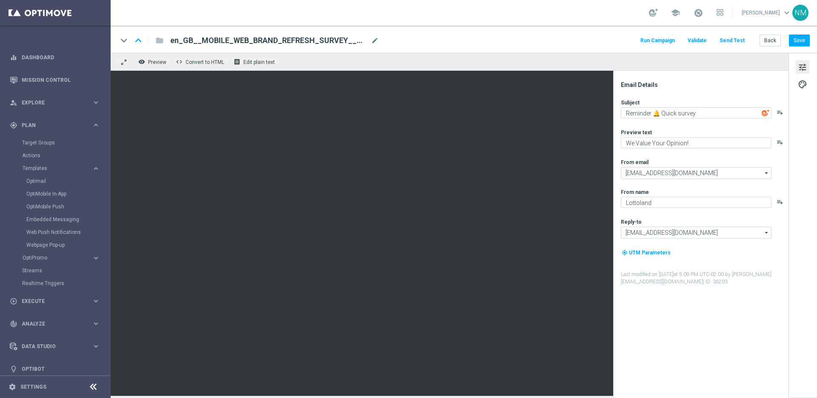
scroll to position [0, 0]
click at [37, 179] on link "Optimail" at bounding box center [57, 180] width 62 height 7
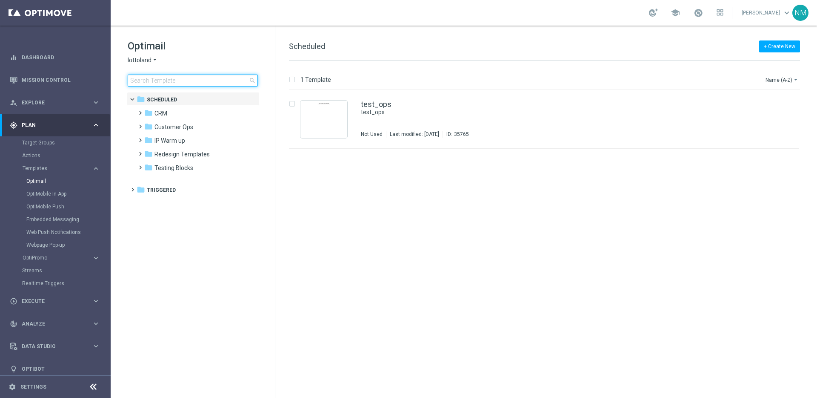
click at [180, 80] on input at bounding box center [193, 80] width 130 height 12
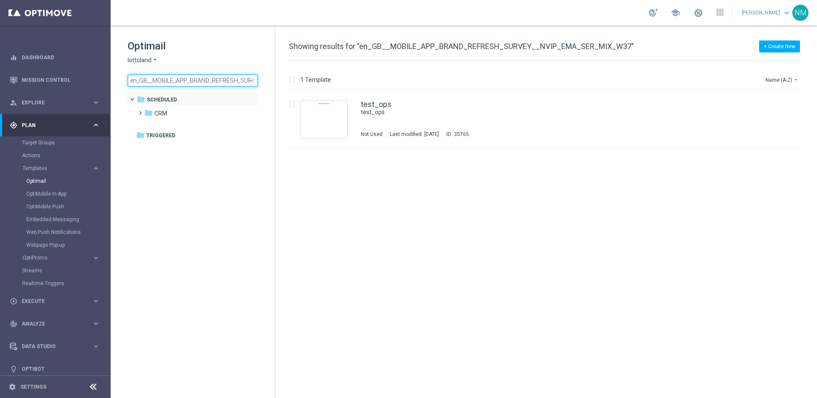
scroll to position [0, 83]
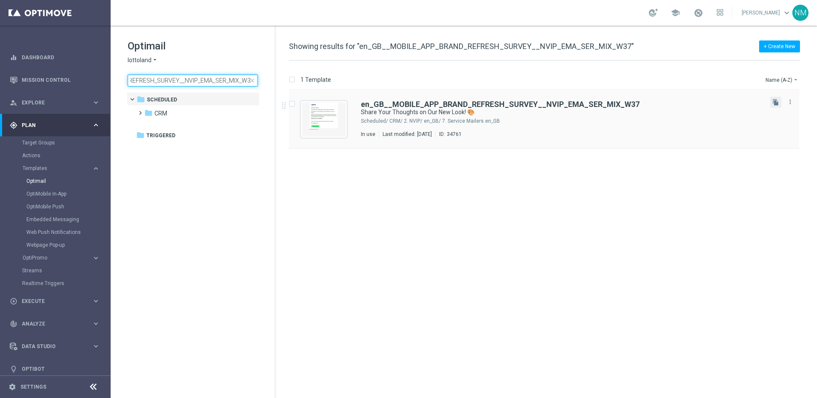
type input "en_GB__MOBILE_APP_BRAND_REFRESH_SURVEY__NVIP_EMA_SER_MIX_W37"
click at [779, 102] on button "file_copy" at bounding box center [775, 102] width 11 height 11
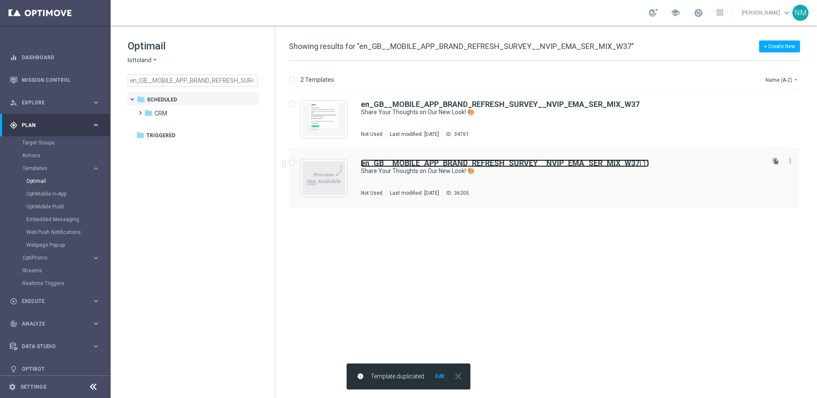
click at [562, 166] on b "en_GB__MOBILE_APP_BRAND_REFRESH_SURVEY__NVIP_EMA_SER_MIX_W37" at bounding box center [500, 162] width 279 height 9
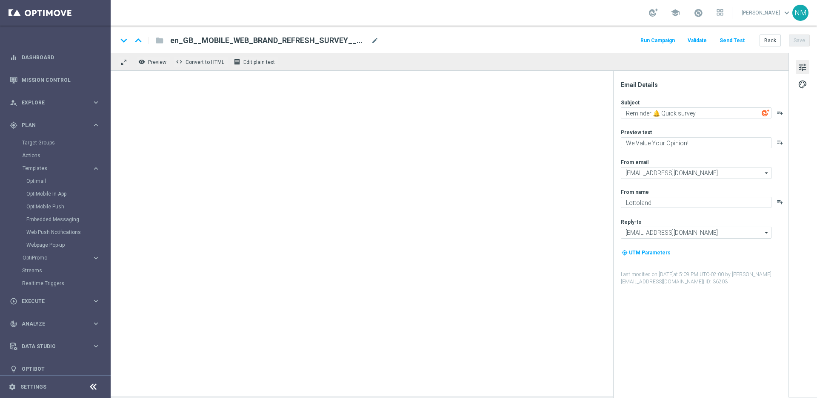
type input "en_GB__MOBILE_APP_BRAND_REFRESH_SURVEY__NVIP_EMA_SER_MIX_W37(1)"
type textarea "Share Your Thoughts on Our New Look! 🎨"
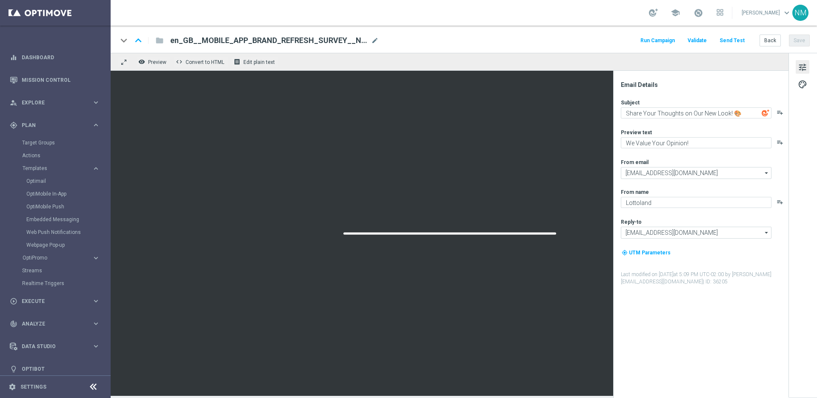
click at [339, 42] on span "en_GB__MOBILE_APP_BRAND_REFRESH_SURVEY__NVIP_EMA_SER_MIX_W37(1)" at bounding box center [268, 40] width 197 height 10
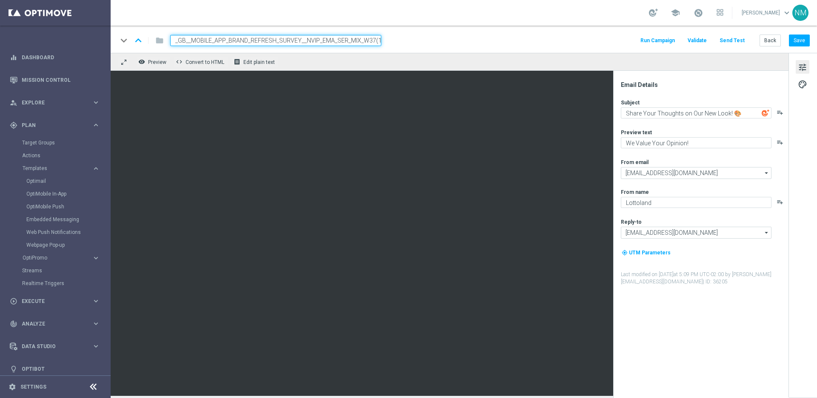
drag, startPoint x: 374, startPoint y: 41, endPoint x: 387, endPoint y: 40, distance: 13.2
click at [387, 40] on div "keyboard_arrow_down keyboard_arrow_up folder en_GB__MOBILE_APP_BRAND_REFRESH_SU…" at bounding box center [463, 40] width 692 height 11
type input "en_GB__MOBILE_APP_BRAND_REFRESH_SURVEY__NVIP_EMA_SER_MIX_W37_REMINDER"
click at [439, 42] on div "keyboard_arrow_down keyboard_arrow_up folder en_GB__MOBILE_APP_BRAND_REFRESH_SU…" at bounding box center [463, 40] width 692 height 11
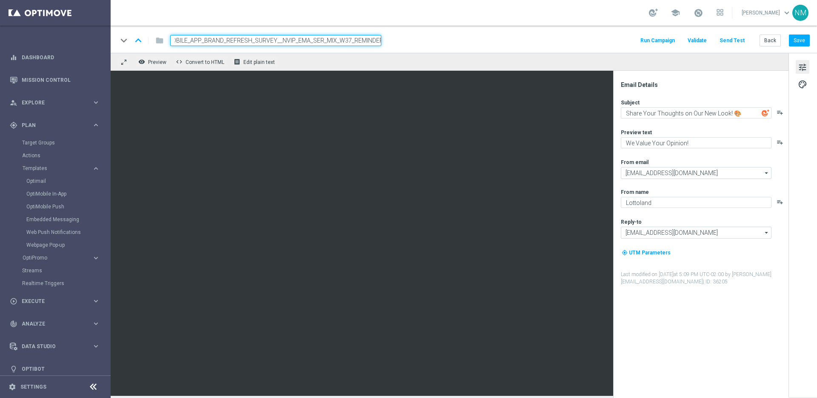
scroll to position [0, 0]
click at [654, 112] on textarea "Share Your Thoughts on Our New Look! 🎨" at bounding box center [696, 112] width 151 height 11
paste textarea "Reminder 🔔 Quick survey"
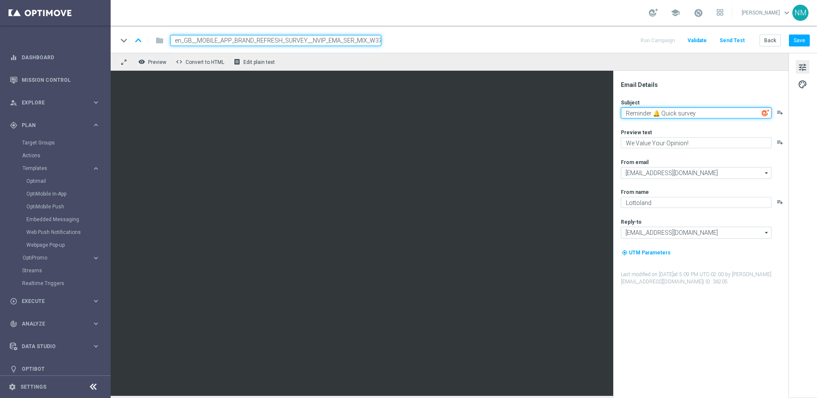
type textarea "Reminder 🔔 Quick survey"
click at [676, 129] on div "Preview text" at bounding box center [704, 132] width 167 height 7
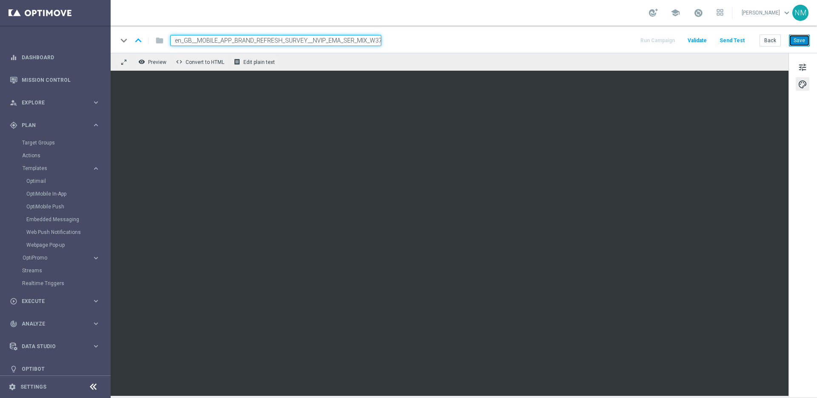
click at [790, 36] on button "Save" at bounding box center [799, 40] width 21 height 12
click at [792, 69] on div "tune palette" at bounding box center [803, 225] width 29 height 344
click at [796, 69] on button "tune" at bounding box center [803, 67] width 14 height 14
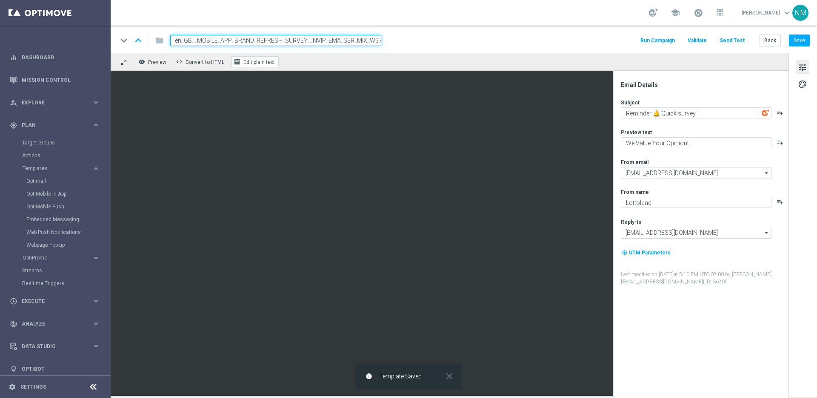
click at [263, 60] on span "Edit plain text" at bounding box center [258, 62] width 31 height 6
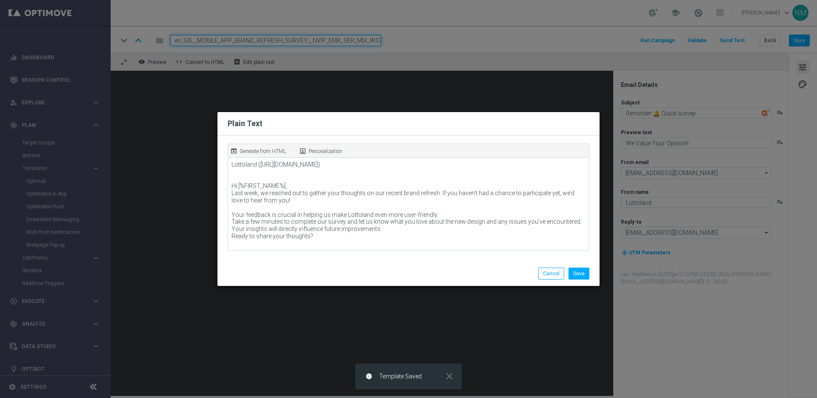
click at [275, 151] on p "Generate from HTML" at bounding box center [263, 151] width 46 height 8
click at [584, 275] on button "Save" at bounding box center [579, 273] width 21 height 12
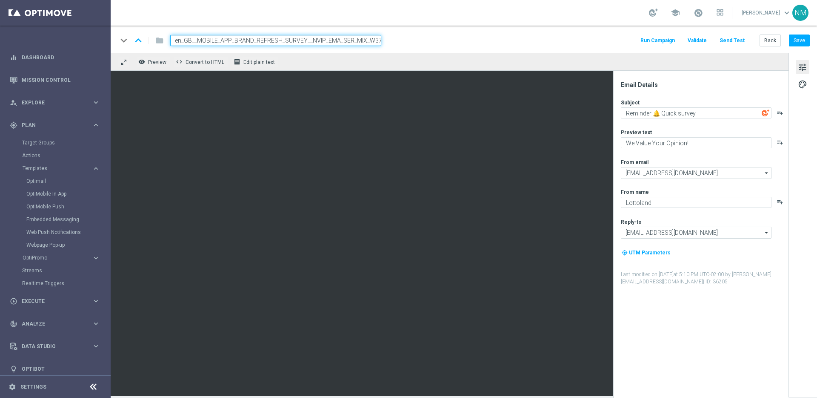
click at [701, 44] on button "Validate" at bounding box center [698, 40] width 22 height 11
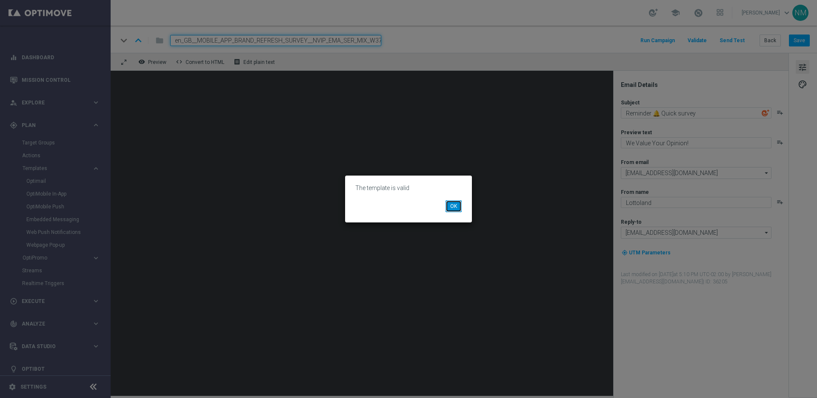
click at [455, 205] on button "OK" at bounding box center [454, 206] width 16 height 12
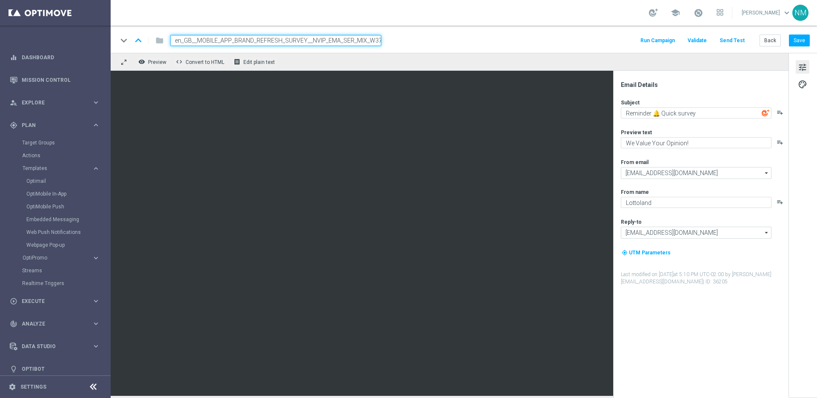
click at [309, 40] on input "en_GB__MOBILE_APP_BRAND_REFRESH_SURVEY__NVIP_EMA_SER_MIX_W37_REMINDER" at bounding box center [275, 40] width 211 height 11
click at [707, 41] on span "Validate" at bounding box center [697, 40] width 19 height 6
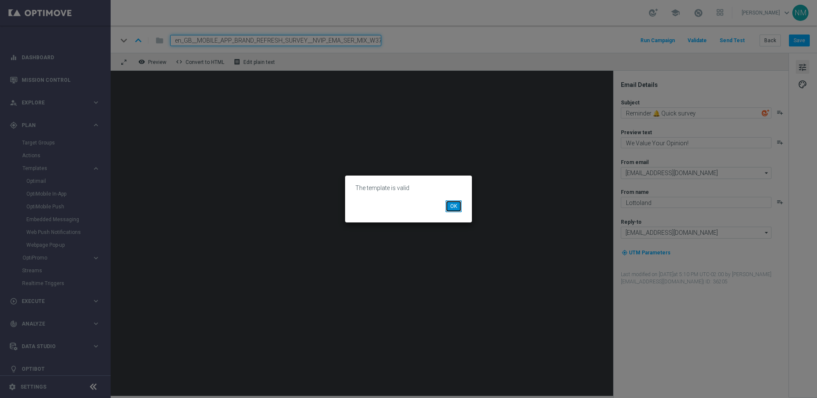
click at [454, 209] on button "OK" at bounding box center [454, 206] width 16 height 12
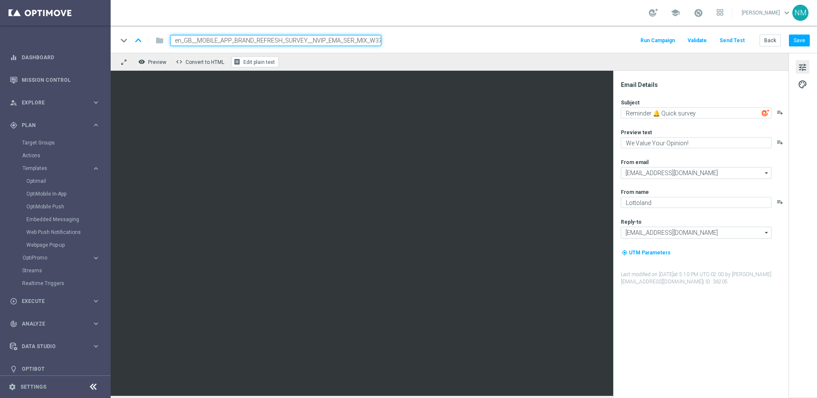
click at [269, 62] on span "Edit plain text" at bounding box center [258, 62] width 31 height 6
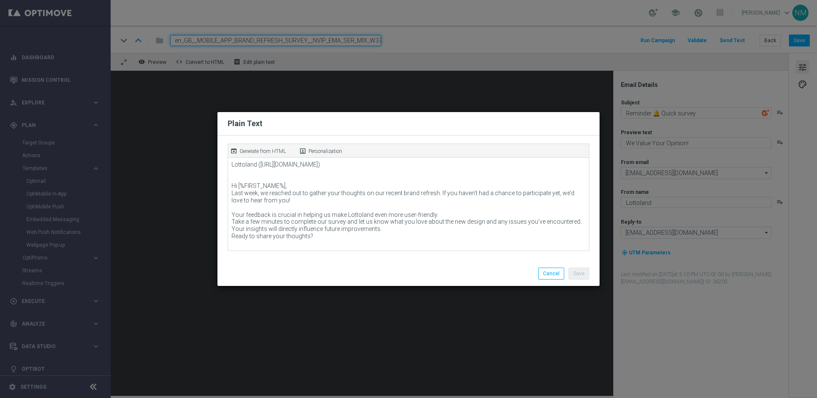
click at [259, 147] on p "Generate from HTML" at bounding box center [263, 151] width 46 height 8
click at [275, 151] on p "Generate from HTML" at bounding box center [263, 151] width 46 height 8
click at [558, 266] on div "Save Cancel" at bounding box center [408, 273] width 382 height 25
click at [564, 268] on button "Cancel" at bounding box center [551, 273] width 26 height 12
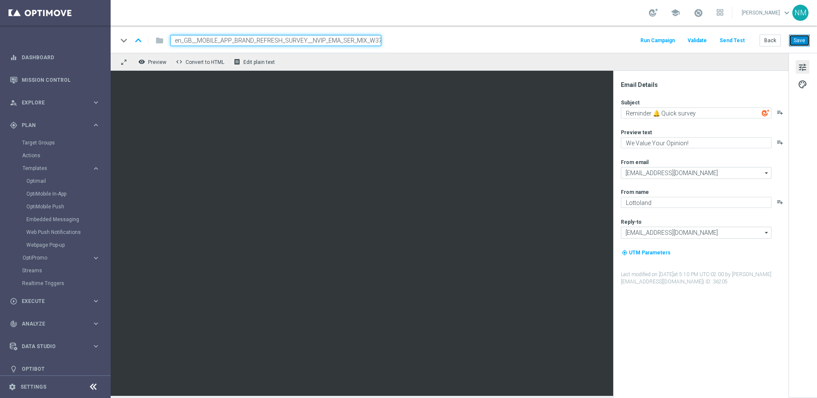
click at [799, 40] on button "Save" at bounding box center [799, 40] width 21 height 12
click at [44, 180] on link "Optimail" at bounding box center [57, 180] width 62 height 7
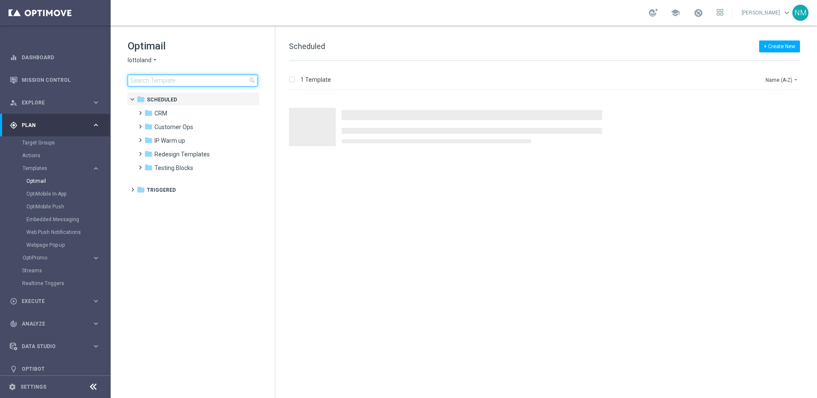
click at [177, 81] on input at bounding box center [193, 80] width 130 height 12
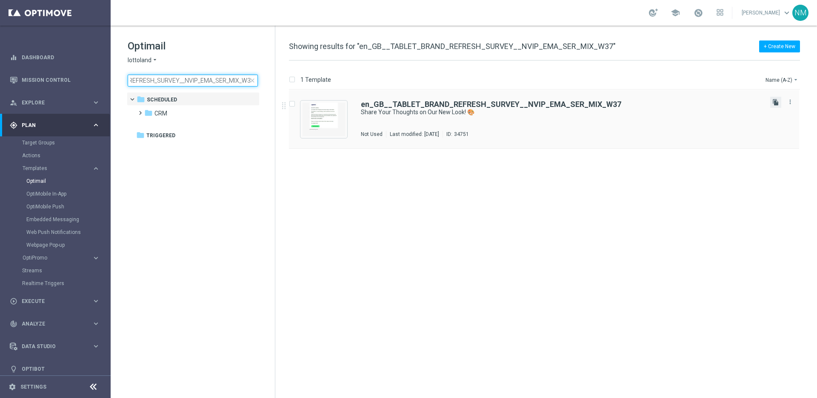
type input "en_GB__TABLET_BRAND_REFRESH_SURVEY__NVIP_EMA_SER_MIX_W37"
click at [777, 101] on icon "file_copy" at bounding box center [775, 102] width 7 height 7
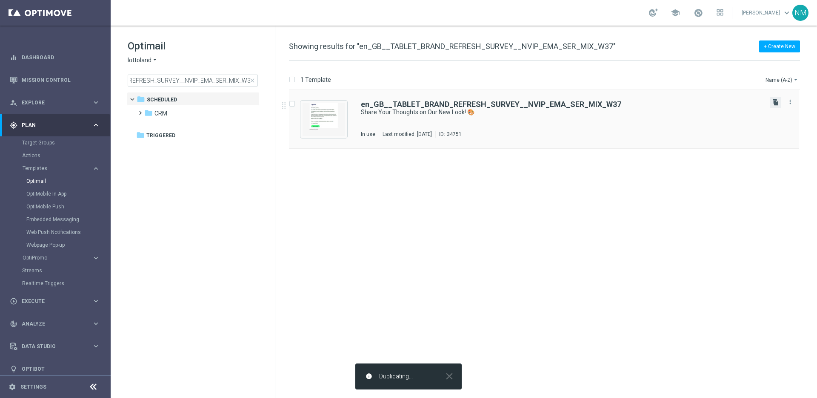
scroll to position [0, 0]
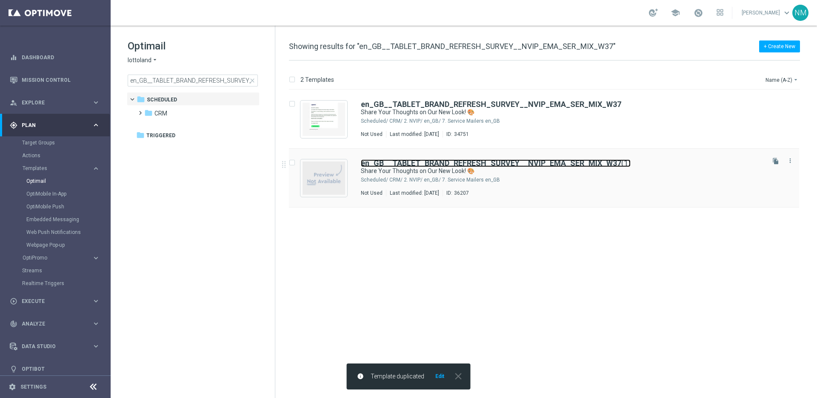
click at [541, 164] on b "en_GB__TABLET_BRAND_REFRESH_SURVEY__NVIP_EMA_SER_MIX_W37" at bounding box center [491, 162] width 260 height 9
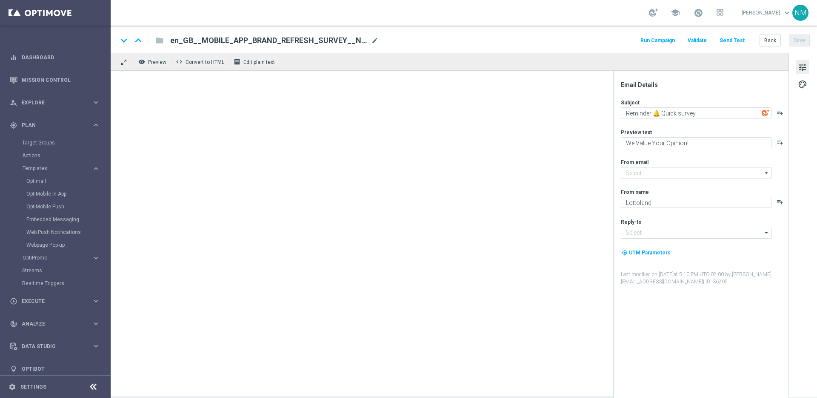
type input "[EMAIL_ADDRESS][DOMAIN_NAME]"
type textarea "Share Your Thoughts on Our New Look! 🎨"
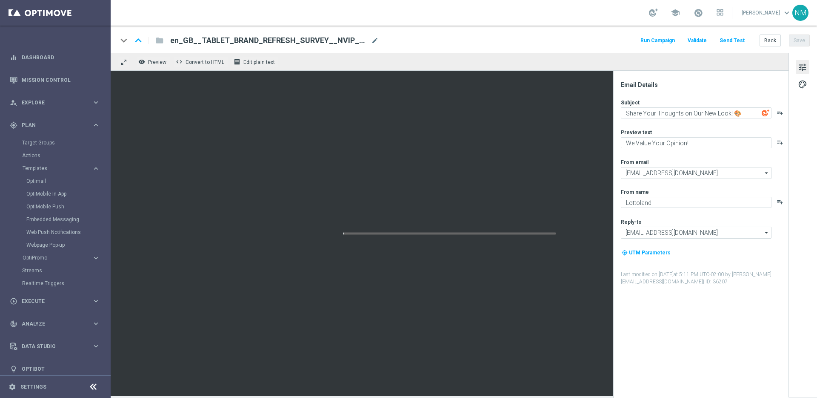
click at [373, 38] on span "mode_edit" at bounding box center [375, 41] width 8 height 8
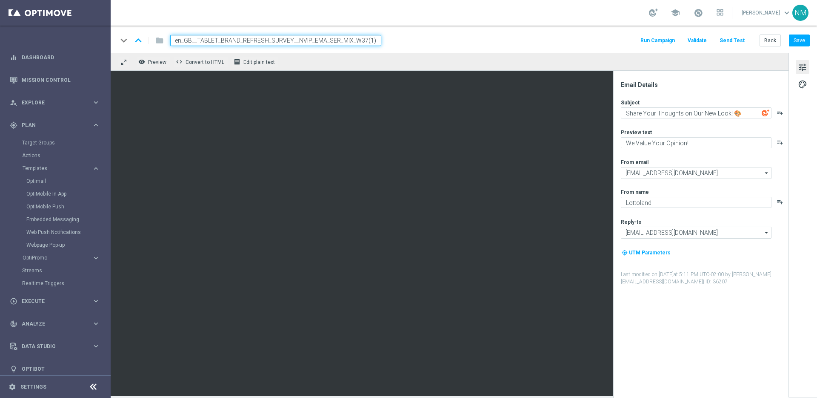
drag, startPoint x: 364, startPoint y: 40, endPoint x: 380, endPoint y: 40, distance: 16.2
click at [379, 40] on input "en_GB__TABLET_BRAND_REFRESH_SURVEY__NVIP_EMA_SER_MIX_W37(1)" at bounding box center [275, 40] width 211 height 11
type input "en_GB__TABLET_BRAND_REFRESH_SURVEY__NVIP_EMA_SER_MIX_W37_REMINDER"
click at [403, 38] on div "keyboard_arrow_down keyboard_arrow_up folder en_GB__TABLET_BRAND_REFRESH_SURVEY…" at bounding box center [463, 40] width 692 height 11
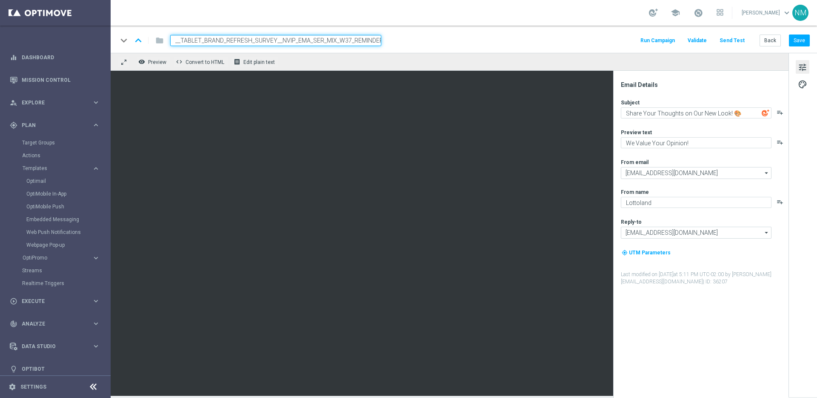
scroll to position [0, 0]
click at [295, 39] on input "en_GB__TABLET_BRAND_REFRESH_SURVEY__NVIP_EMA_SER_MIX_W37_REMINDER" at bounding box center [275, 40] width 211 height 11
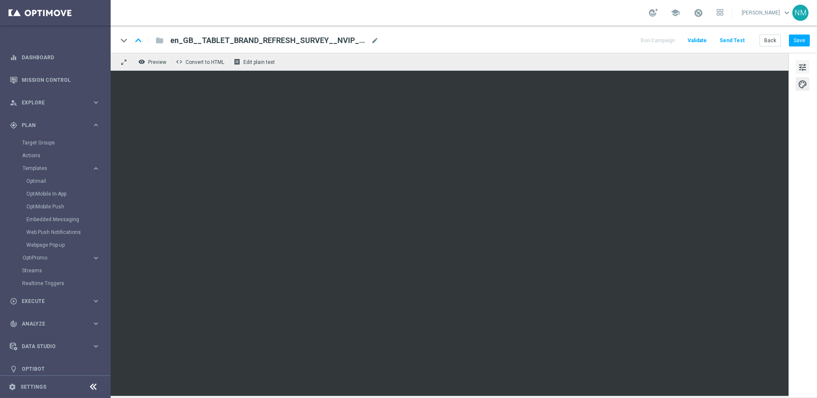
click at [809, 68] on button "tune" at bounding box center [803, 67] width 14 height 14
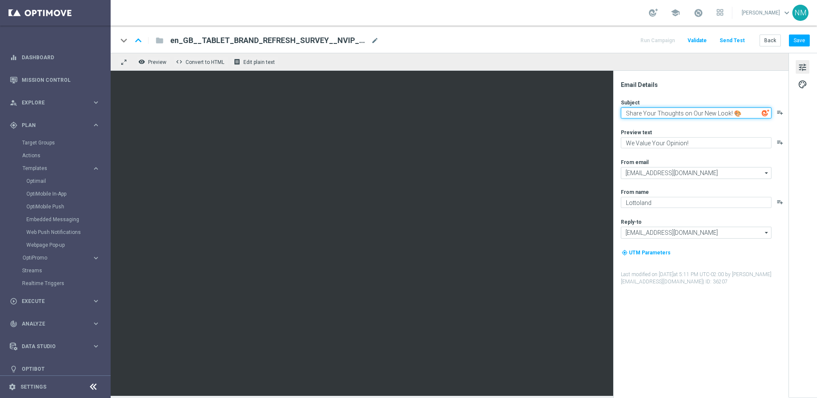
click at [723, 115] on textarea "Share Your Thoughts on Our New Look! 🎨" at bounding box center [696, 112] width 151 height 11
paste textarea "Reminder 🔔 Quick survey"
type textarea "Reminder 🔔 Quick survey"
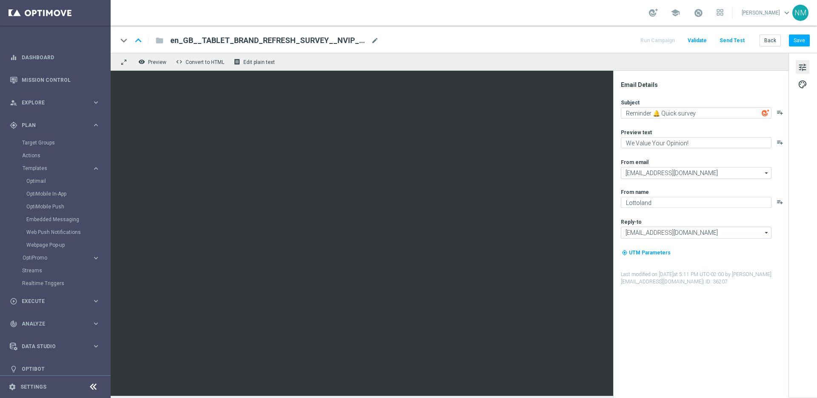
click at [724, 132] on div "Preview text" at bounding box center [704, 132] width 167 height 7
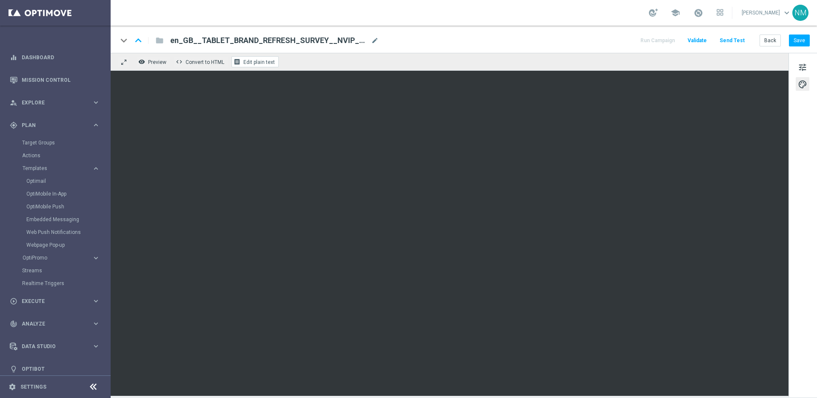
click at [249, 60] on span "Edit plain text" at bounding box center [258, 62] width 31 height 6
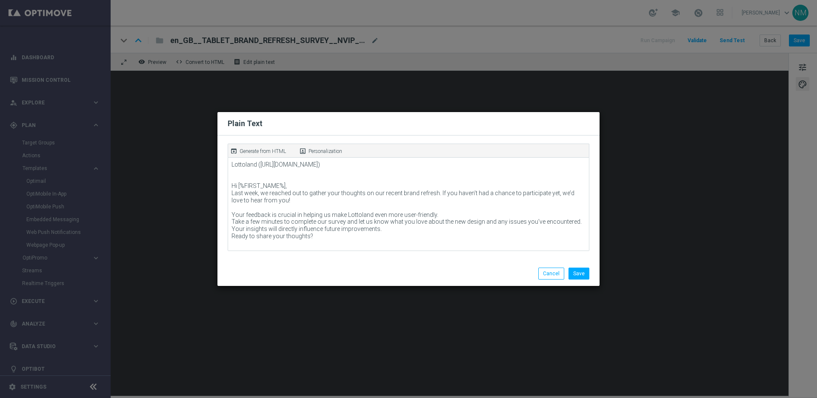
click at [260, 153] on p "Generate from HTML" at bounding box center [263, 151] width 46 height 8
click at [582, 274] on button "Save" at bounding box center [579, 273] width 21 height 12
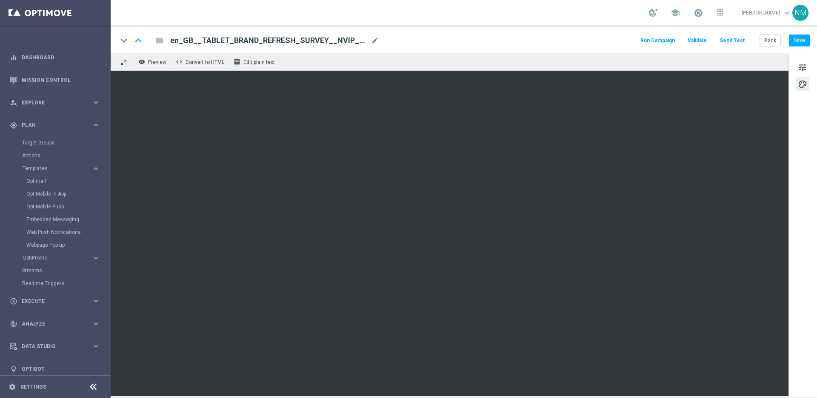
click at [707, 39] on span "Validate" at bounding box center [697, 40] width 19 height 6
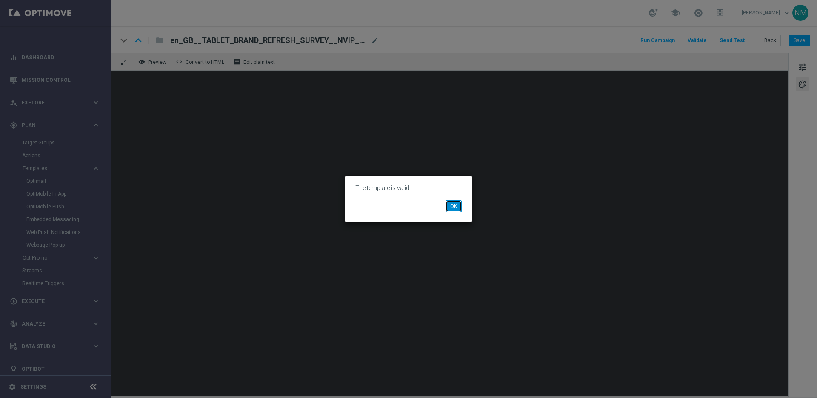
click at [446, 207] on button "OK" at bounding box center [454, 206] width 16 height 12
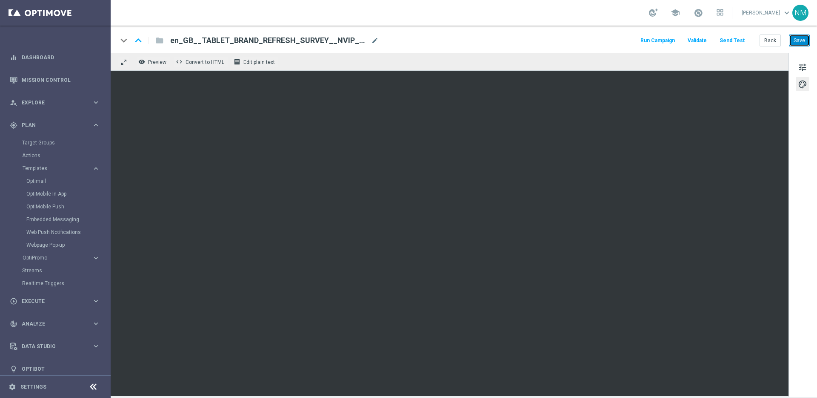
click at [803, 39] on button "Save" at bounding box center [799, 40] width 21 height 12
click at [803, 56] on div "tune palette" at bounding box center [803, 225] width 29 height 344
click at [805, 66] on span "tune" at bounding box center [802, 67] width 9 height 11
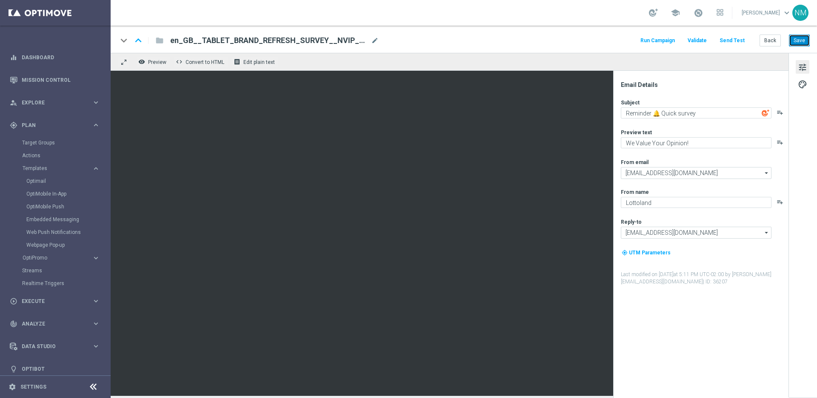
click at [795, 40] on button "Save" at bounding box center [799, 40] width 21 height 12
click at [56, 126] on span "Plan" at bounding box center [57, 125] width 70 height 5
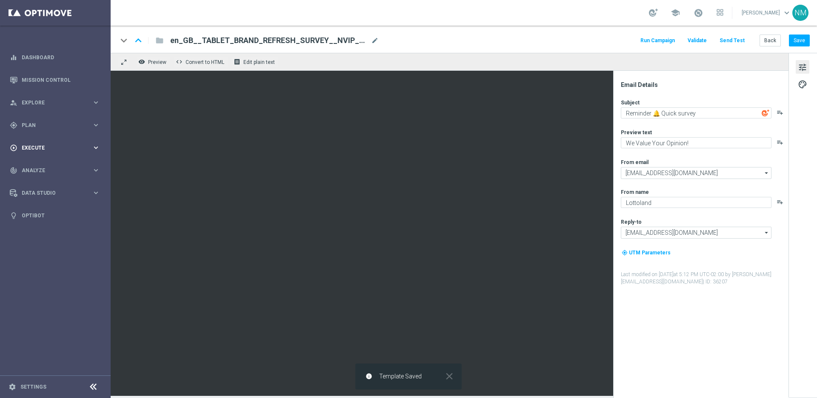
click at [45, 152] on div "play_circle_outline Execute keyboard_arrow_right" at bounding box center [55, 147] width 110 height 23
click at [43, 165] on link "Campaign Builder" at bounding box center [55, 165] width 66 height 7
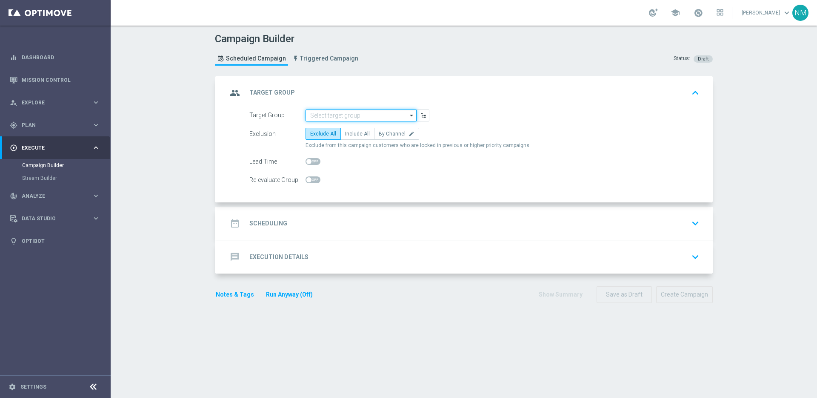
click at [341, 118] on input at bounding box center [361, 115] width 111 height 12
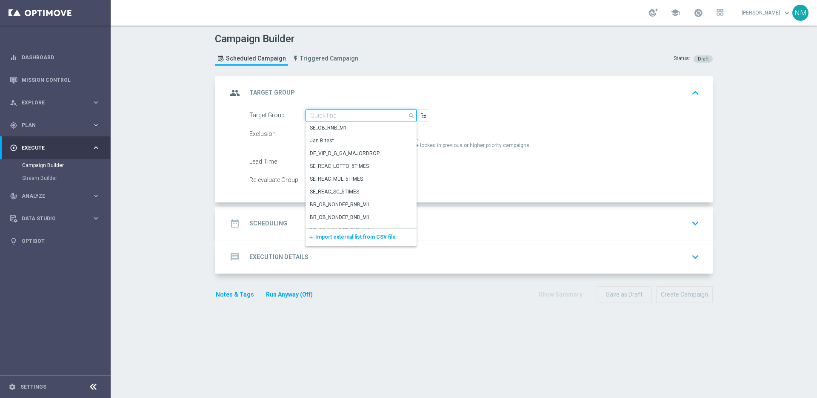
paste input "UK_EMAIL_UK BRAND REFRESH SURVEY_Desktop Users_Reminder"
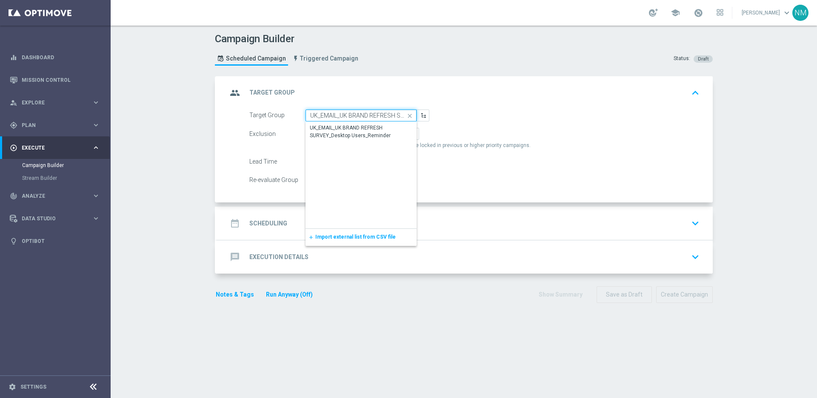
scroll to position [0, 79]
click at [347, 133] on div "UK_EMAIL_UK BRAND REFRESH SURVEY_Desktop Users_Reminder" at bounding box center [361, 131] width 102 height 15
type input "UK_EMAIL_UK BRAND REFRESH SURVEY_Desktop Users_Reminder"
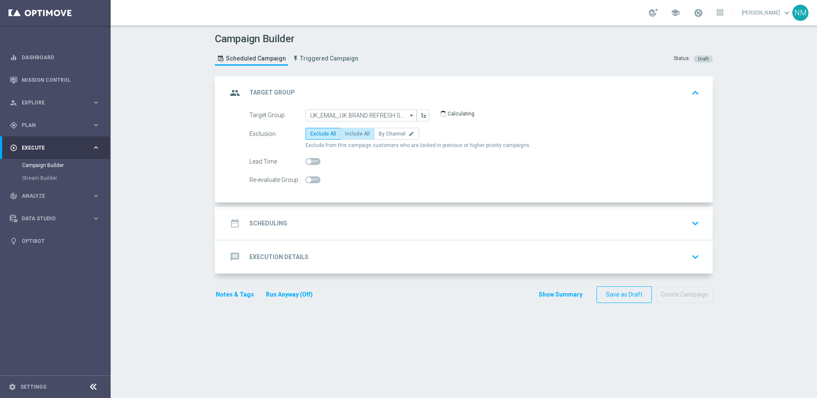
click at [348, 135] on span "Include All" at bounding box center [357, 134] width 25 height 6
click at [348, 135] on input "Include All" at bounding box center [348, 135] width 6 height 6
radio input "true"
click at [304, 221] on div "date_range Scheduling keyboard_arrow_down" at bounding box center [464, 223] width 475 height 16
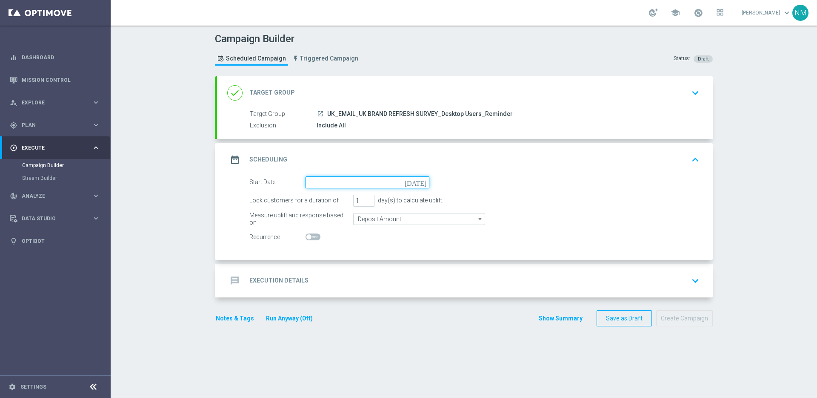
click at [335, 180] on input at bounding box center [368, 182] width 124 height 12
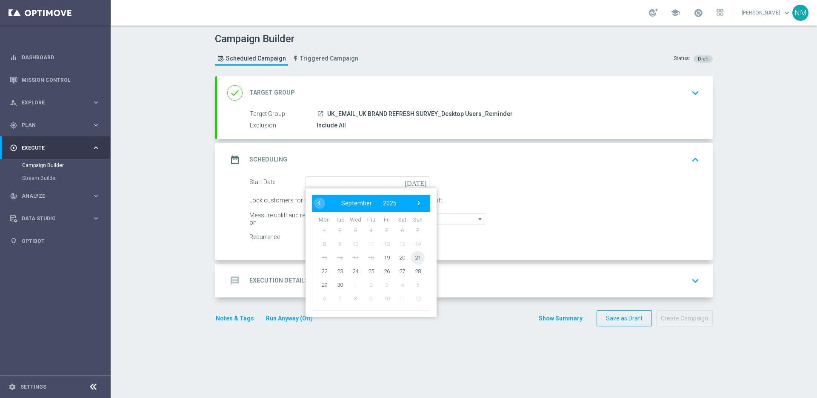
click at [416, 258] on span "21" at bounding box center [418, 257] width 14 height 14
type input "[DATE]"
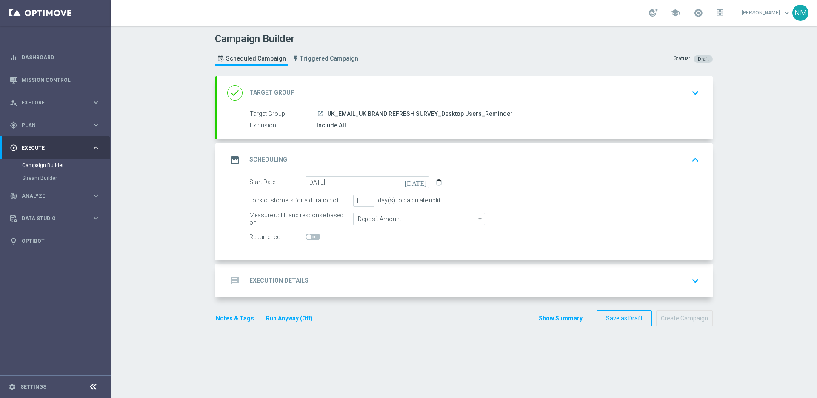
click at [341, 274] on div "message Execution Details keyboard_arrow_down" at bounding box center [464, 280] width 475 height 16
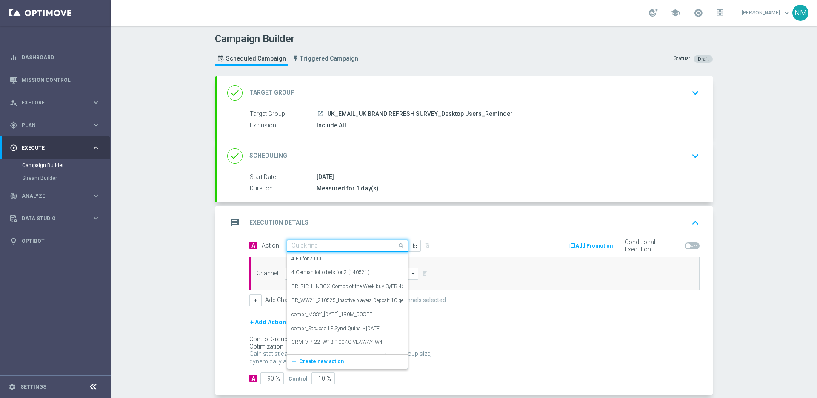
click at [308, 248] on input "text" at bounding box center [339, 245] width 95 height 7
paste input "en_GB__DESKTOP_BRAND_REFRESH_SURVEY__NVIP_EMA_SER_MIX_W37_REMINDER"
type input "en_GB__DESKTOP_BRAND_REFRESH_SURVEY__NVIP_EMA_SER_MIX_W37_REMINDER"
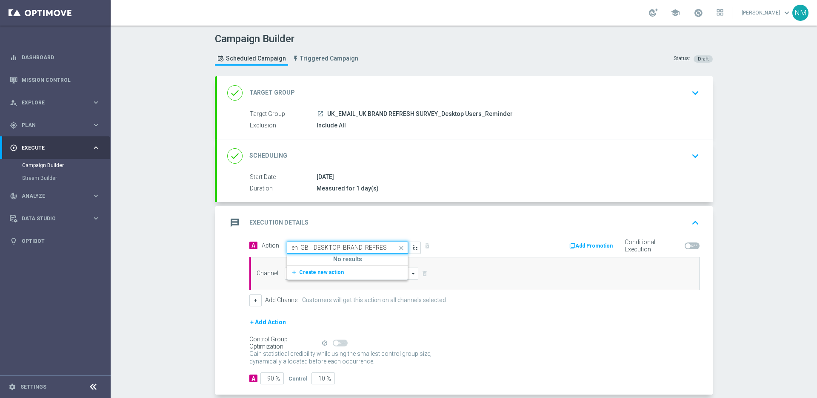
scroll to position [0, 133]
click at [331, 268] on button "add_new Create new action" at bounding box center [345, 272] width 117 height 10
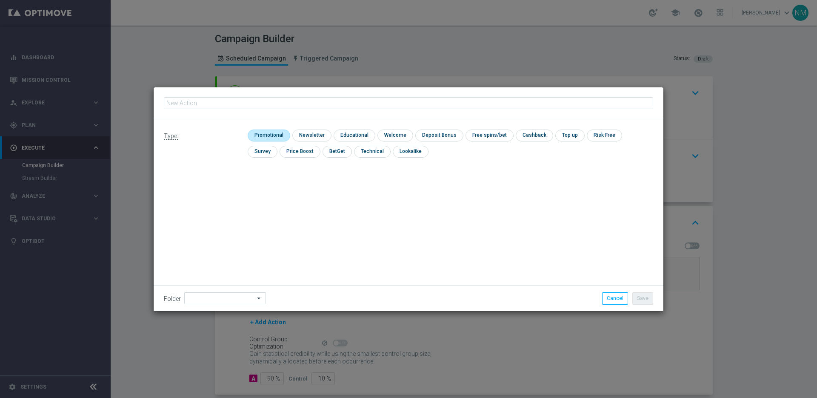
type input "en_GB__DESKTOP_BRAND_REFRESH_SURVEY__NVIP_EMA_SER_MIX_W37_REMINDER"
click at [260, 138] on input "checkbox" at bounding box center [268, 134] width 40 height 11
checkbox input "true"
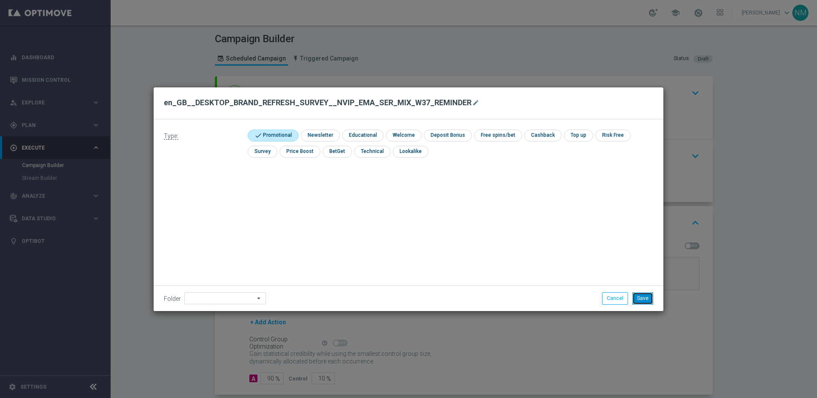
click at [646, 300] on button "Save" at bounding box center [642, 298] width 21 height 12
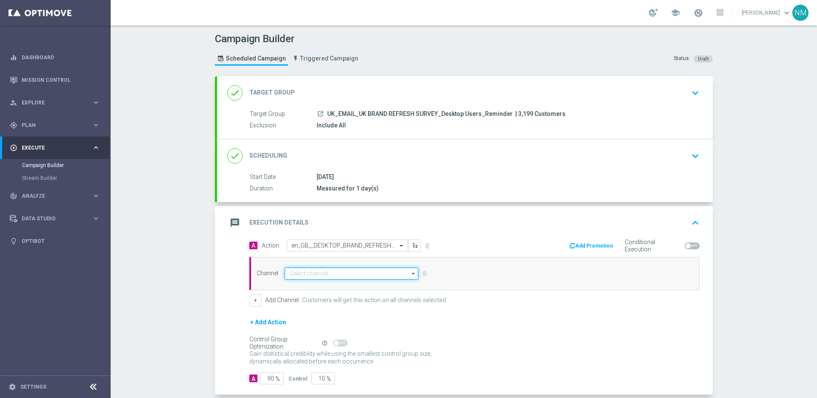
click at [332, 274] on input at bounding box center [352, 273] width 134 height 12
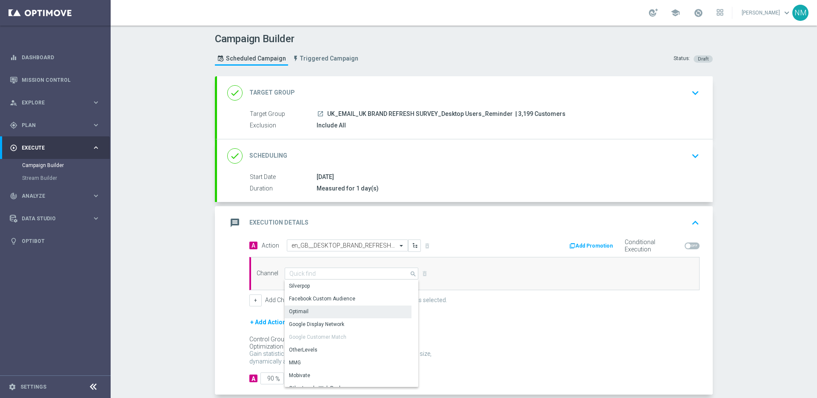
click at [301, 309] on div "Optimail" at bounding box center [299, 311] width 20 height 8
type input "Optimail"
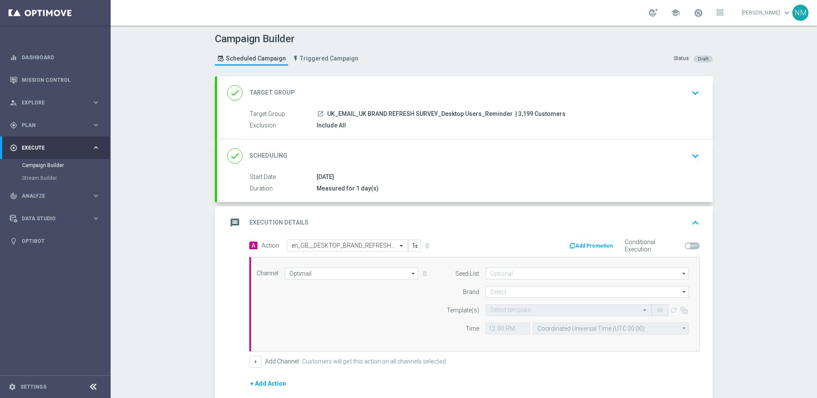
scroll to position [43, 0]
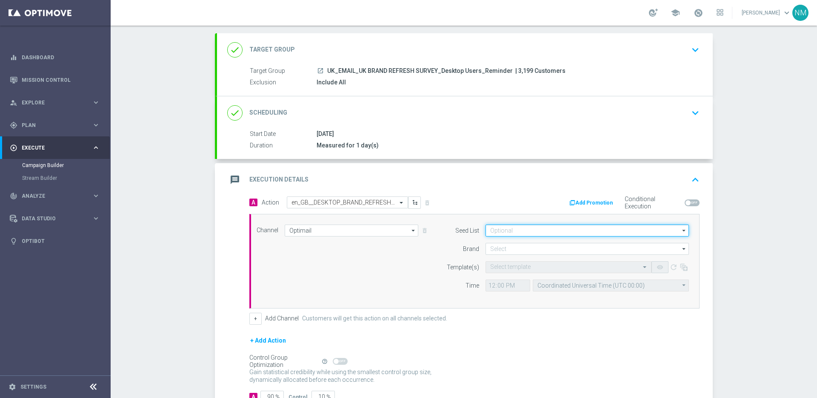
click at [518, 226] on input at bounding box center [587, 230] width 203 height 12
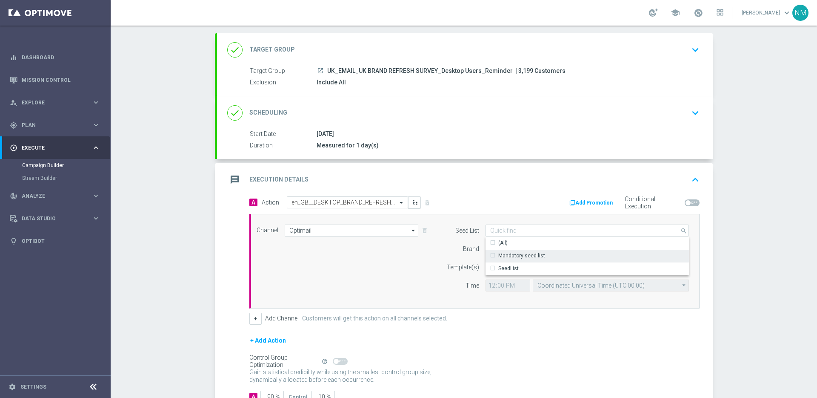
drag, startPoint x: 508, startPoint y: 253, endPoint x: 458, endPoint y: 254, distance: 50.2
click at [508, 253] on div "Mandatory seed list" at bounding box center [521, 256] width 47 height 8
click at [447, 254] on div "Brand" at bounding box center [457, 249] width 43 height 12
type input "Mandatory seed list"
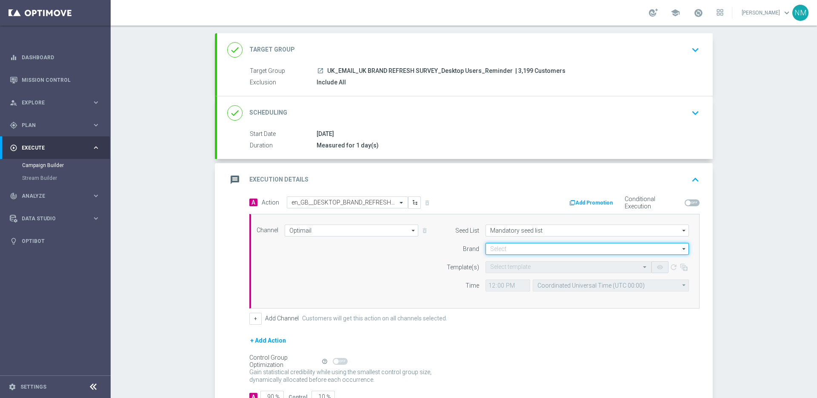
click at [500, 251] on input at bounding box center [587, 249] width 203 height 12
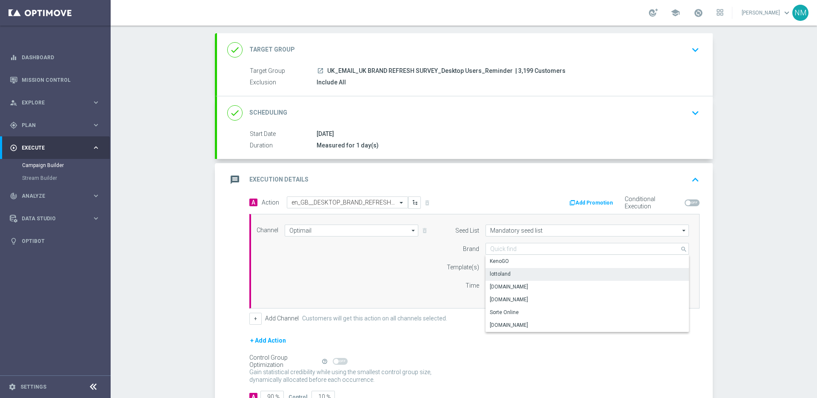
click at [503, 272] on div "lottoland" at bounding box center [500, 274] width 21 height 8
type input "lottoland"
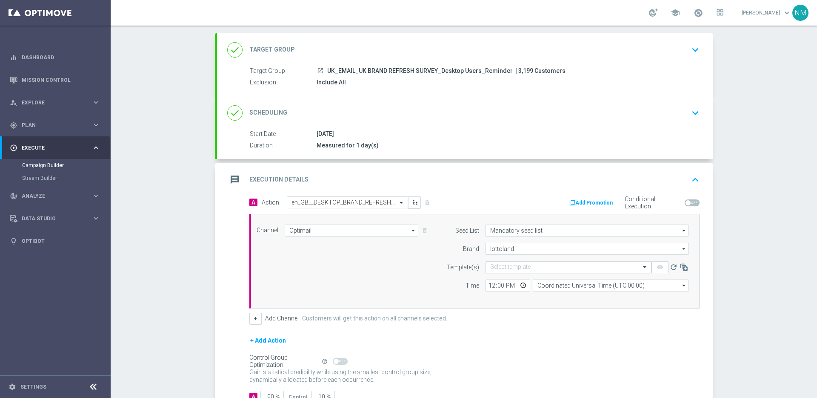
click at [506, 267] on input "text" at bounding box center [560, 266] width 140 height 7
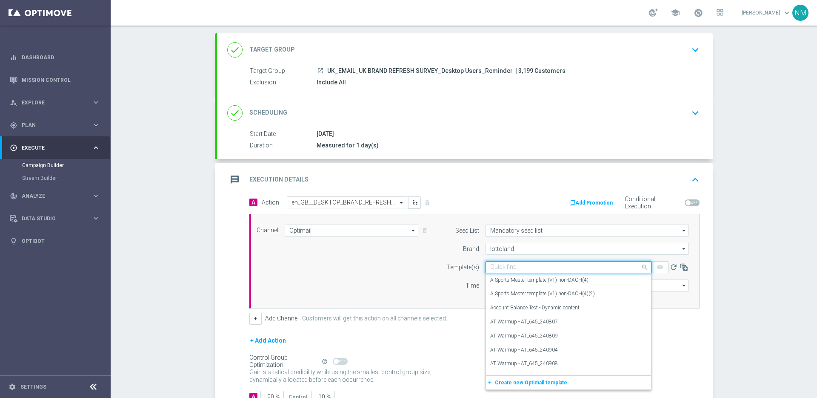
paste input "en_GB__DESKTOP_BRAND_REFRESH_SURVEY__NVIP_EMA_SER_MIX_W37_REMINDER"
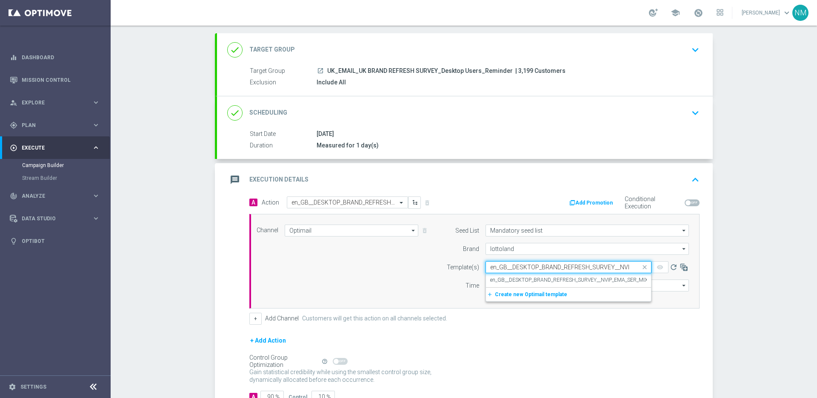
scroll to position [0, 88]
click at [535, 279] on label "en_GB__DESKTOP_BRAND_REFRESH_SURVEY__NVIP_EMA_SER_MIX_W37_REMINDER" at bounding box center [589, 279] width 198 height 7
type input "en_GB__DESKTOP_BRAND_REFRESH_SURVEY__NVIP_EMA_SER_MIX_W37_REMINDER"
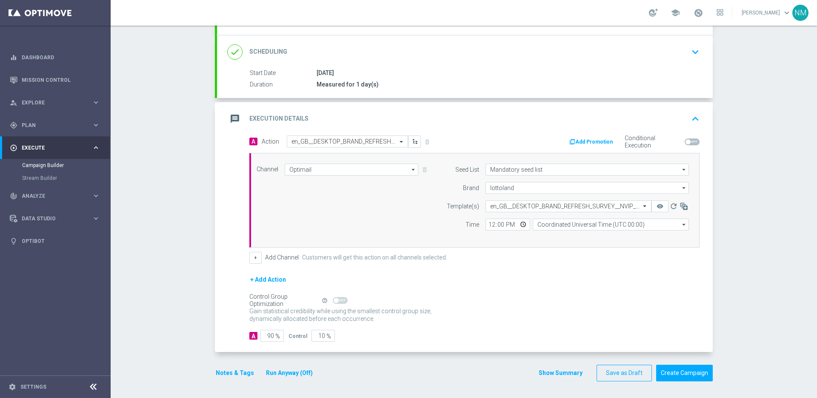
scroll to position [104, 0]
click at [521, 229] on input "12:00" at bounding box center [508, 224] width 45 height 12
click at [514, 224] on input "12:00" at bounding box center [508, 224] width 45 height 12
click at [517, 225] on input "12:00" at bounding box center [508, 224] width 45 height 12
type input "10:00"
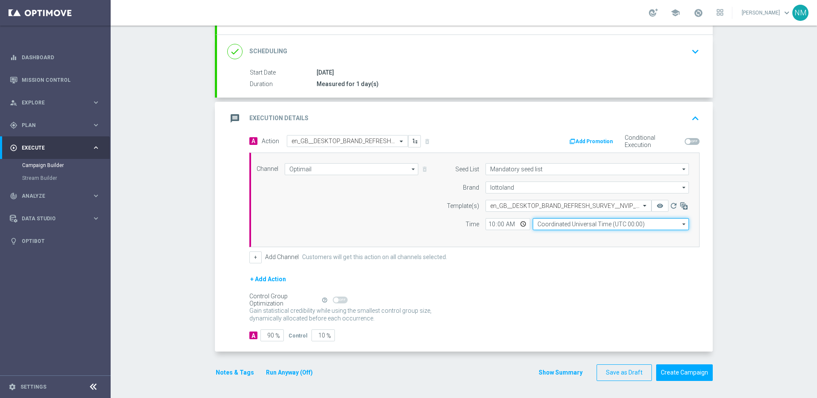
click at [579, 225] on input "Coordinated Universal Time (UTC 00:00)" at bounding box center [611, 224] width 156 height 12
click at [551, 232] on div "United Kingdom Time (UTC +01:00)" at bounding box center [611, 236] width 156 height 12
type input "United Kingdom Time (UTC +01:00)"
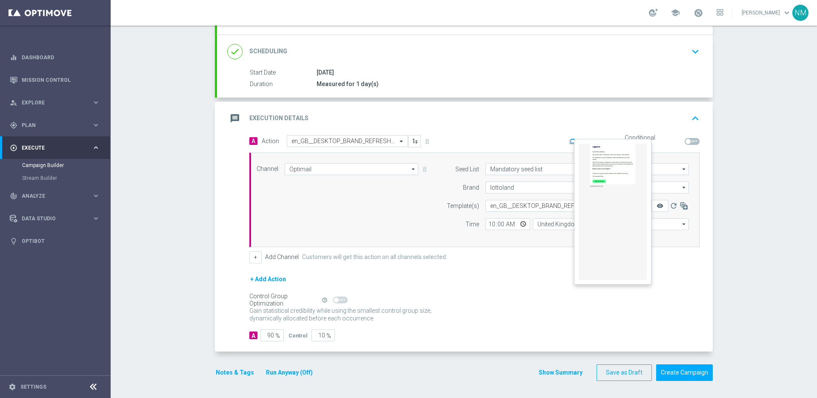
click at [659, 206] on icon "remove_red_eye" at bounding box center [660, 205] width 7 height 7
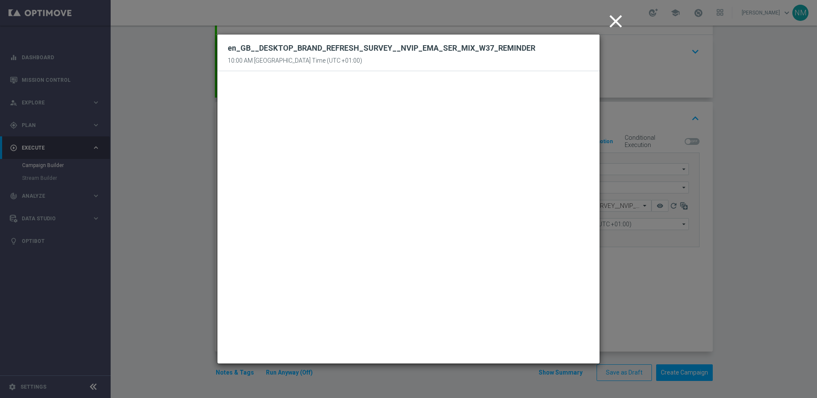
click at [610, 22] on icon "close" at bounding box center [615, 21] width 21 height 21
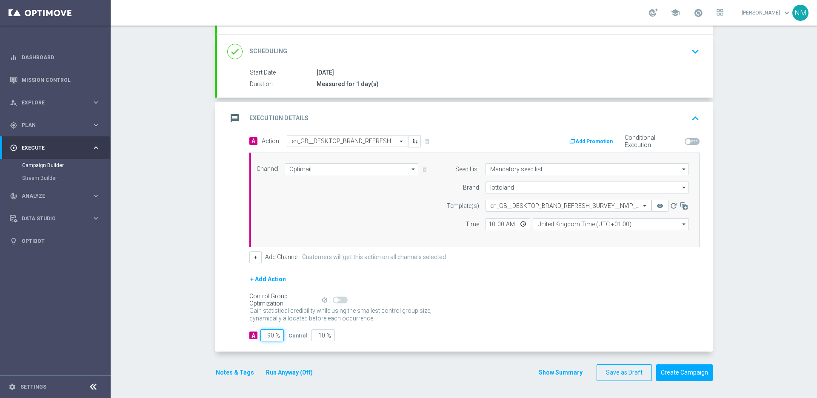
click at [267, 333] on input "90" at bounding box center [271, 335] width 23 height 12
type input "0"
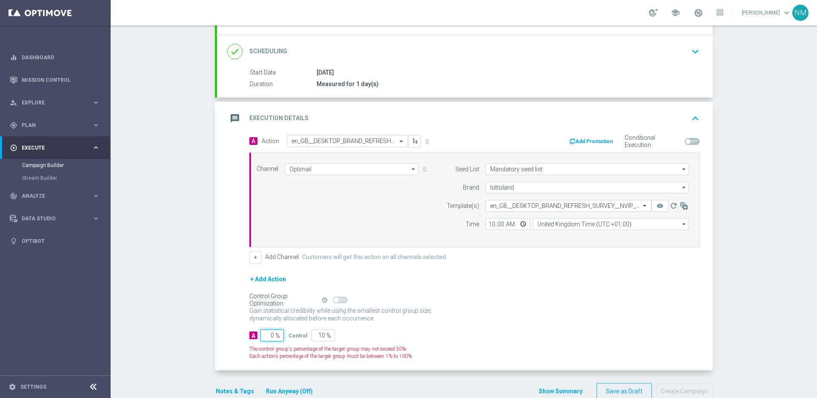
type input "100"
type input "0"
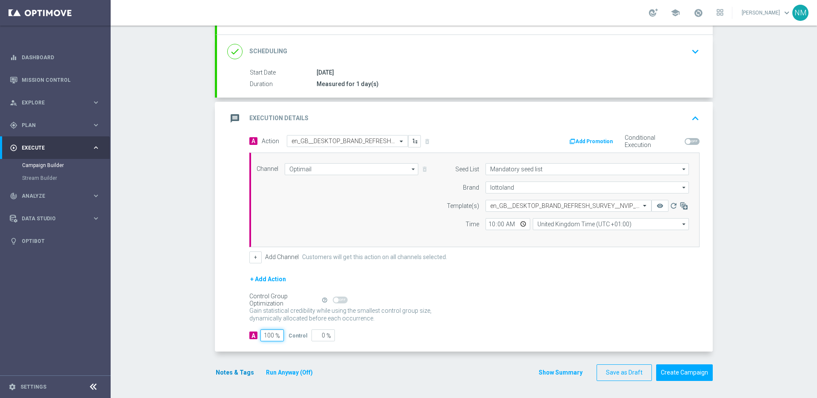
type input "100"
click at [232, 368] on button "Notes & Tags" at bounding box center [235, 372] width 40 height 11
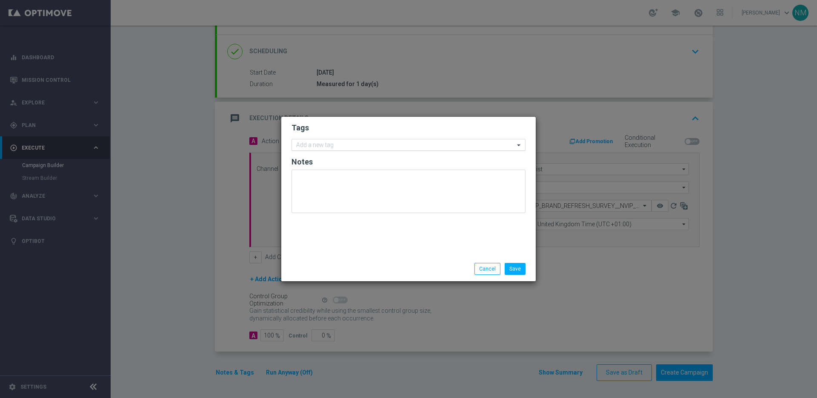
click at [301, 146] on input "text" at bounding box center [405, 145] width 218 height 7
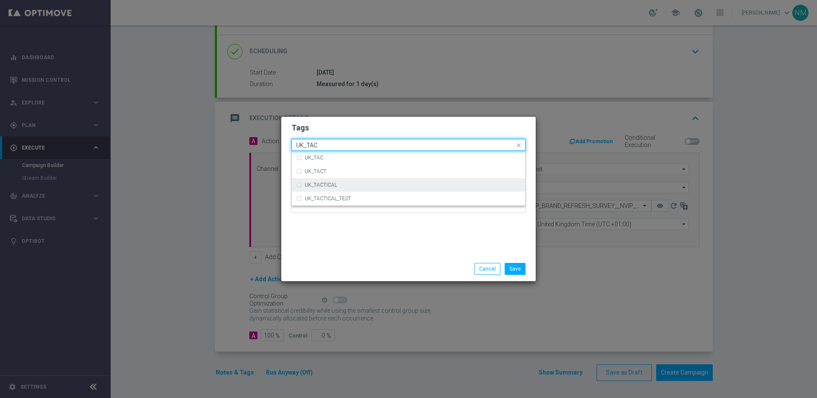
click at [337, 183] on div "UK_TACTICAL" at bounding box center [413, 184] width 216 height 5
type input "UK_TAC"
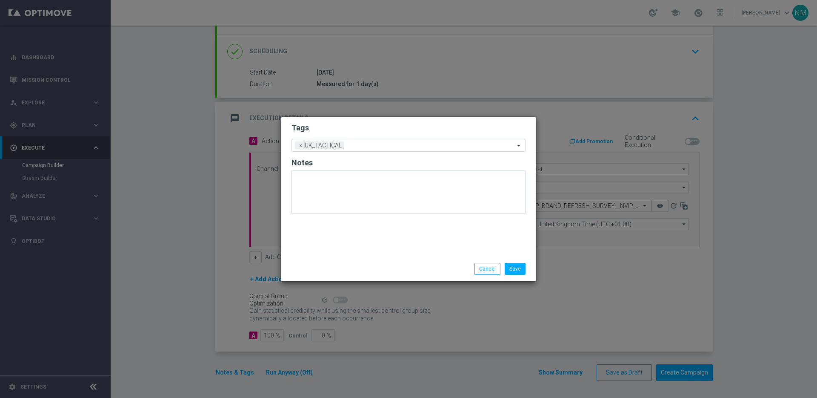
click at [427, 243] on div "Tags Add a new tag × UK_TACTICAL Notes" at bounding box center [408, 187] width 255 height 140
click at [520, 272] on button "Save" at bounding box center [515, 269] width 21 height 12
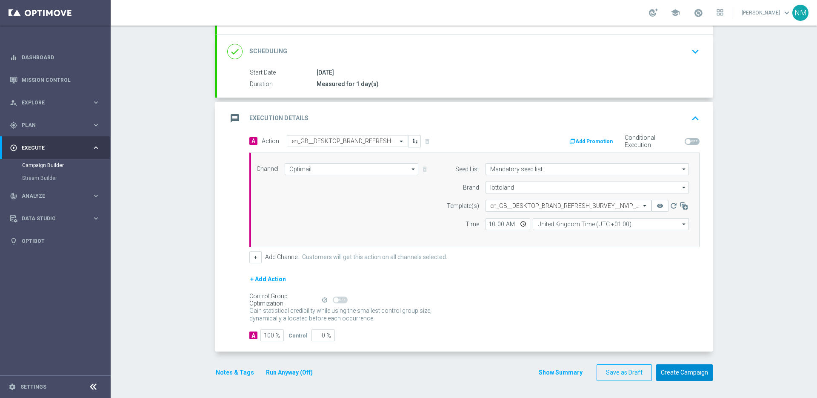
click at [682, 369] on button "Create Campaign" at bounding box center [684, 372] width 57 height 17
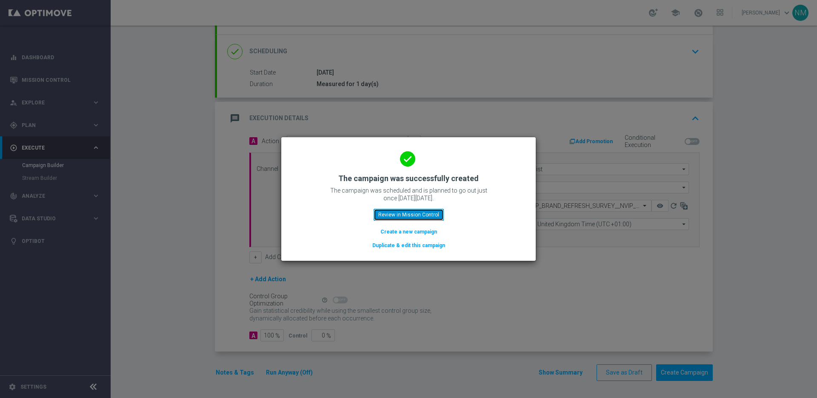
click at [401, 213] on button "Review in Mission Control" at bounding box center [409, 215] width 70 height 12
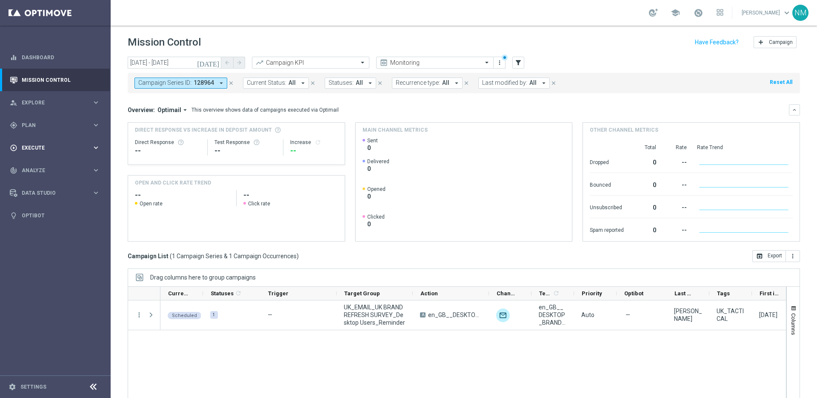
click at [48, 151] on div "play_circle_outline Execute keyboard_arrow_right" at bounding box center [55, 147] width 110 height 23
click at [54, 166] on link "Campaign Builder" at bounding box center [55, 165] width 66 height 7
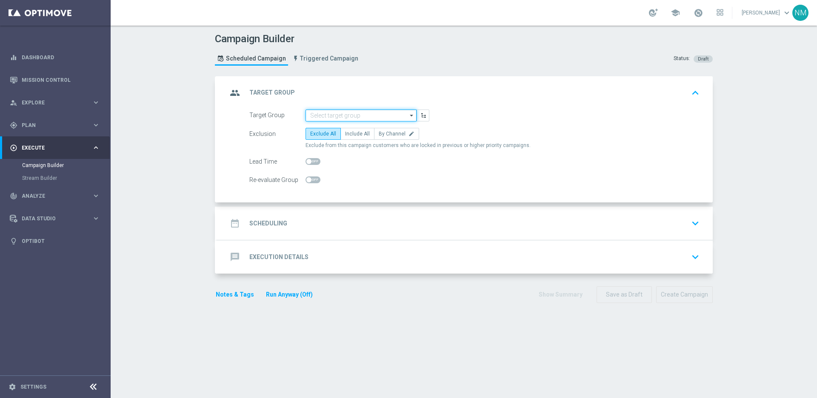
click at [339, 114] on input at bounding box center [361, 115] width 111 height 12
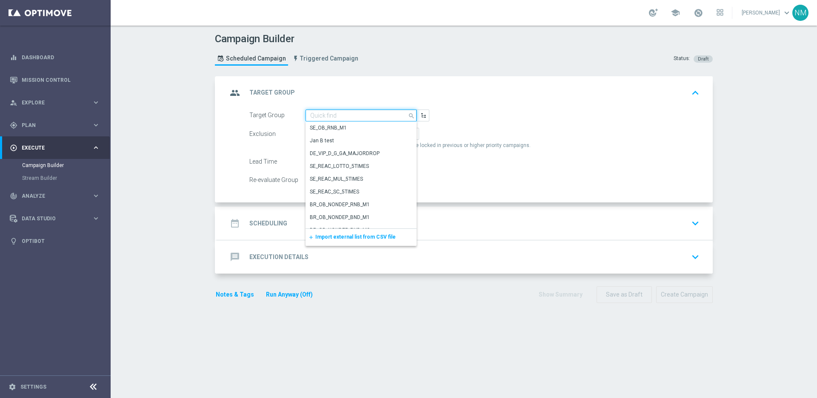
paste input "UK_EMAIL_UK BRAND REFRESH SURVEY_Mobile Web Users_Reminder"
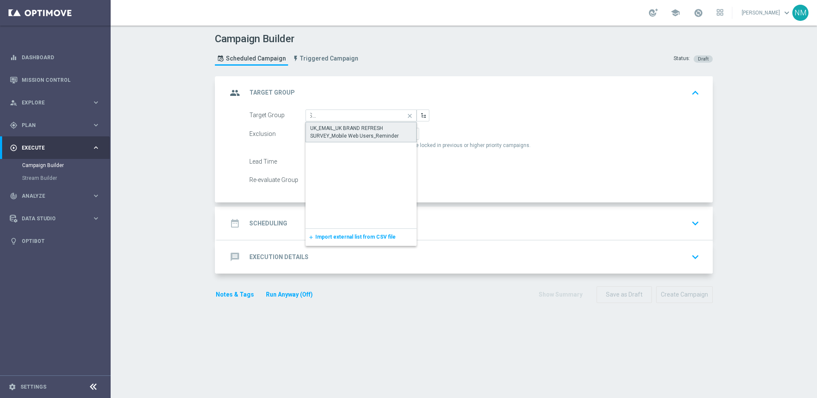
click at [331, 134] on div "UK_EMAIL_UK BRAND REFRESH SURVEY_Mobile Web Users_Reminder" at bounding box center [361, 131] width 102 height 15
type input "UK_EMAIL_UK BRAND REFRESH SURVEY_Mobile Web Users_Reminder"
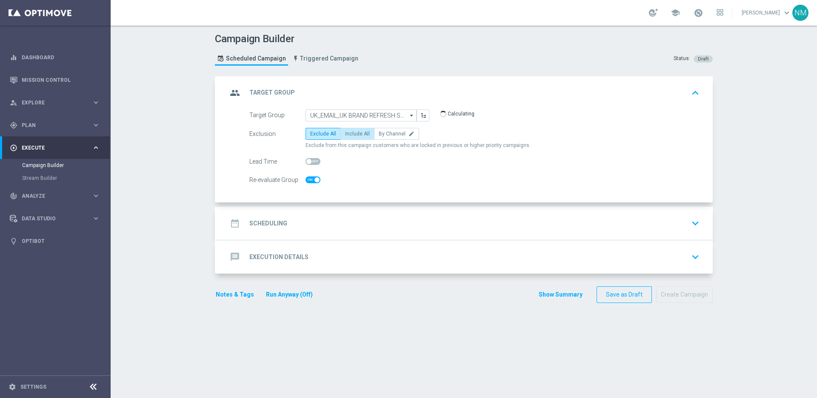
checkbox input "true"
click at [355, 132] on span "Include All" at bounding box center [357, 134] width 25 height 6
click at [351, 132] on input "Include All" at bounding box center [348, 135] width 6 height 6
radio input "true"
click at [330, 222] on div "date_range Scheduling keyboard_arrow_down" at bounding box center [464, 223] width 475 height 16
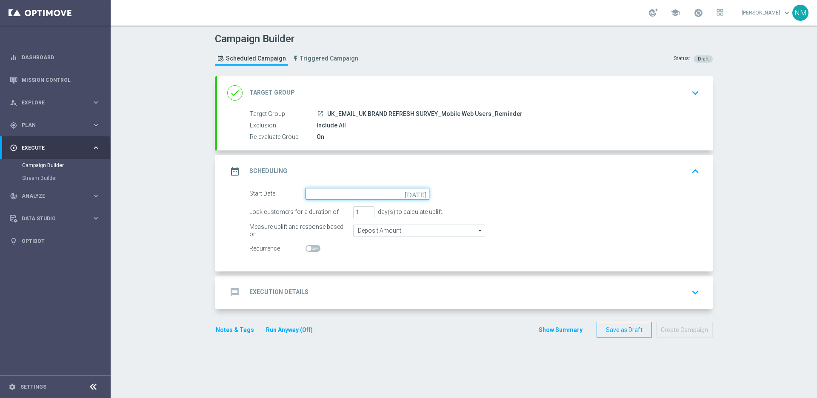
click at [340, 196] on input at bounding box center [368, 194] width 124 height 12
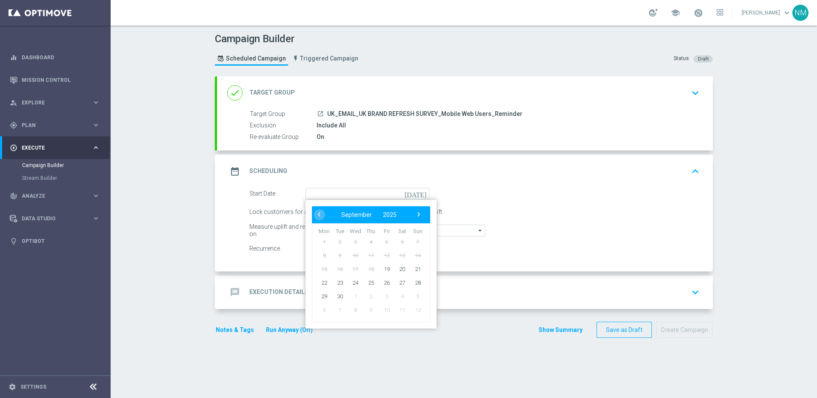
type input "[DATE]"
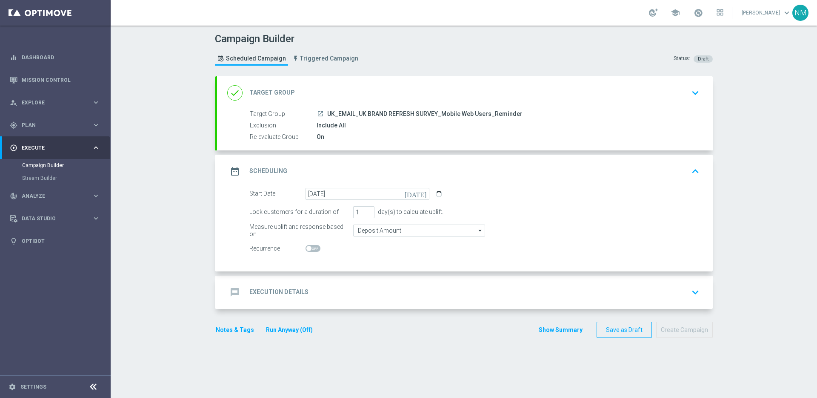
click at [333, 284] on div "message Execution Details keyboard_arrow_down" at bounding box center [464, 292] width 475 height 16
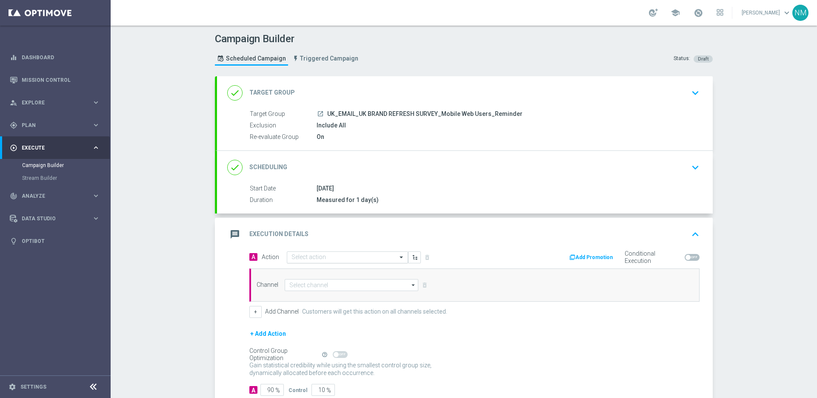
click at [307, 257] on input "text" at bounding box center [339, 257] width 95 height 7
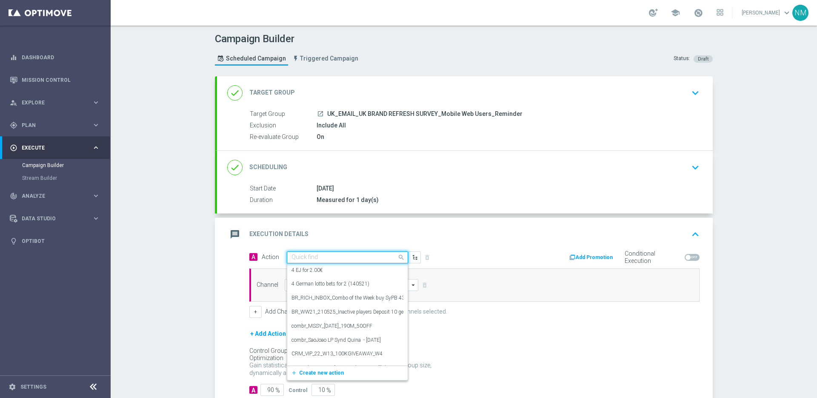
paste input "en_GB__MOBILE_WEB_BRAND_REFRESH_SURVEY__NVIP_EMA_SER_MIX_W37_REMINDER"
type input "en_GB__MOBILE_WEB_BRAND_REFRESH_SURVEY__NVIP_EMA_SER_MIX_W37_REMINDER"
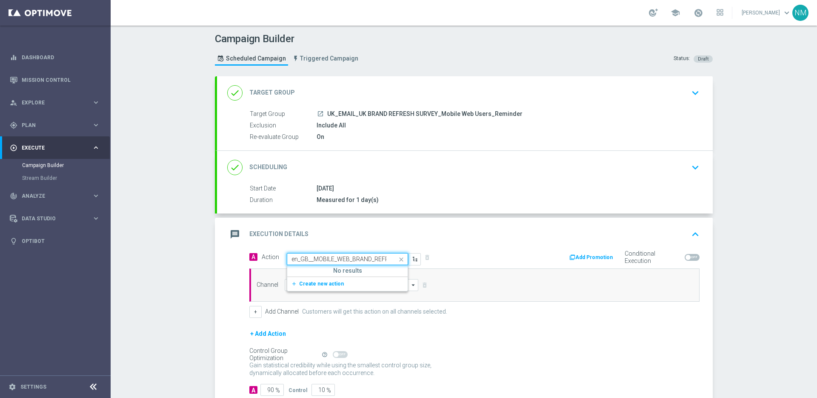
scroll to position [0, 143]
click at [327, 279] on button "add_new Create new action" at bounding box center [345, 284] width 117 height 10
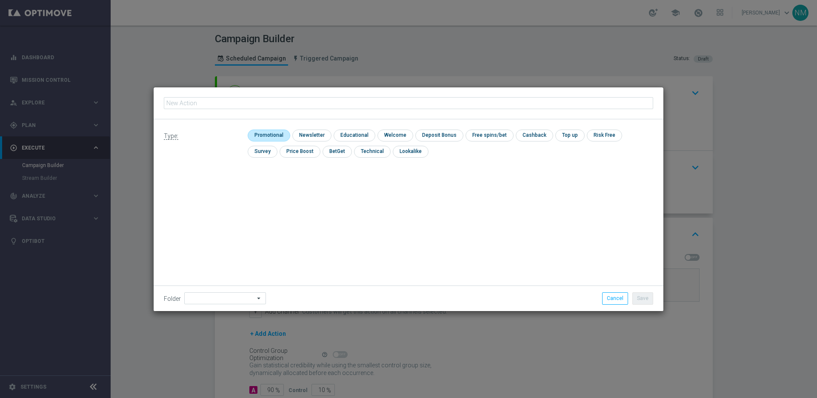
type input "en_GB__MOBILE_WEB_BRAND_REFRESH_SURVEY__NVIP_EMA_SER_MIX_W37_REMINDER"
click at [267, 135] on input "checkbox" at bounding box center [268, 134] width 40 height 11
checkbox input "true"
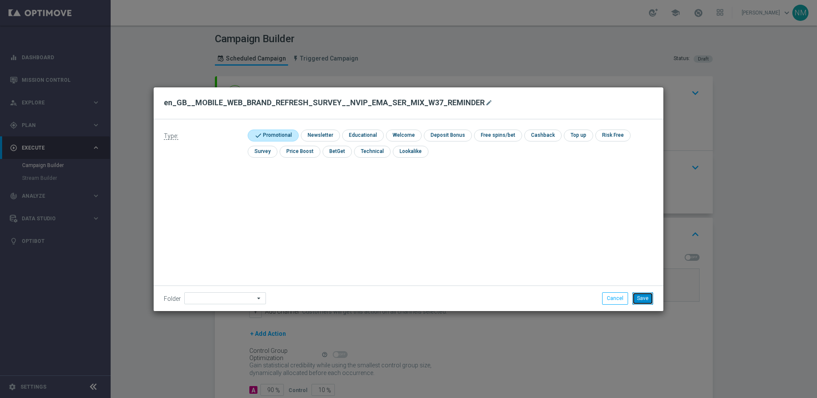
click at [640, 297] on button "Save" at bounding box center [642, 298] width 21 height 12
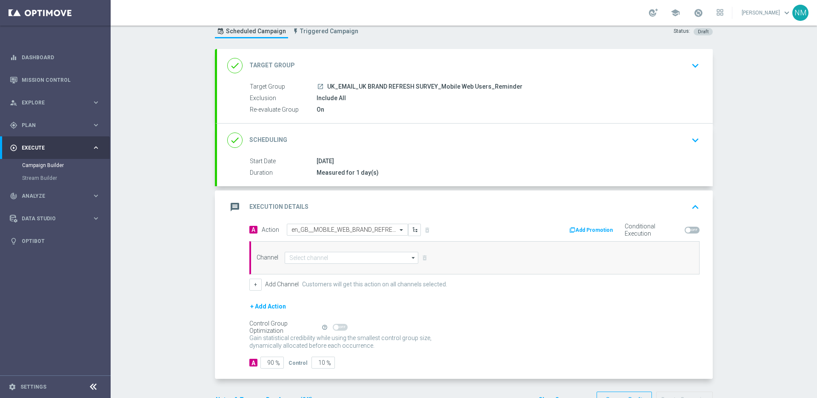
scroll to position [54, 0]
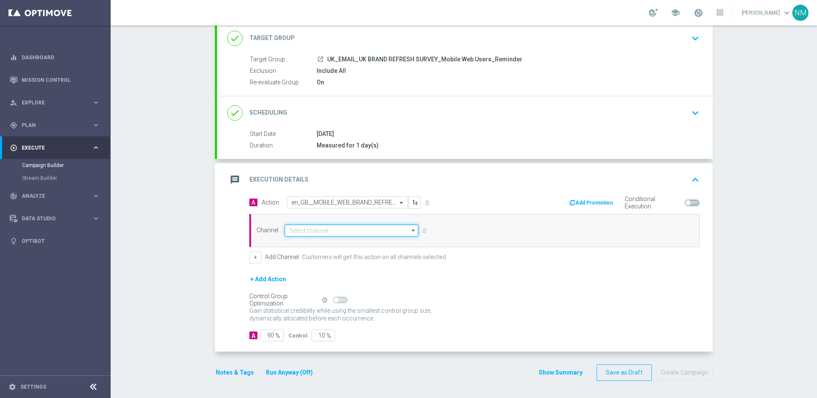
click at [358, 225] on input at bounding box center [352, 230] width 134 height 12
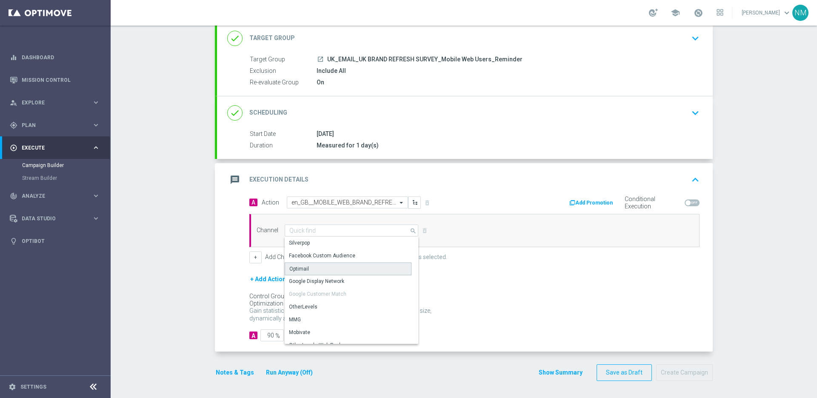
click at [320, 269] on div "Optimail" at bounding box center [348, 268] width 127 height 13
type input "Optimail"
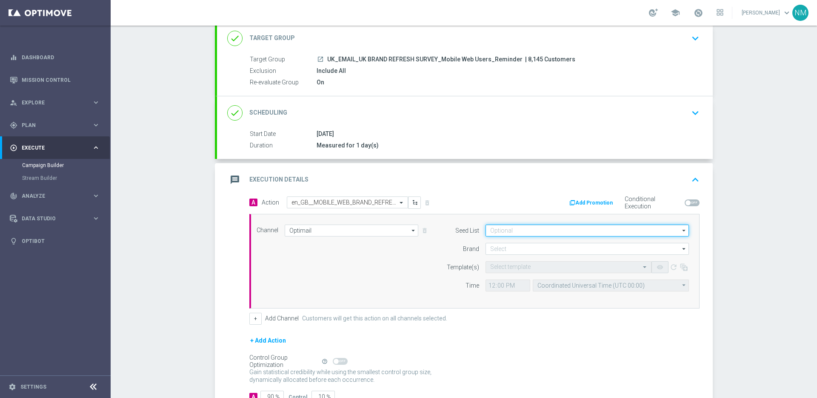
click at [574, 229] on input at bounding box center [587, 230] width 203 height 12
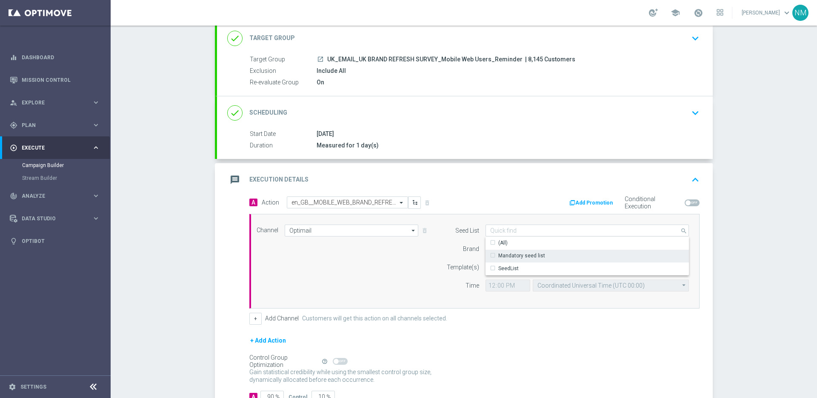
click at [498, 252] on div "Mandatory seed list" at bounding box center [521, 256] width 47 height 8
click at [436, 251] on div "Brand" at bounding box center [457, 249] width 43 height 12
type input "Mandatory seed list"
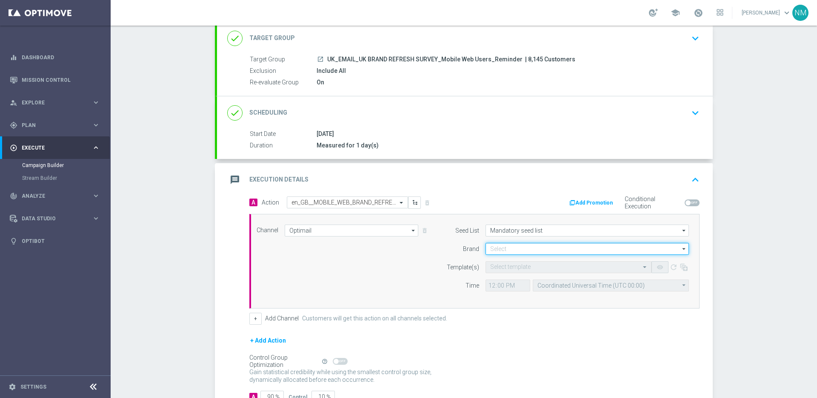
click at [501, 253] on input at bounding box center [587, 249] width 203 height 12
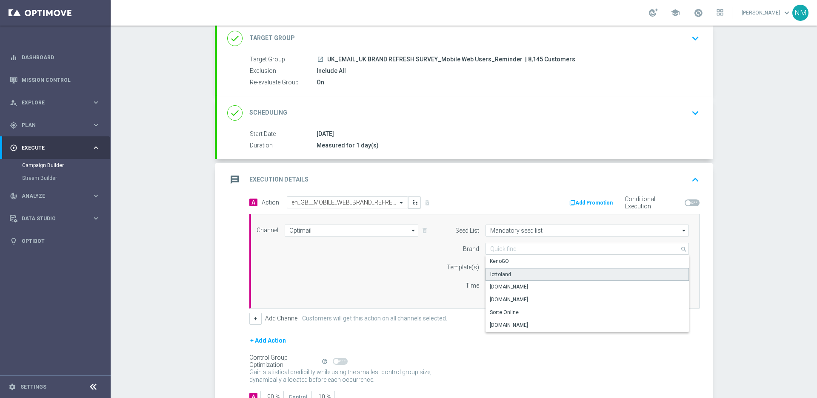
click at [509, 274] on div "lottoland" at bounding box center [587, 274] width 203 height 13
type input "lottoland"
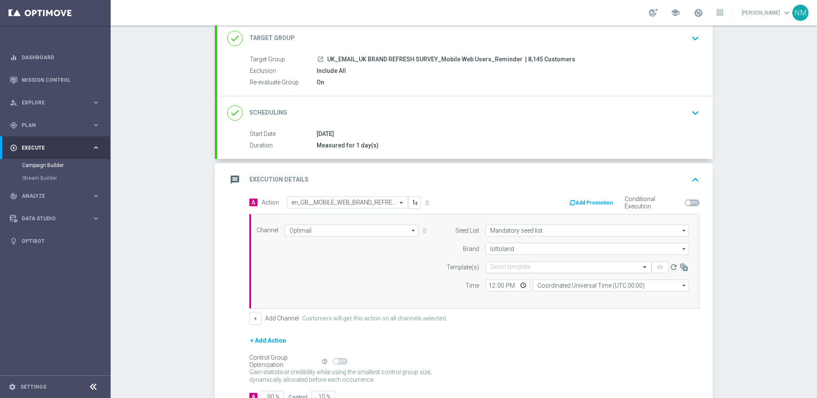
click at [505, 262] on div "Select template" at bounding box center [569, 267] width 166 height 12
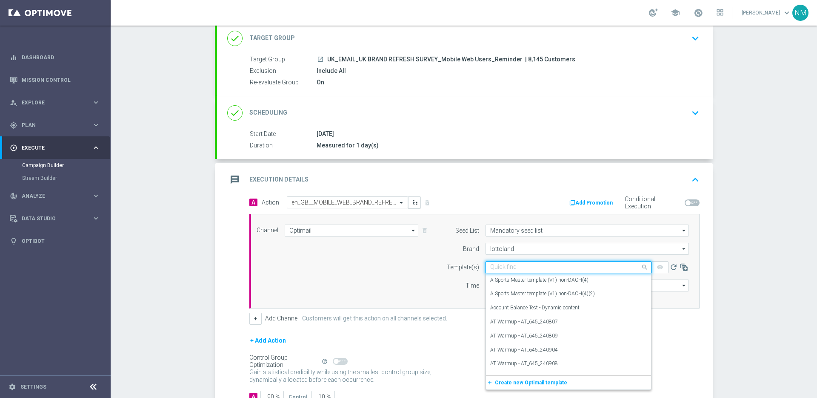
paste input "en_GB__MOBILE_WEB_BRAND_REFRESH_SURVEY__NVIP_EMA_SER_MIX_W37_REMINDER"
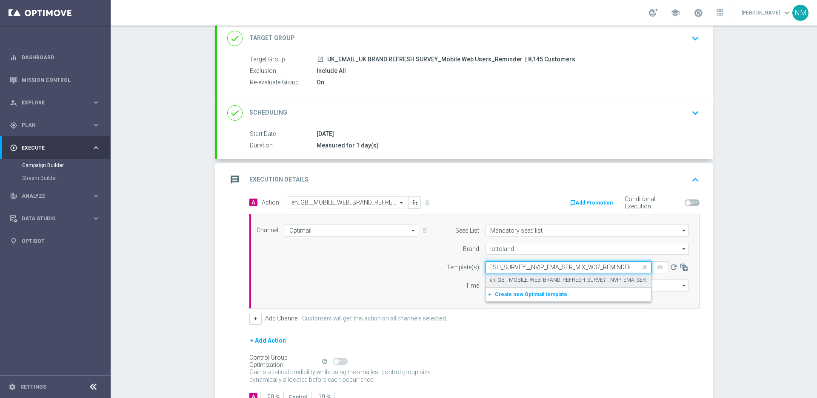
click at [512, 275] on div "en_GB__MOBILE_WEB_BRAND_REFRESH_SURVEY__NVIP_EMA_SER_MIX_W37_REMINDER" at bounding box center [568, 280] width 157 height 14
type input "en_GB__MOBILE_WEB_BRAND_REFRESH_SURVEY__NVIP_EMA_SER_MIX_W37_REMINDER"
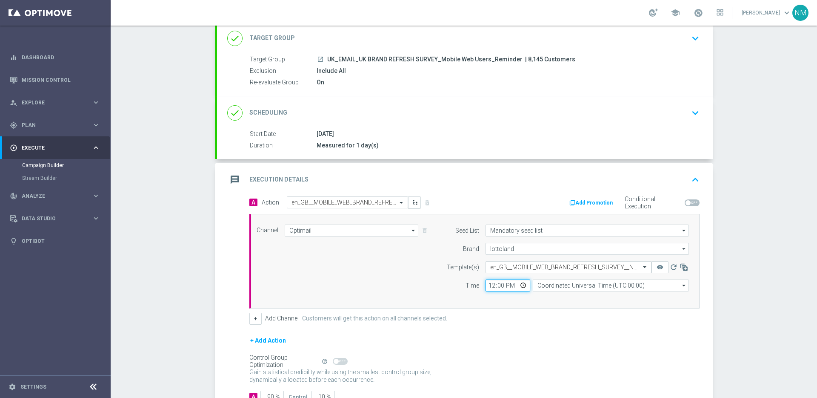
click at [518, 283] on input "12:00" at bounding box center [508, 285] width 45 height 12
type input "10:00"
click at [564, 303] on div "Channel Optimail Optimail arrow_drop_down Drag here to set row groups Drag here…" at bounding box center [474, 261] width 450 height 94
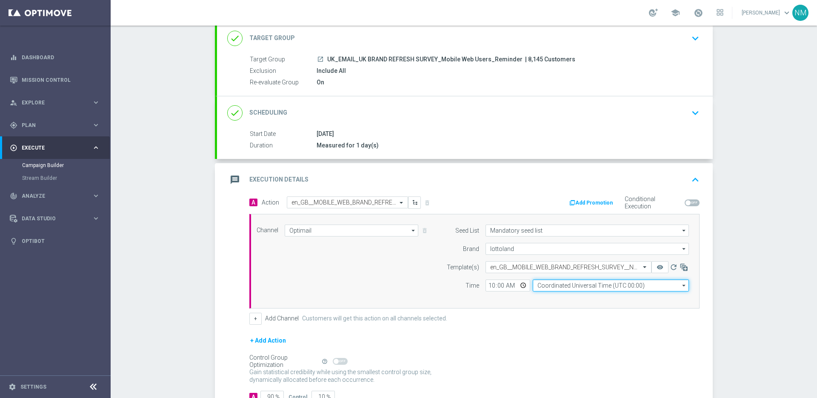
click at [560, 289] on input "Coordinated Universal Time (UTC 00:00)" at bounding box center [611, 285] width 156 height 12
click at [572, 292] on div "United Kingdom Time (UTC +01:00)" at bounding box center [611, 298] width 156 height 12
type input "United Kingdom Time (UTC +01:00)"
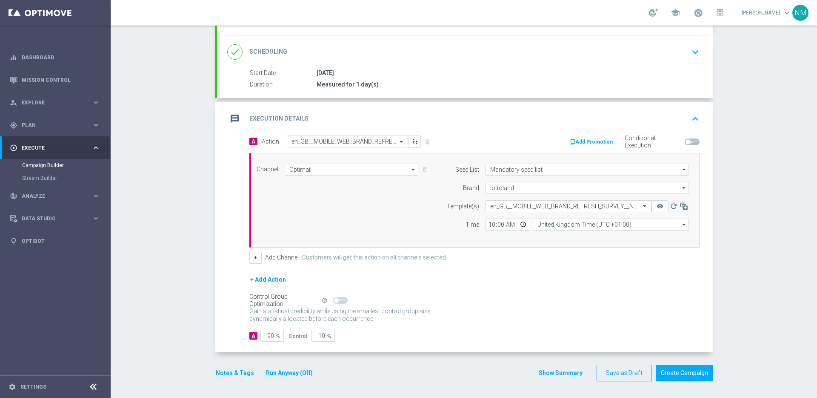
scroll to position [116, 0]
click at [268, 335] on input "90" at bounding box center [271, 335] width 23 height 12
type input "0"
type input "100"
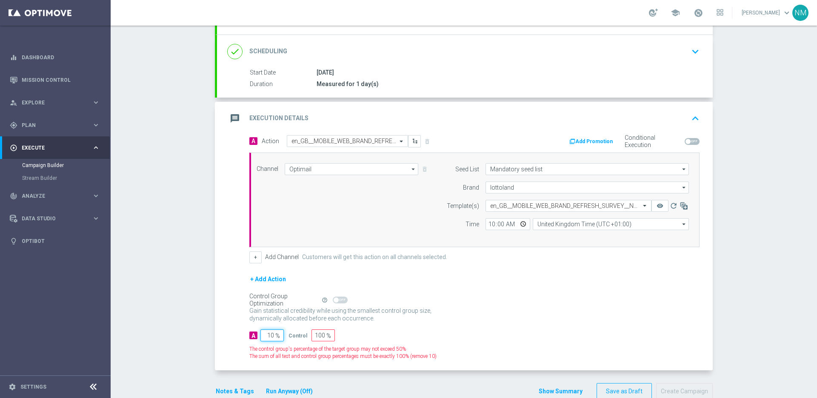
type input "100"
type input "0"
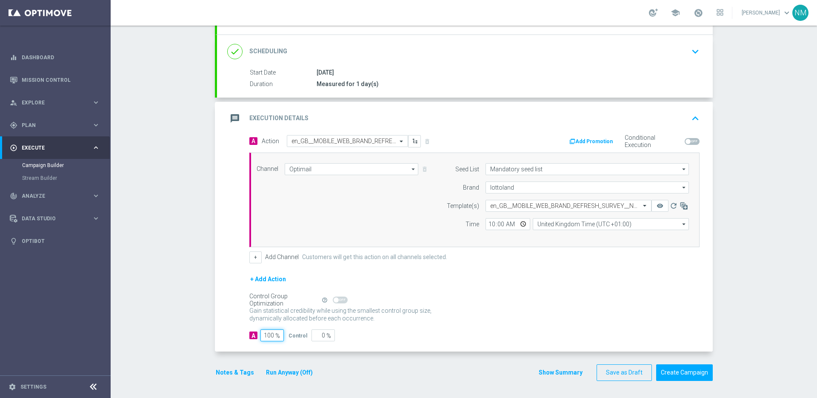
type input "100"
click at [227, 378] on div "Notes & Tags Run Anyway (Off)" at bounding box center [269, 372] width 109 height 17
click at [229, 374] on button "Notes & Tags" at bounding box center [235, 372] width 40 height 11
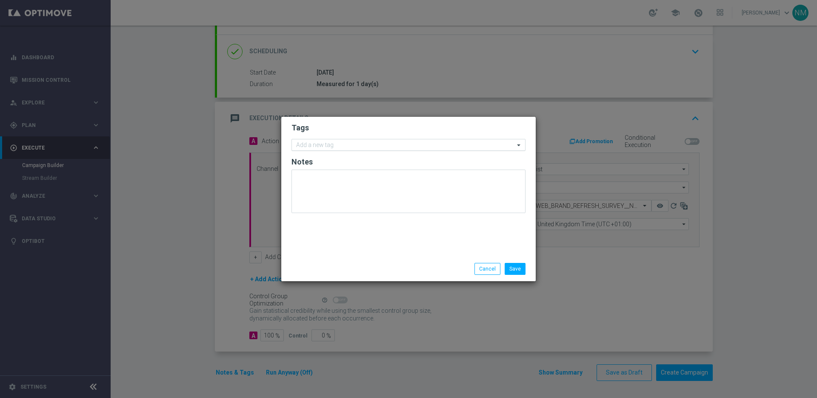
click at [300, 146] on input "text" at bounding box center [405, 145] width 218 height 7
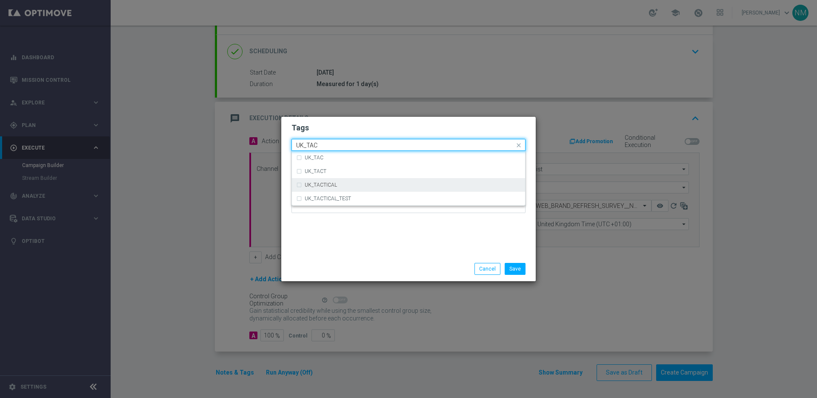
click at [337, 186] on div "UK_TACTICAL" at bounding box center [413, 184] width 216 height 5
type input "UK_TAC"
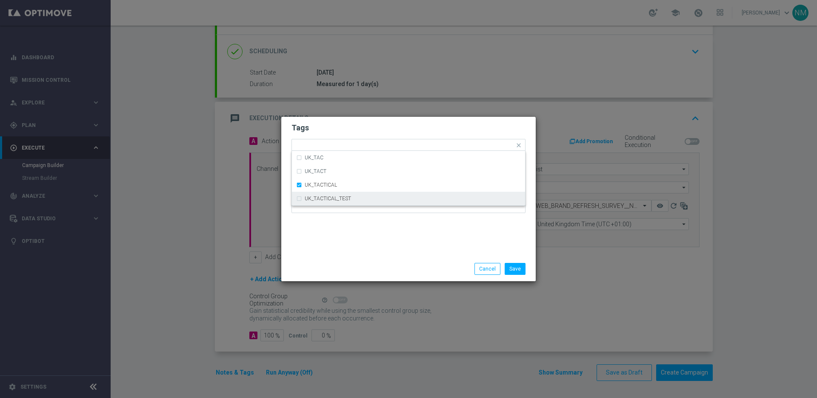
drag, startPoint x: 438, startPoint y: 243, endPoint x: 469, endPoint y: 248, distance: 31.0
click at [438, 243] on div "Tags Quick find × UK_TACTICAL UK_TAC UK_TACT UK_TACTICAL UK_TACTICAL_TEST Notes" at bounding box center [408, 187] width 255 height 140
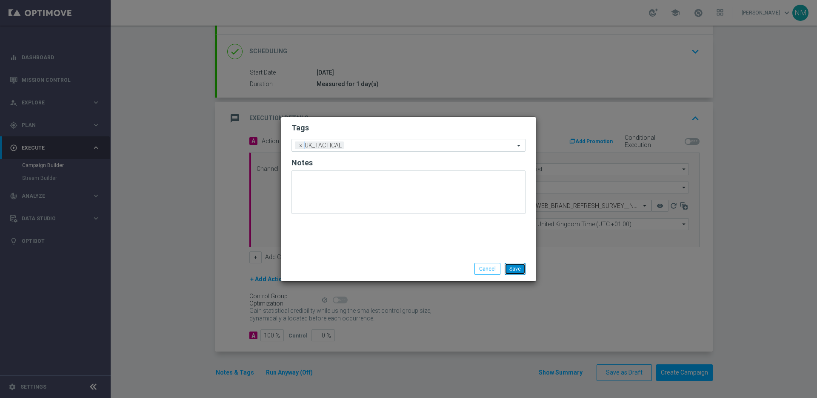
click at [522, 268] on button "Save" at bounding box center [515, 269] width 21 height 12
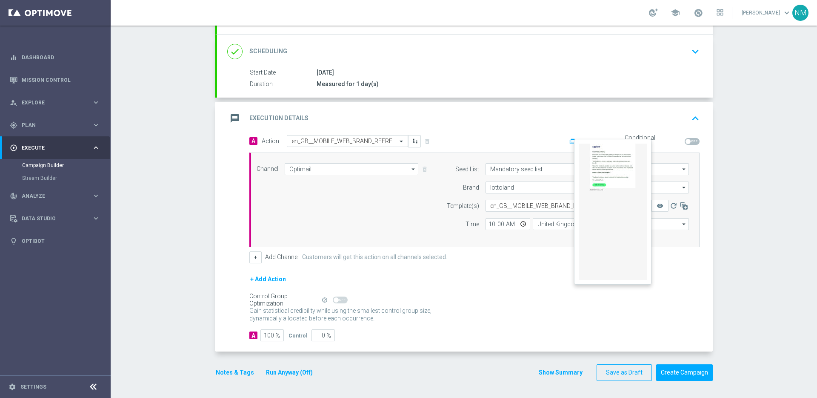
click at [661, 206] on button "remove_red_eye" at bounding box center [660, 206] width 17 height 12
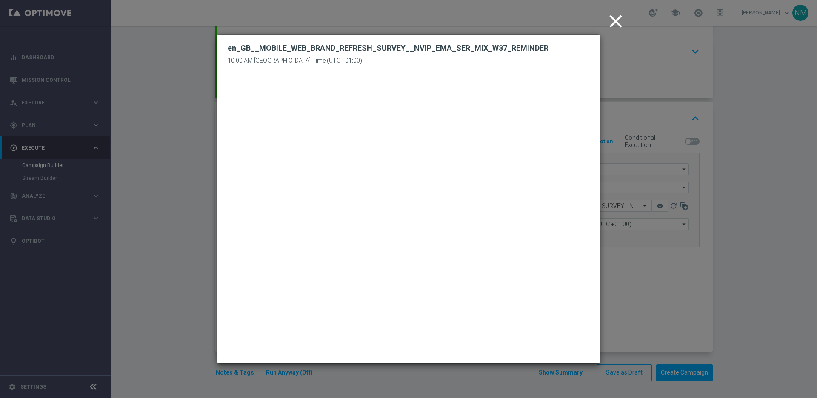
click at [612, 23] on icon "close" at bounding box center [615, 21] width 21 height 21
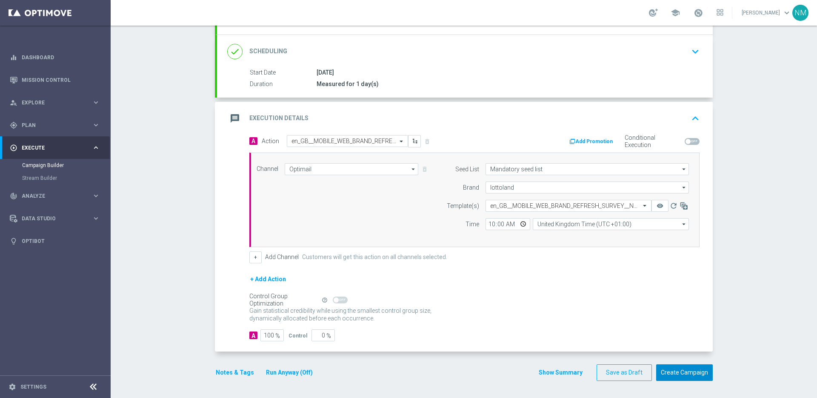
click at [669, 376] on button "Create Campaign" at bounding box center [684, 372] width 57 height 17
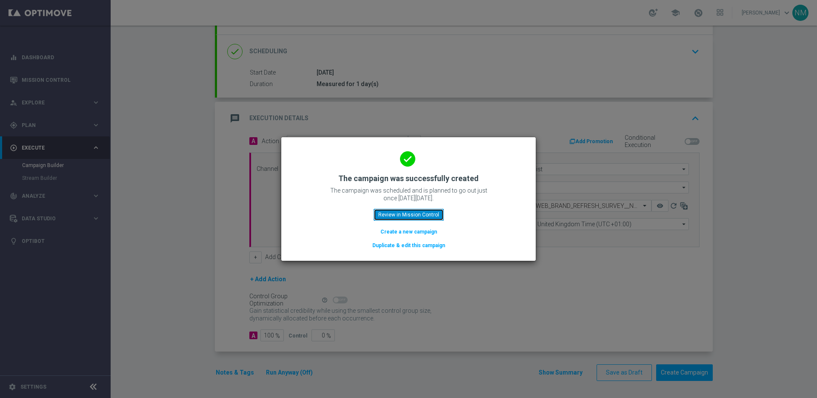
click at [397, 216] on button "Review in Mission Control" at bounding box center [409, 215] width 70 height 12
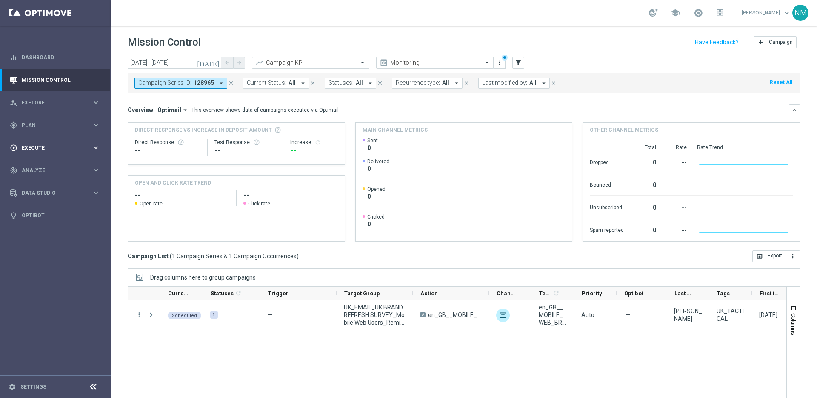
click at [49, 148] on span "Execute" at bounding box center [57, 147] width 70 height 5
click at [42, 163] on link "Campaign Builder" at bounding box center [55, 165] width 66 height 7
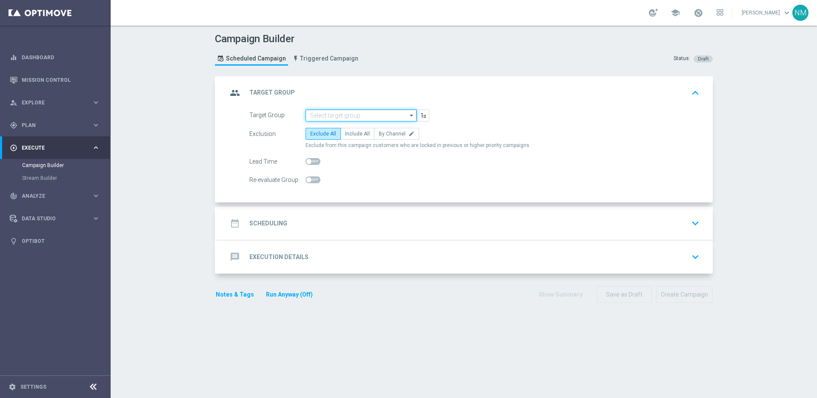
click at [313, 115] on input at bounding box center [361, 115] width 111 height 12
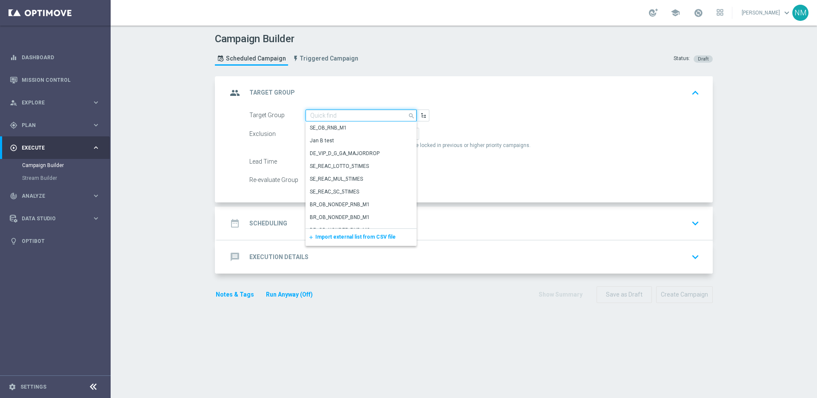
paste input "UK_EMAIL_UK BRAND REFRESH SURVEY_Mobile App Users_Reminders"
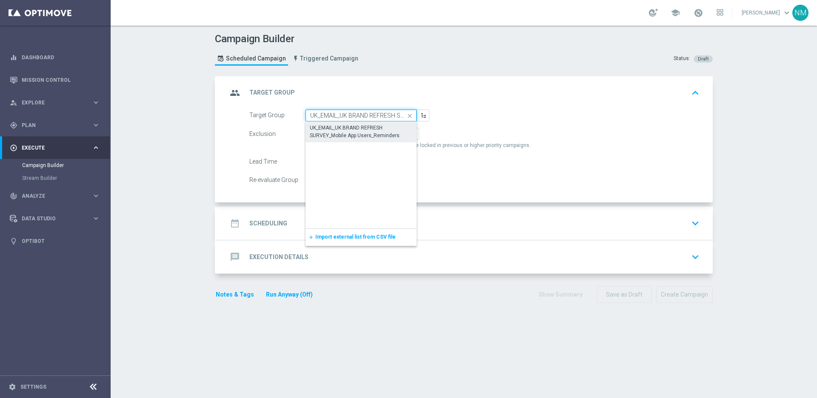
scroll to position [0, 90]
click at [340, 132] on div "UK_EMAIL_UK BRAND REFRESH SURVEY_Mobile App Users_Reminders" at bounding box center [361, 131] width 103 height 15
type input "UK_EMAIL_UK BRAND REFRESH SURVEY_Mobile App Users_Reminders"
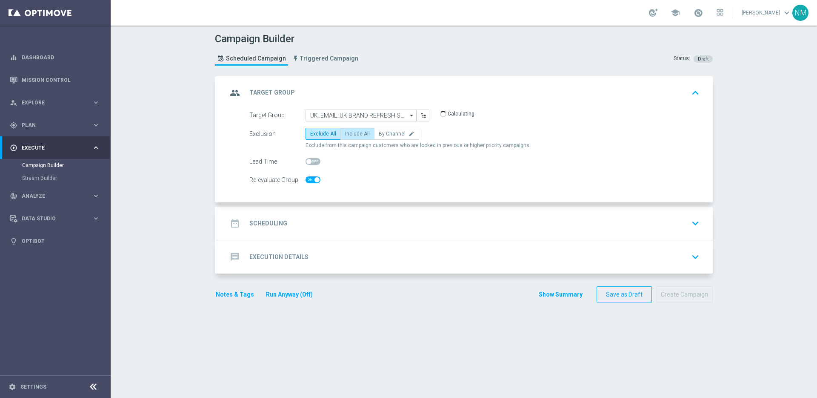
checkbox input "true"
click at [347, 136] on span "Include All" at bounding box center [357, 134] width 25 height 6
click at [347, 136] on input "Include All" at bounding box center [348, 135] width 6 height 6
radio input "true"
click at [303, 223] on div "date_range Scheduling keyboard_arrow_down" at bounding box center [464, 223] width 475 height 16
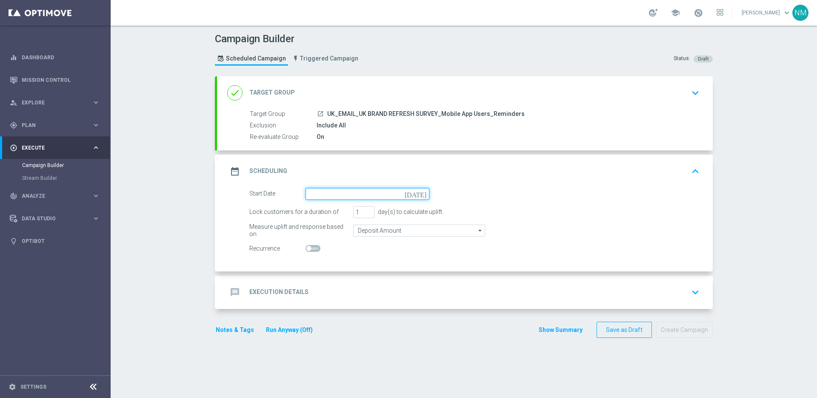
click at [334, 193] on input at bounding box center [368, 194] width 124 height 12
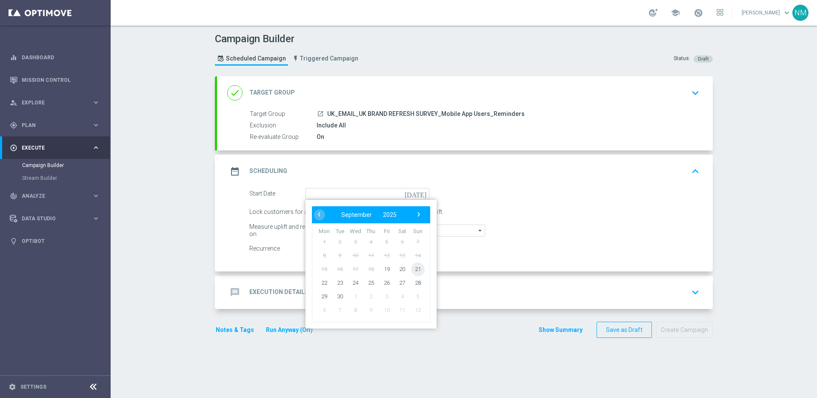
drag, startPoint x: 406, startPoint y: 265, endPoint x: 388, endPoint y: 269, distance: 19.1
click at [411, 265] on span "21" at bounding box center [418, 269] width 14 height 14
type input "[DATE]"
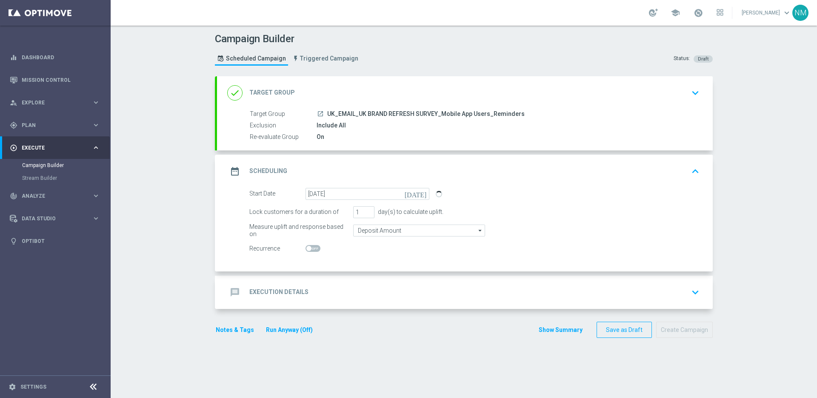
click at [312, 296] on div "message Execution Details keyboard_arrow_down" at bounding box center [464, 292] width 475 height 16
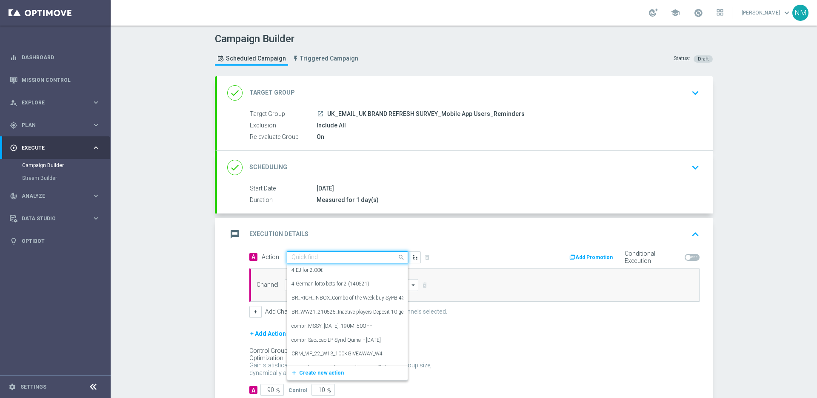
click at [320, 255] on input "text" at bounding box center [339, 257] width 95 height 7
paste input "en_GB__MOBILE_APP_BRAND_REFRESH_SURVEY__NVIP_EMA_SER_MIX_W37_REMINDER"
type input "en_GB__MOBILE_APP_BRAND_REFRESH_SURVEY__NVIP_EMA_SER_MIX_W37_REMINDER"
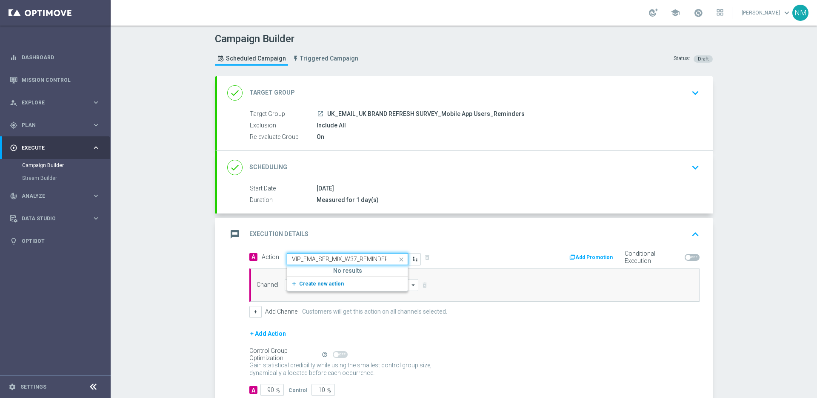
click at [341, 286] on button "add_new Create new action" at bounding box center [345, 284] width 117 height 10
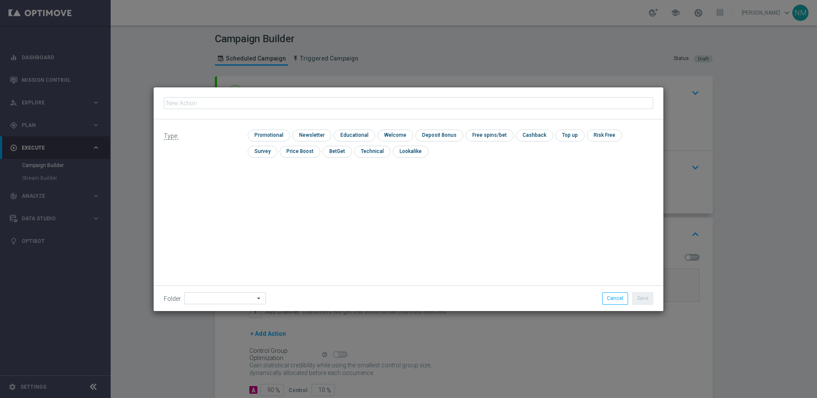
type input "en_GB__MOBILE_APP_BRAND_REFRESH_SURVEY__NVIP_EMA_SER_MIX_W37_REMINDER"
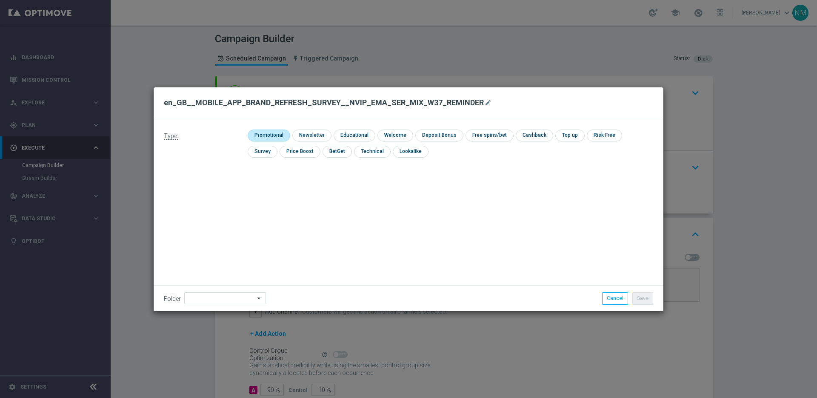
click at [284, 139] on input "checkbox" at bounding box center [268, 134] width 40 height 11
checkbox input "true"
click at [641, 297] on button "Save" at bounding box center [642, 298] width 21 height 12
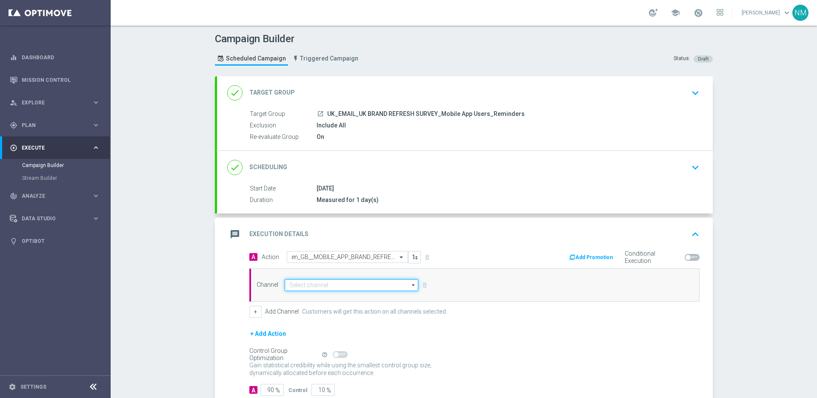
click at [334, 285] on input at bounding box center [352, 285] width 134 height 12
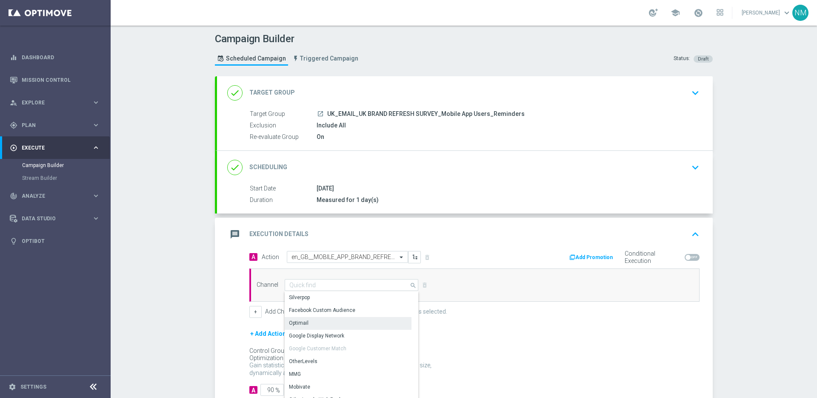
click at [312, 322] on div "Optimail" at bounding box center [348, 323] width 127 height 12
type input "Optimail"
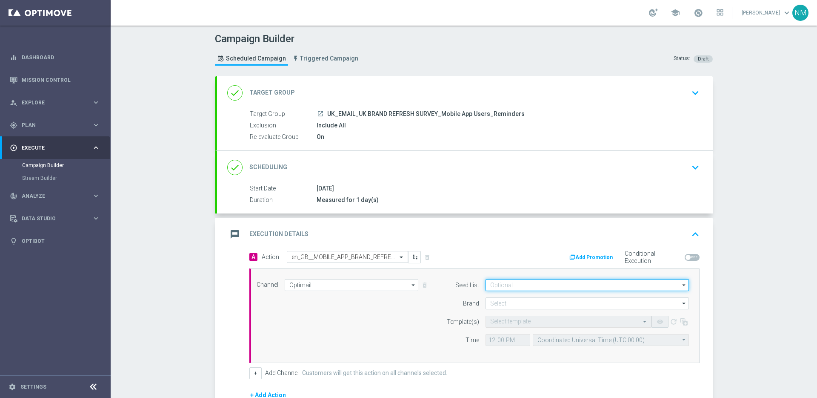
click at [574, 283] on input at bounding box center [587, 285] width 203 height 12
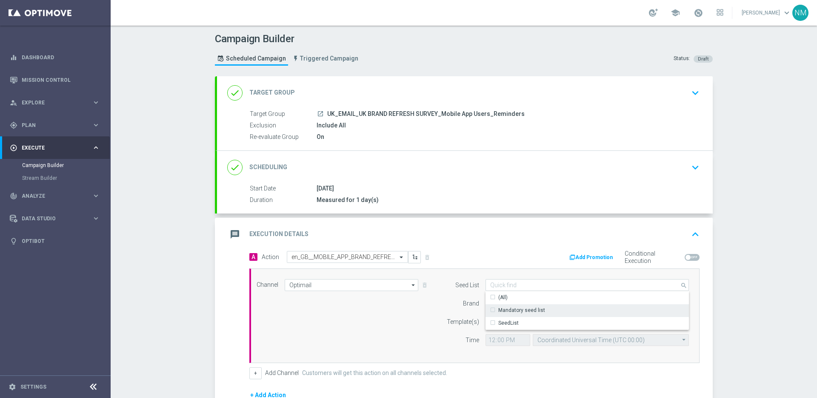
click at [508, 310] on div "Mandatory seed list" at bounding box center [521, 310] width 47 height 8
click at [442, 305] on div "Brand" at bounding box center [457, 303] width 43 height 12
type input "Mandatory seed list"
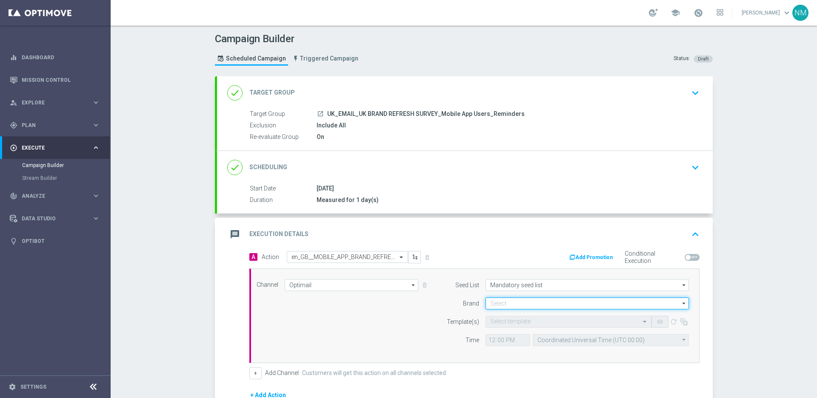
click at [488, 301] on input at bounding box center [587, 303] width 203 height 12
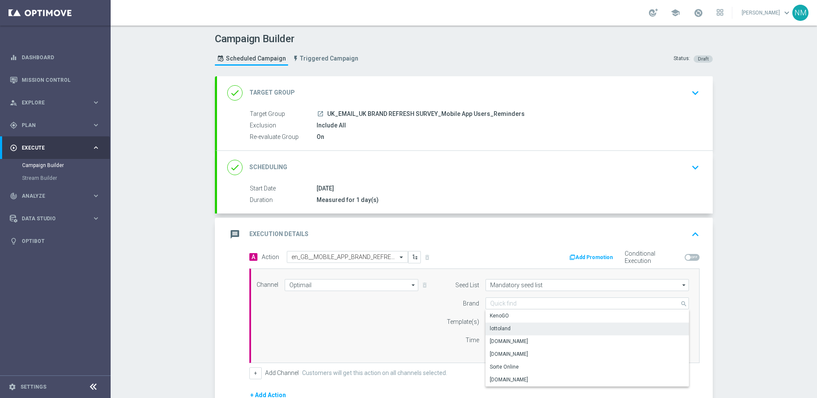
click at [495, 328] on div "lottoland" at bounding box center [500, 328] width 21 height 8
type input "lottoland"
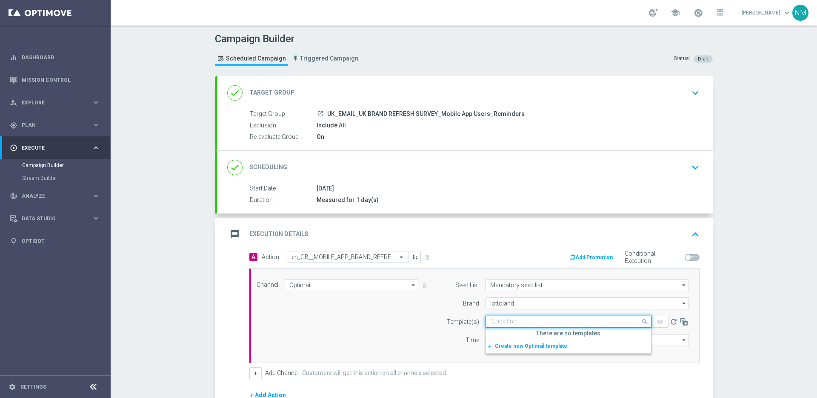
click at [497, 317] on div "Quick find" at bounding box center [569, 321] width 166 height 12
paste input "en_GB__MOBILE_APP_BRAND_REFRESH_SURVEY__NVIP_EMA_SER_MIX_W37_REMINDER"
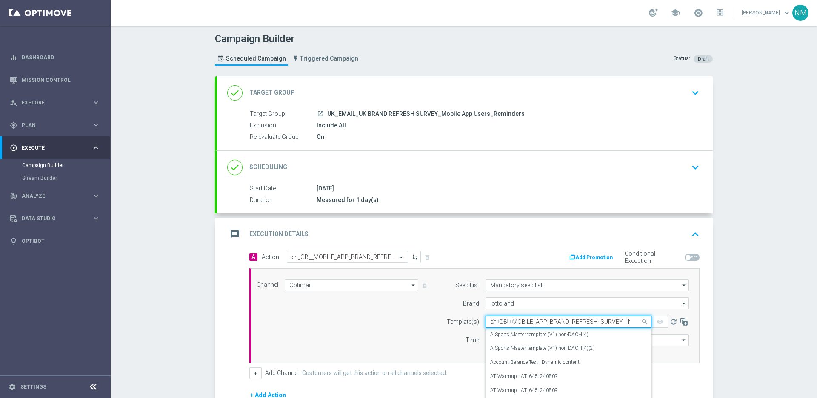
scroll to position [0, 97]
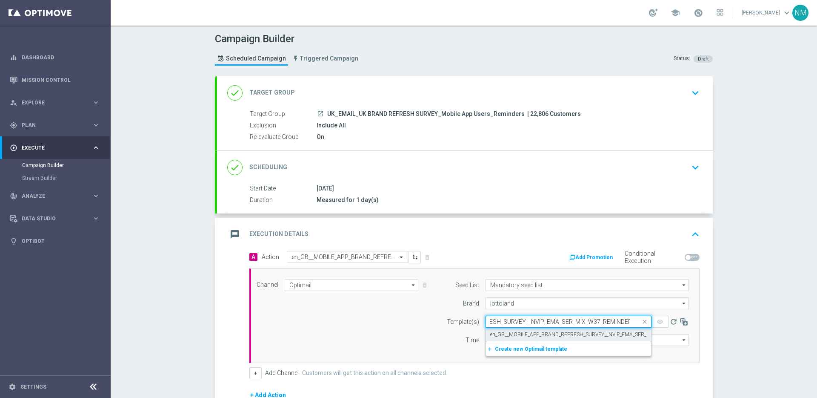
click at [516, 334] on label "en_GB__MOBILE_APP_BRAND_REFRESH_SURVEY__NVIP_EMA_SER_MIX_W37_REMINDER" at bounding box center [593, 334] width 206 height 7
type input "en_GB__MOBILE_APP_BRAND_REFRESH_SURVEY__NVIP_EMA_SER_MIX_W37_REMINDER"
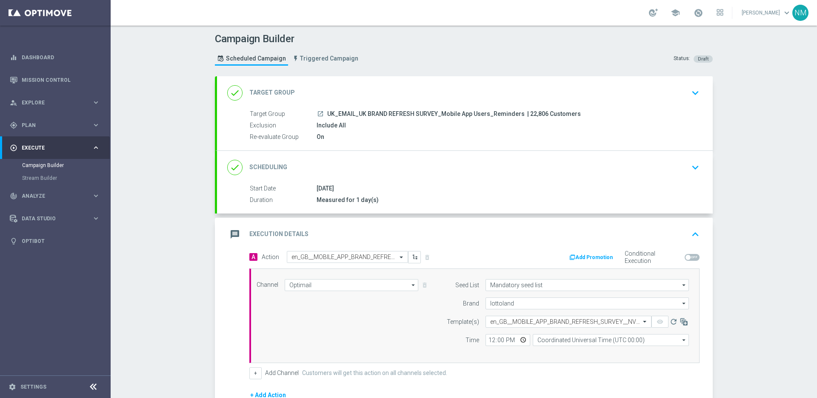
scroll to position [0, 0]
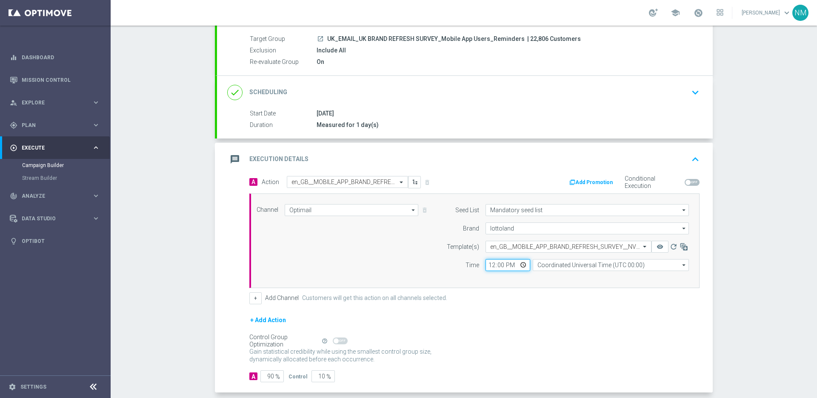
click at [519, 263] on input "12:00" at bounding box center [508, 265] width 45 height 12
click at [520, 266] on input "12:00" at bounding box center [508, 266] width 45 height 12
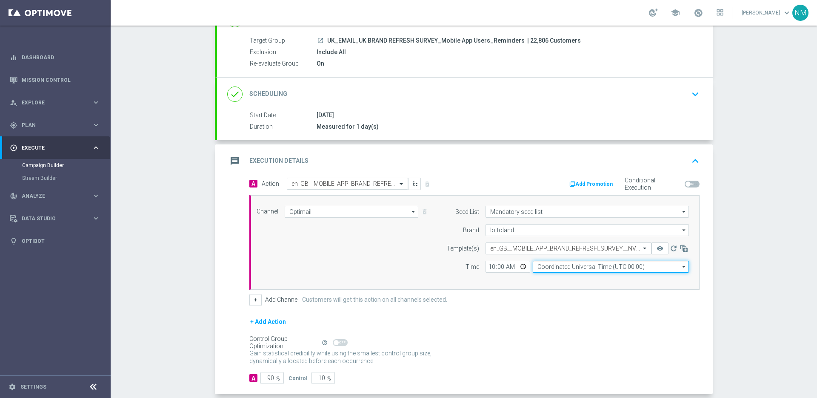
type input "10:00"
click at [561, 266] on input "Coordinated Universal Time (UTC 00:00)" at bounding box center [611, 266] width 156 height 12
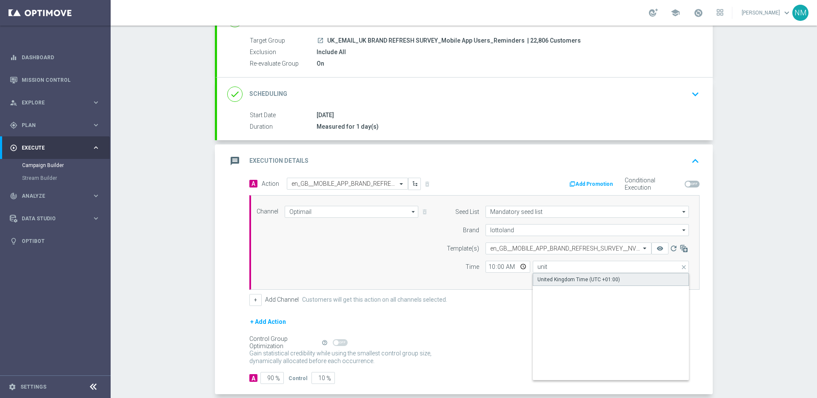
click at [564, 274] on div "United Kingdom Time (UTC +01:00)" at bounding box center [611, 279] width 156 height 13
type input "United Kingdom Time (UTC +01:00)"
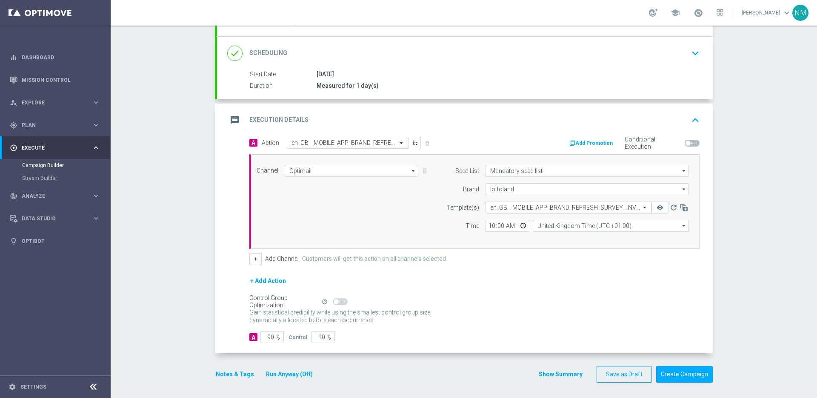
scroll to position [116, 0]
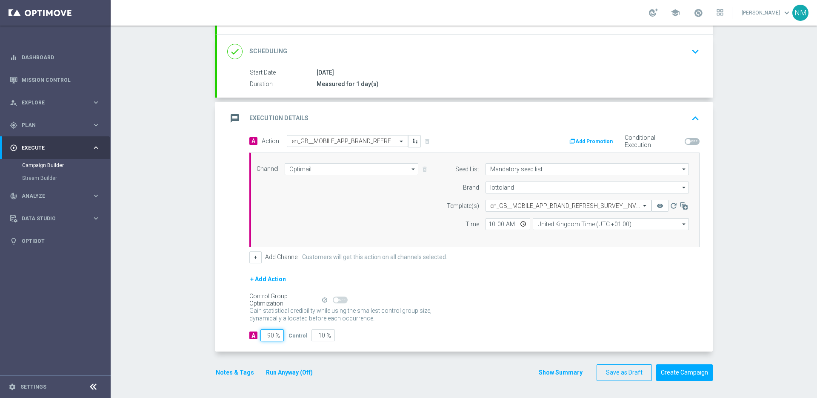
click at [268, 332] on input "90" at bounding box center [271, 335] width 23 height 12
type input "0"
type input "100"
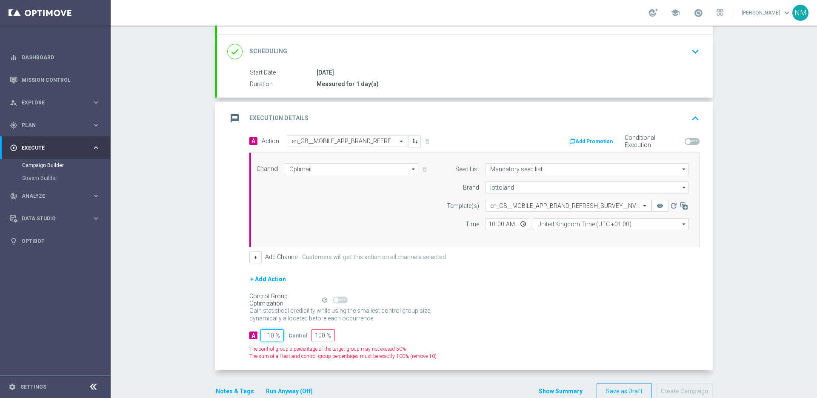
type input "100"
type input "0"
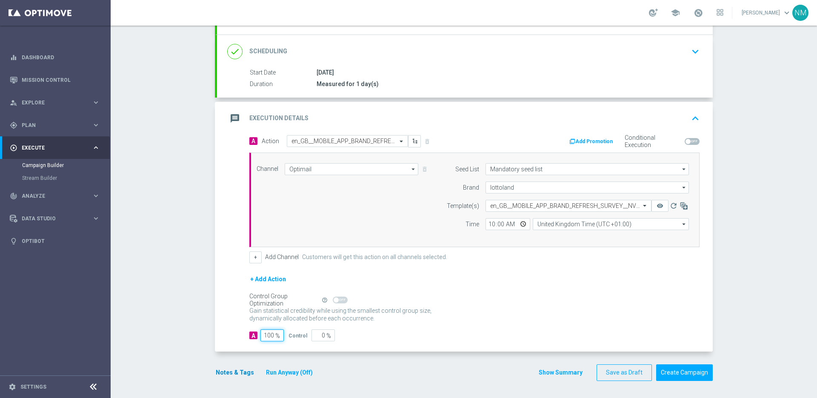
type input "100"
click at [227, 367] on button "Notes & Tags" at bounding box center [235, 372] width 40 height 11
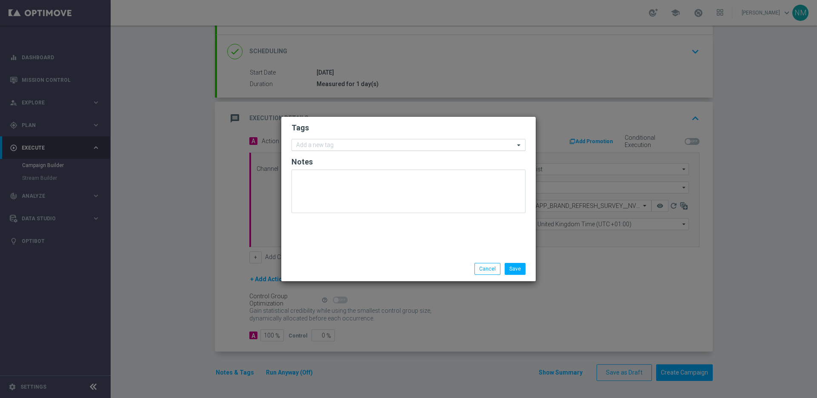
click at [332, 146] on input "text" at bounding box center [405, 145] width 218 height 7
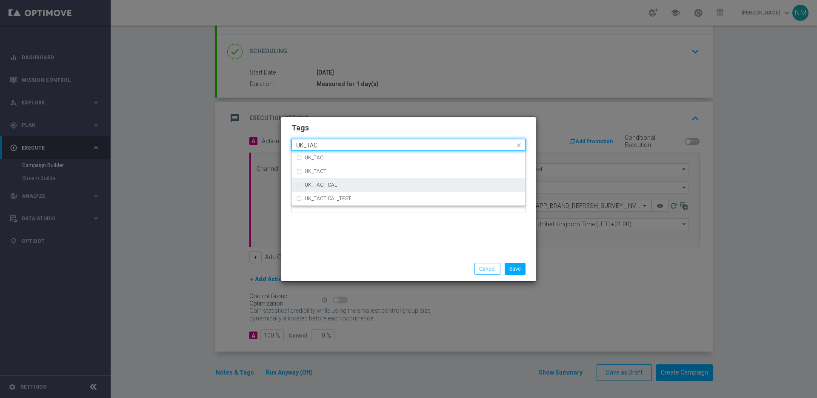
click at [356, 182] on div "UK_TACTICAL" at bounding box center [413, 184] width 216 height 5
type input "UK_TAC"
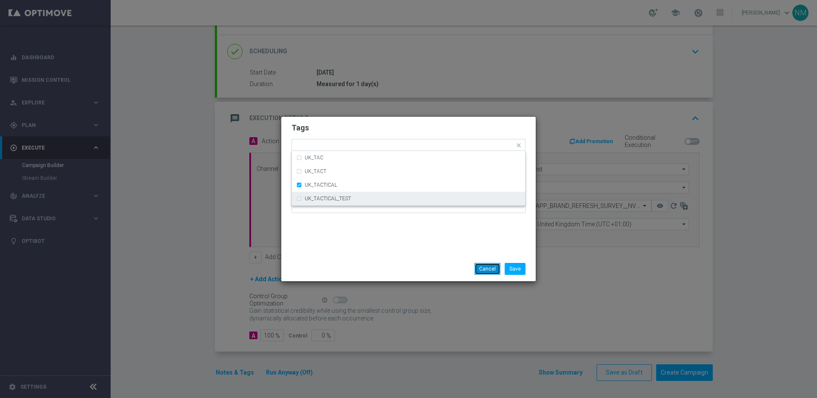
click at [477, 263] on button "Cancel" at bounding box center [488, 269] width 26 height 12
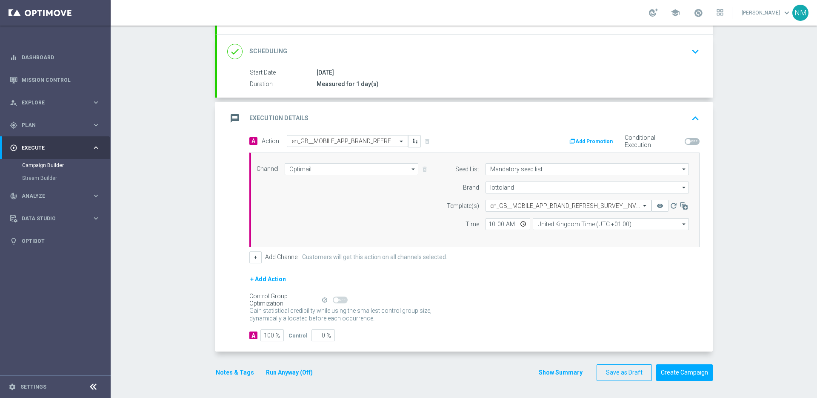
click at [217, 372] on button "Notes & Tags" at bounding box center [235, 372] width 40 height 11
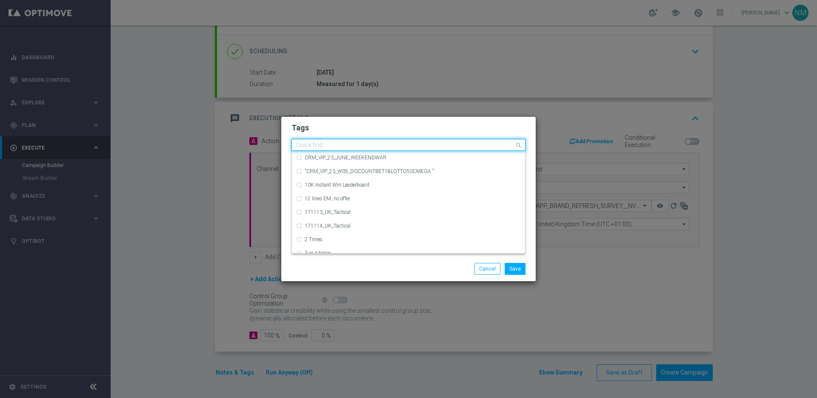
click at [310, 147] on input "text" at bounding box center [405, 145] width 218 height 7
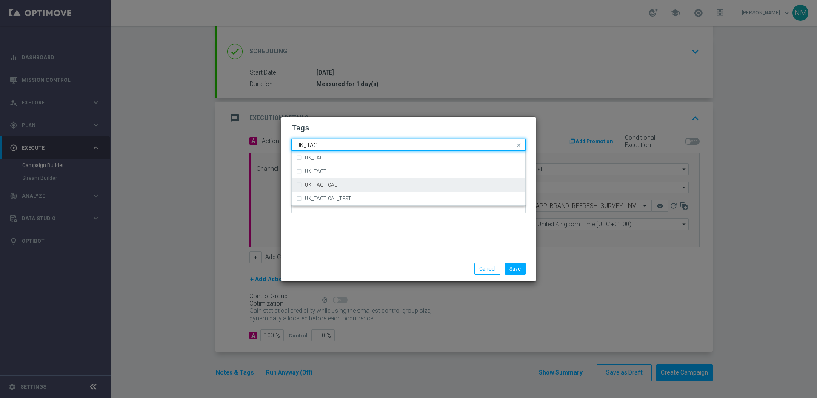
click at [325, 183] on label "UK_TACTICAL" at bounding box center [321, 184] width 32 height 5
type input "UK_TAC"
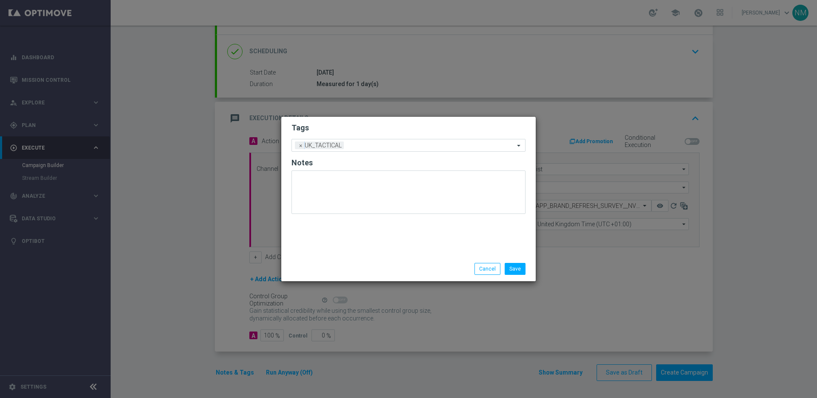
click at [468, 245] on div "Tags Add a new tag × UK_TACTICAL Notes" at bounding box center [408, 187] width 255 height 140
click at [510, 265] on button "Save" at bounding box center [515, 269] width 21 height 12
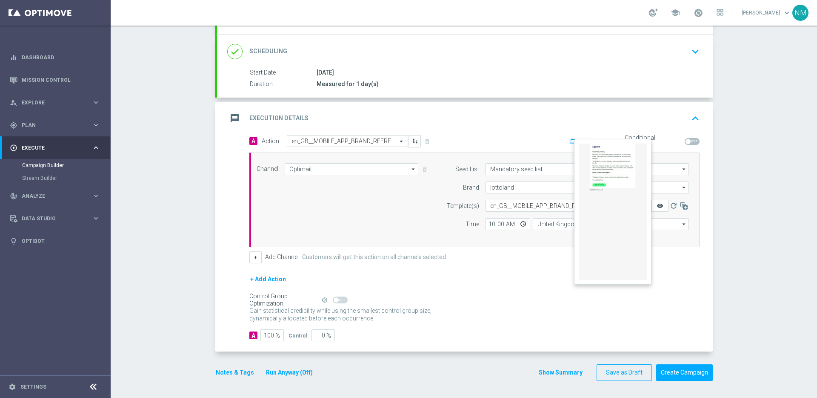
click at [660, 205] on icon "remove_red_eye" at bounding box center [660, 205] width 7 height 7
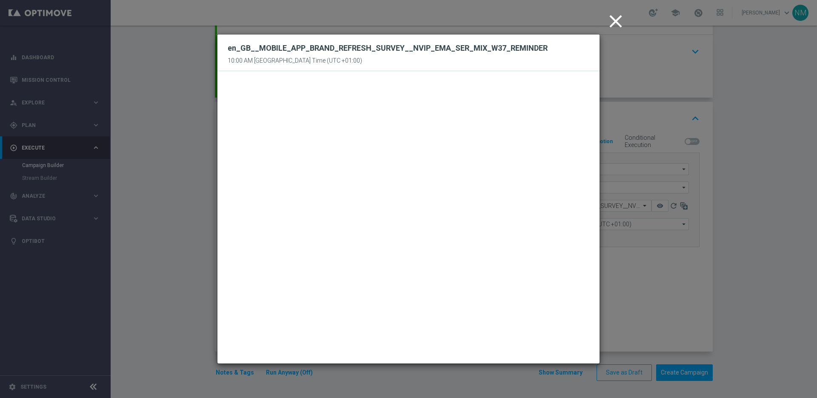
click at [619, 24] on icon "close" at bounding box center [615, 21] width 21 height 21
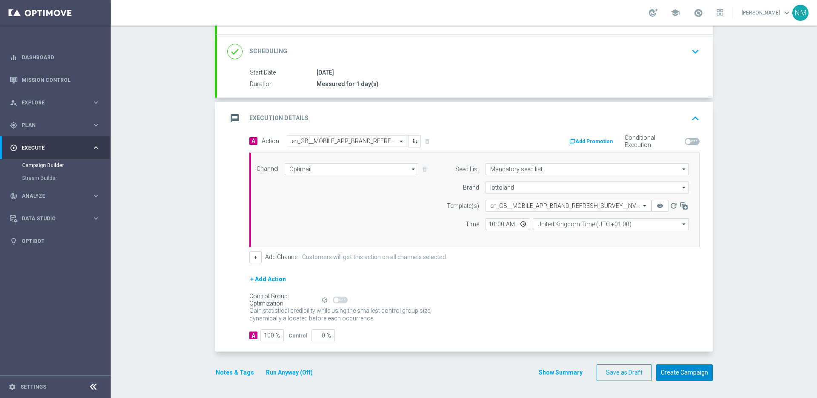
click at [668, 369] on button "Create Campaign" at bounding box center [684, 372] width 57 height 17
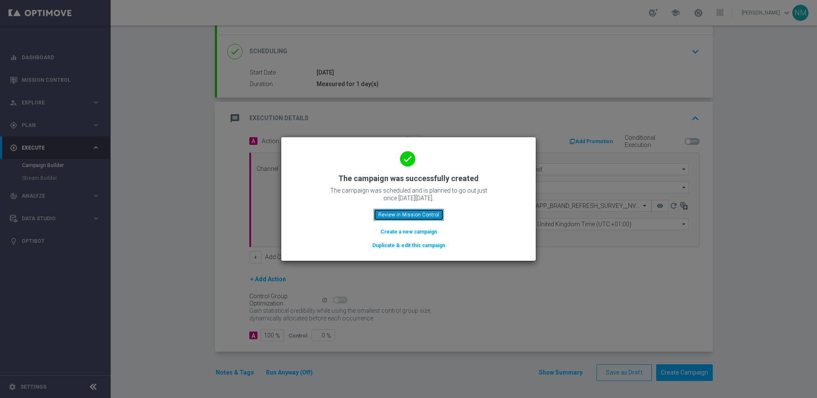
click at [414, 213] on button "Review in Mission Control" at bounding box center [409, 215] width 70 height 12
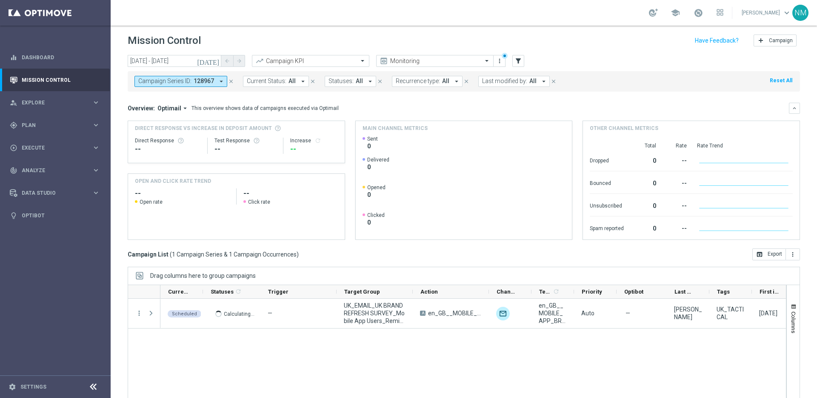
scroll to position [28, 0]
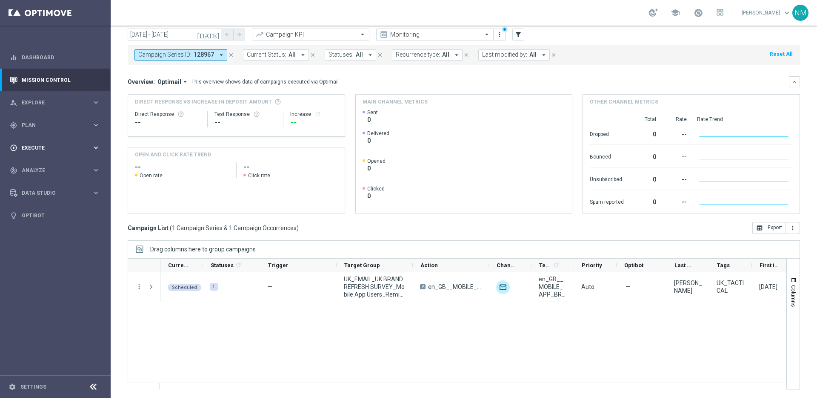
click at [50, 151] on div "play_circle_outline Execute" at bounding box center [51, 148] width 82 height 8
click at [46, 167] on link "Campaign Builder" at bounding box center [55, 165] width 66 height 7
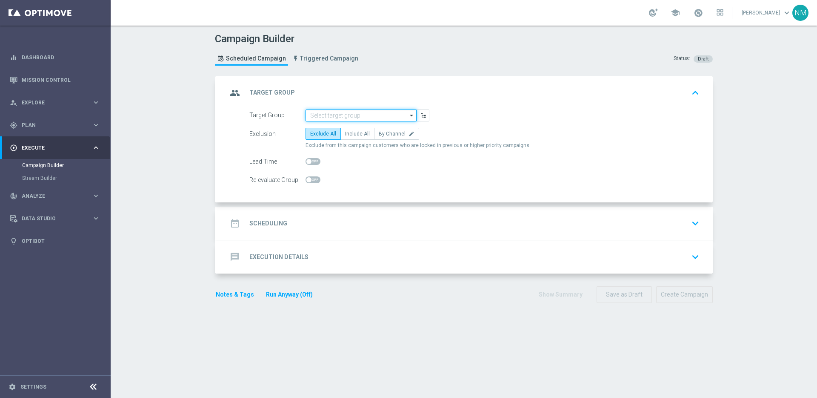
click at [327, 114] on input at bounding box center [361, 115] width 111 height 12
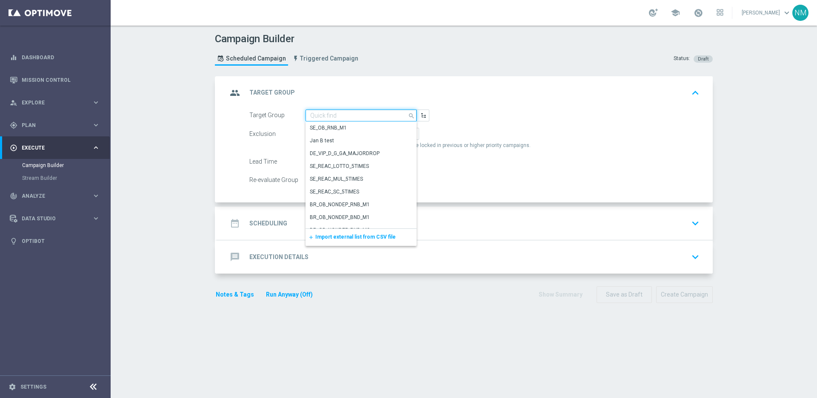
paste input "UK_EMAIL_UK BRAND REFRESH SURVEY_Tablet Users_Reminder"
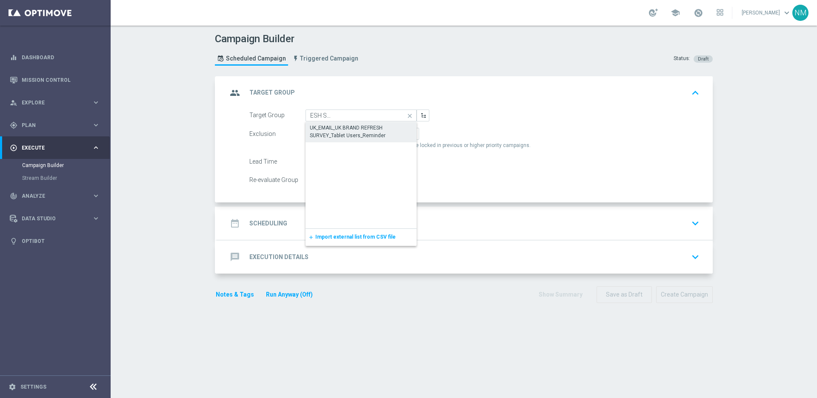
click at [338, 123] on div "UK_EMAIL_UK BRAND REFRESH SURVEY_Tablet Users_Reminder" at bounding box center [361, 132] width 111 height 20
type input "UK_EMAIL_UK BRAND REFRESH SURVEY_Tablet Users_Reminder"
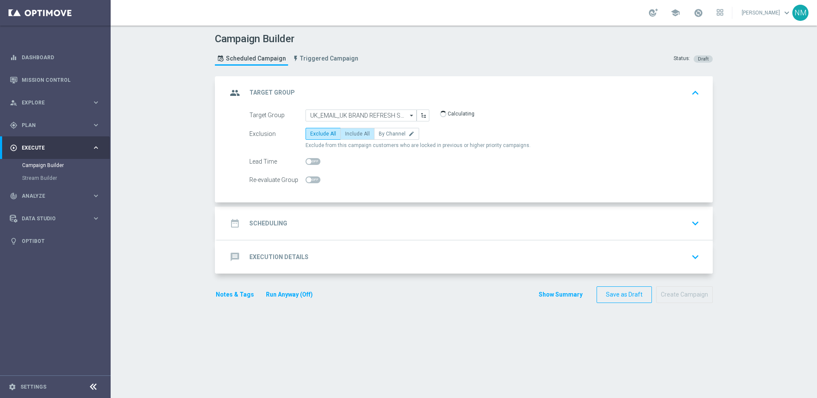
click at [347, 134] on span "Include All" at bounding box center [357, 134] width 25 height 6
click at [347, 134] on input "Include All" at bounding box center [348, 135] width 6 height 6
radio input "true"
click at [299, 230] on div "date_range Scheduling keyboard_arrow_down" at bounding box center [464, 223] width 475 height 16
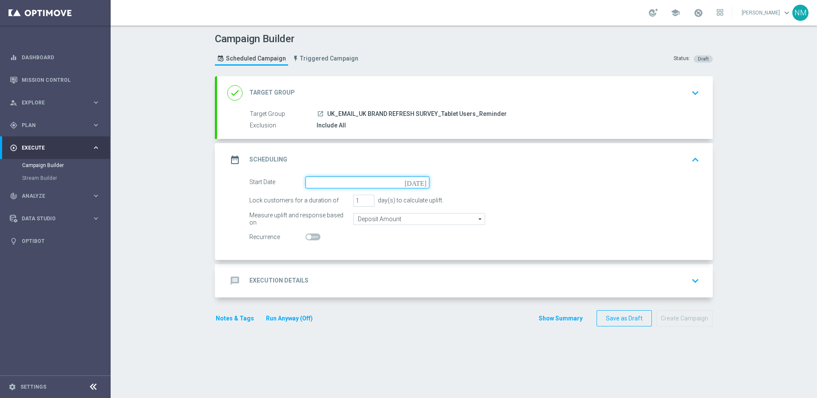
click at [312, 184] on input at bounding box center [368, 182] width 124 height 12
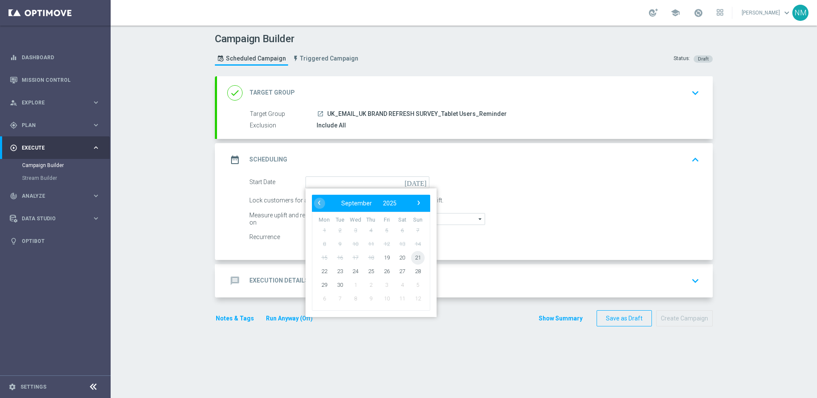
click at [412, 257] on span "21" at bounding box center [418, 257] width 14 height 14
type input "[DATE]"
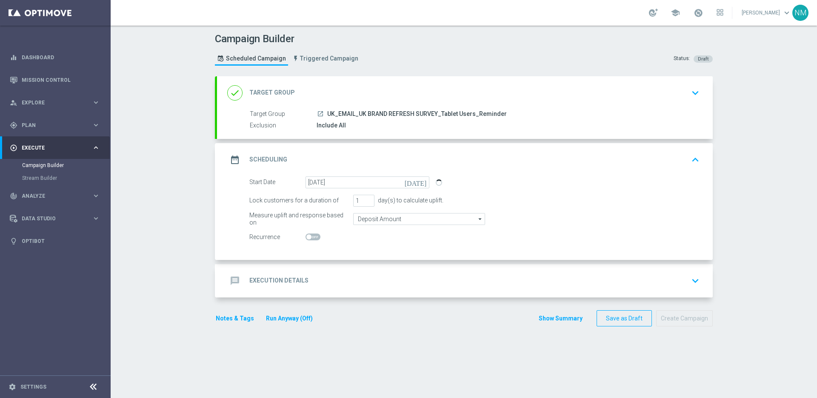
click at [343, 278] on div "message Execution Details keyboard_arrow_down" at bounding box center [464, 280] width 475 height 16
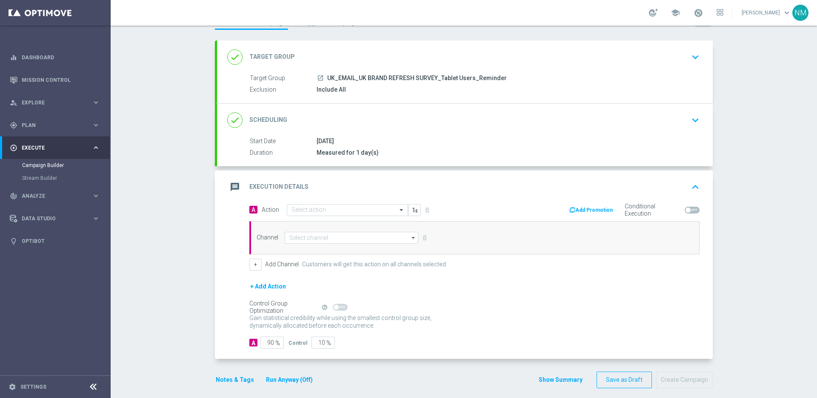
scroll to position [36, 0]
click at [320, 210] on input "text" at bounding box center [339, 209] width 95 height 7
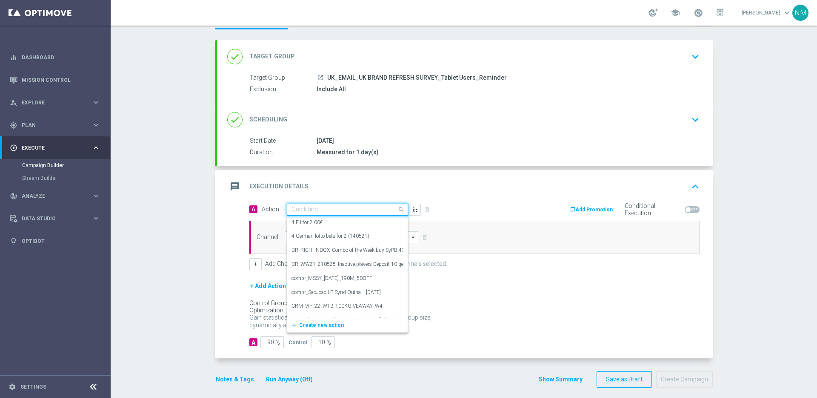
paste input "en_GB__TABLET_BRAND_REFRESH_SURVEY__NVIP_EMA_SER_MIX_W37_REMINDER"
type input "en_GB__TABLET_BRAND_REFRESH_SURVEY__NVIP_EMA_SER_MIX_W37_REMINDER"
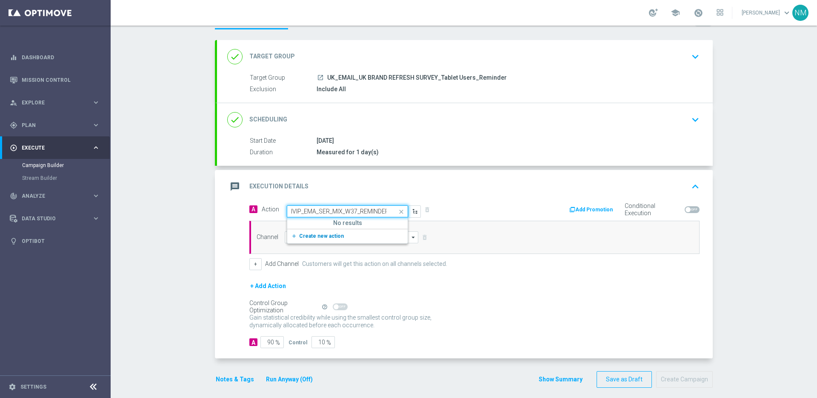
click at [321, 236] on span "Create new action" at bounding box center [321, 236] width 45 height 6
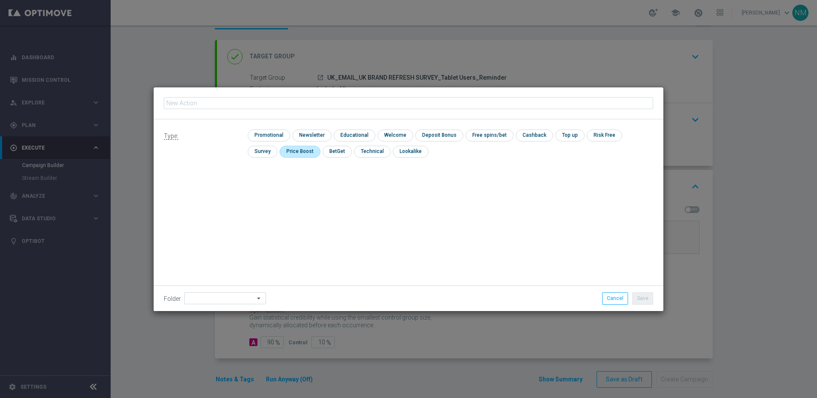
type input "en_GB__TABLET_BRAND_REFRESH_SURVEY__NVIP_EMA_SER_MIX_W37_REMINDER"
click at [271, 139] on input "checkbox" at bounding box center [268, 134] width 40 height 11
checkbox input "true"
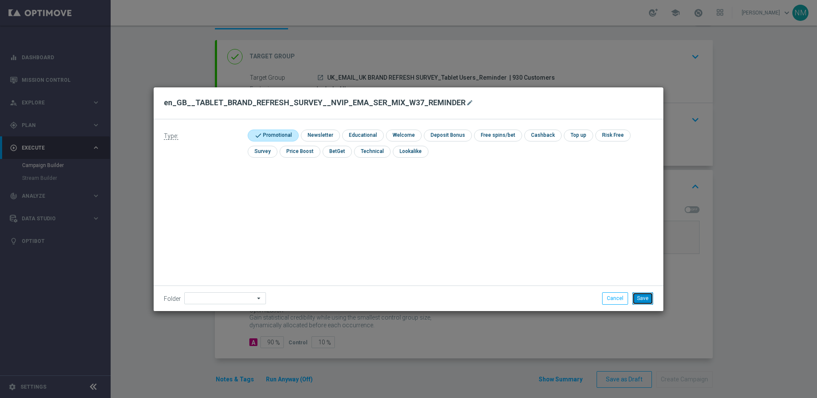
click at [649, 296] on button "Save" at bounding box center [642, 298] width 21 height 12
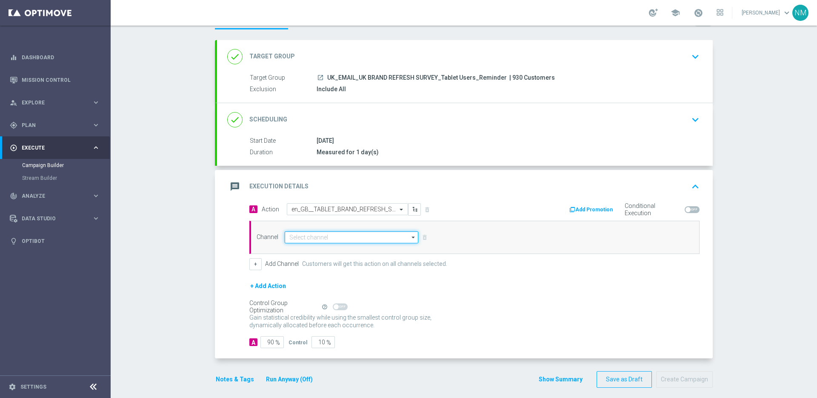
click at [365, 241] on input at bounding box center [352, 237] width 134 height 12
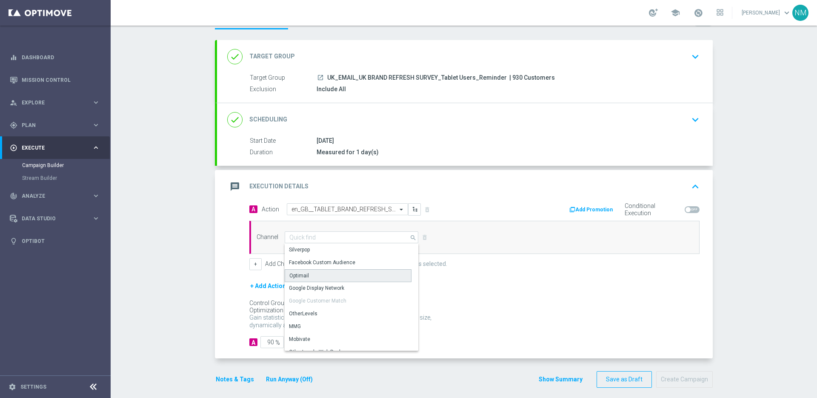
click at [323, 279] on div "Optimail" at bounding box center [348, 275] width 127 height 13
type input "Optimail"
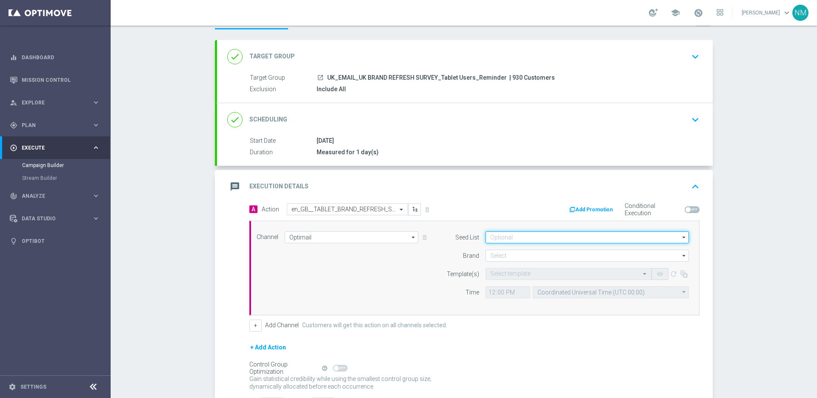
click at [571, 239] on input at bounding box center [587, 237] width 203 height 12
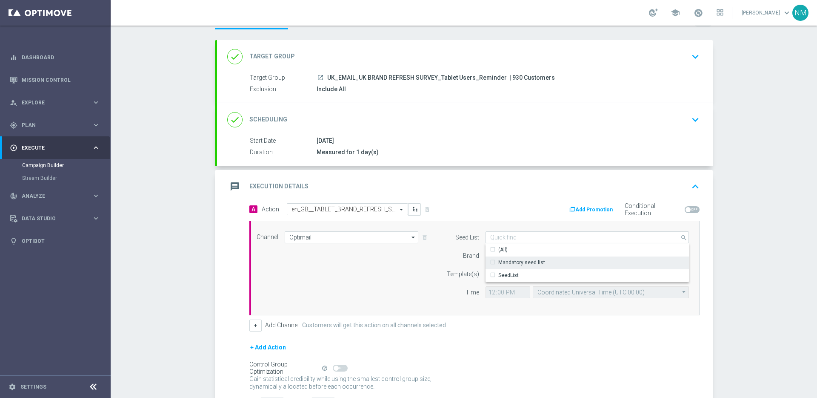
click at [514, 260] on div "Mandatory seed list" at bounding box center [521, 262] width 47 height 8
click at [436, 257] on div "Brand" at bounding box center [457, 255] width 43 height 12
type input "Mandatory seed list"
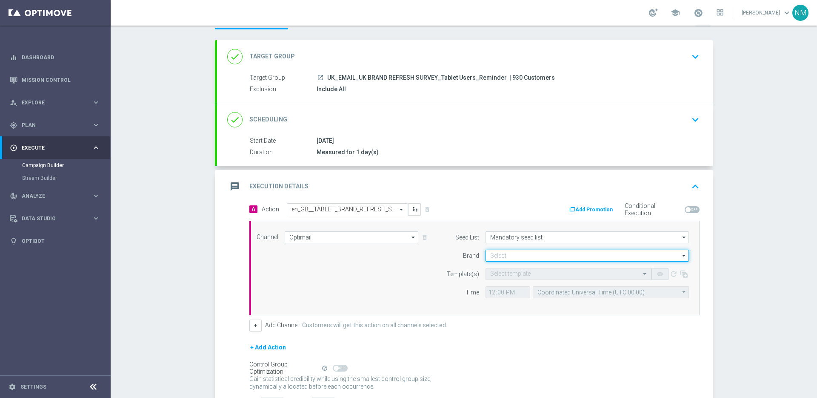
click at [502, 255] on input at bounding box center [587, 255] width 203 height 12
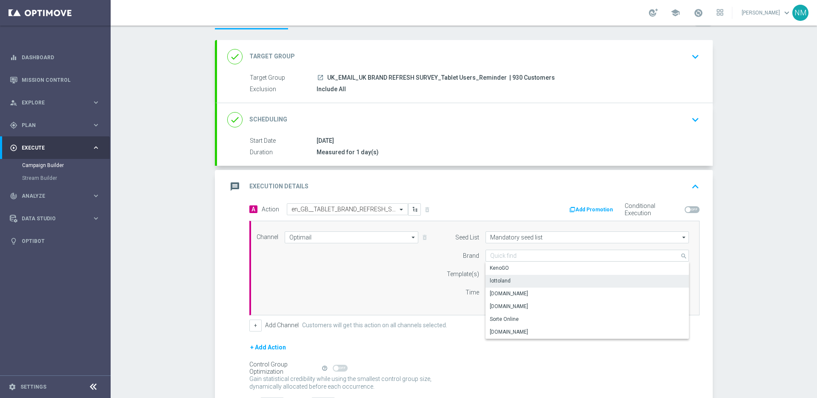
click at [505, 282] on div "lottoland" at bounding box center [500, 281] width 21 height 8
type input "lottoland"
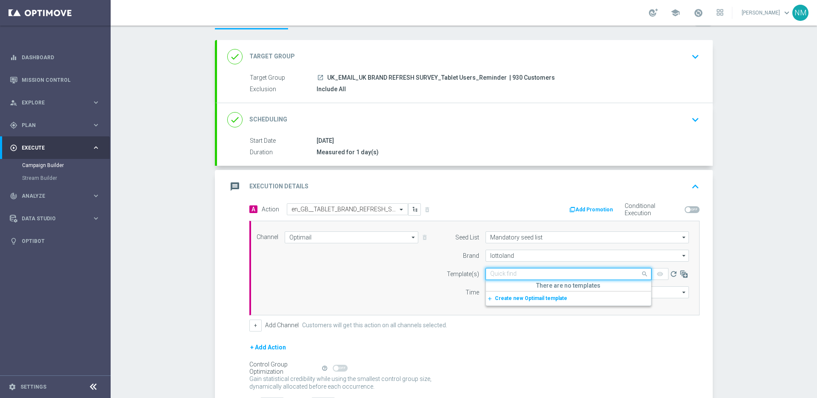
click at [504, 275] on input "text" at bounding box center [560, 273] width 140 height 7
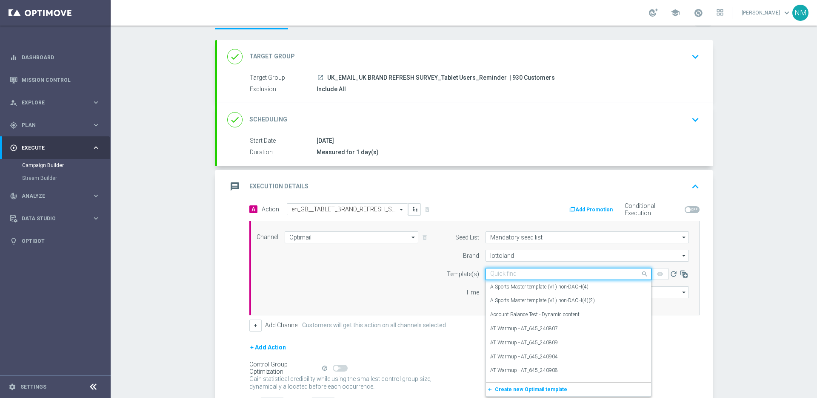
paste input "en_GB__TABLET_BRAND_REFRESH_SURVEY__NVIP_EMA_SER_MIX_W37_REMINDER"
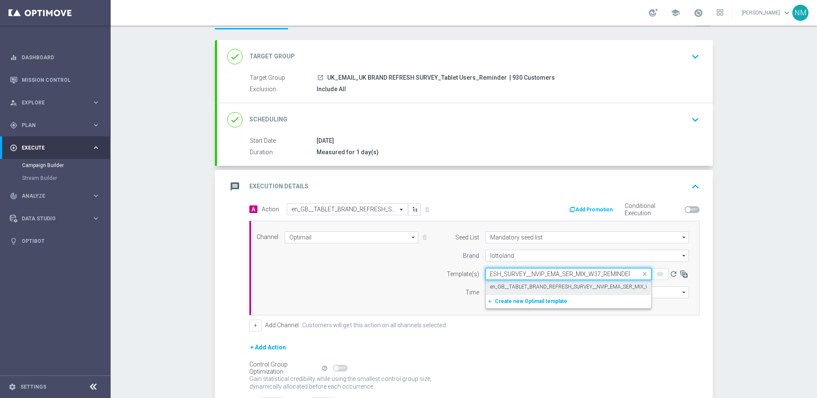
click at [506, 287] on label "en_GB__TABLET_BRAND_REFRESH_SURVEY__NVIP_EMA_SER_MIX_W37_REMINDER" at bounding box center [587, 286] width 194 height 7
type input "en_GB__TABLET_BRAND_REFRESH_SURVEY__NVIP_EMA_SER_MIX_W37_REMINDER"
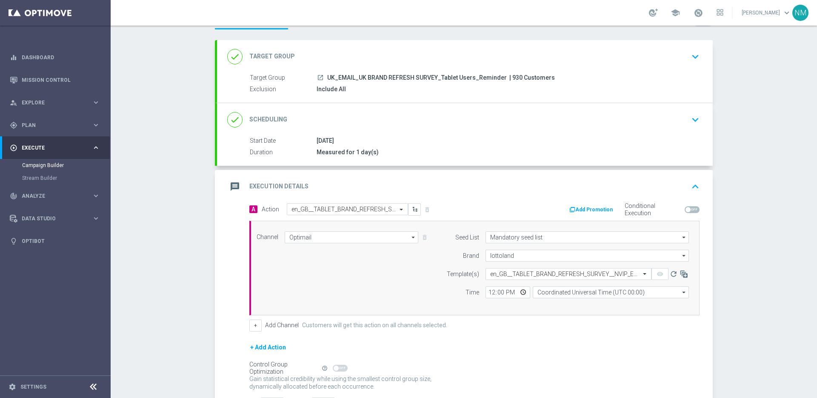
scroll to position [0, 0]
click at [521, 290] on input "12:00" at bounding box center [508, 292] width 45 height 12
type input "10:00"
drag, startPoint x: 575, startPoint y: 300, endPoint x: 569, endPoint y: 292, distance: 9.2
click at [574, 300] on div "Seed List Mandatory seed list Mandatory seed list arrow_drop_down Drag here to …" at bounding box center [566, 267] width 260 height 73
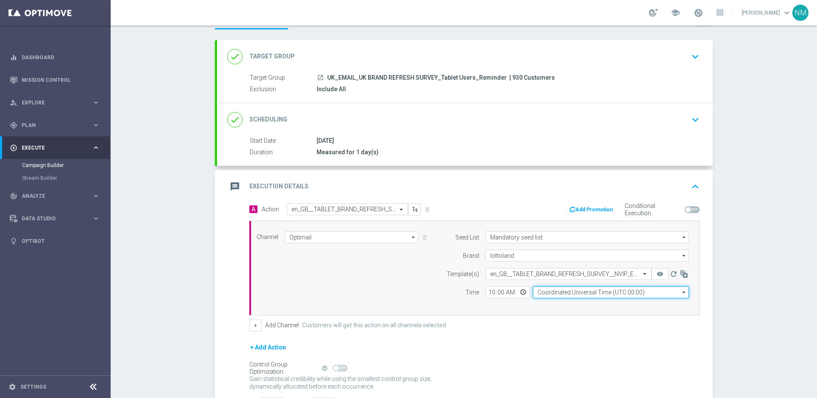
click at [569, 292] on input "Coordinated Universal Time (UTC 00:00)" at bounding box center [611, 292] width 156 height 12
click at [569, 307] on div "United Kingdom Time (UTC +01:00)" at bounding box center [578, 304] width 83 height 8
type input "United Kingdom Time (UTC +01:00)"
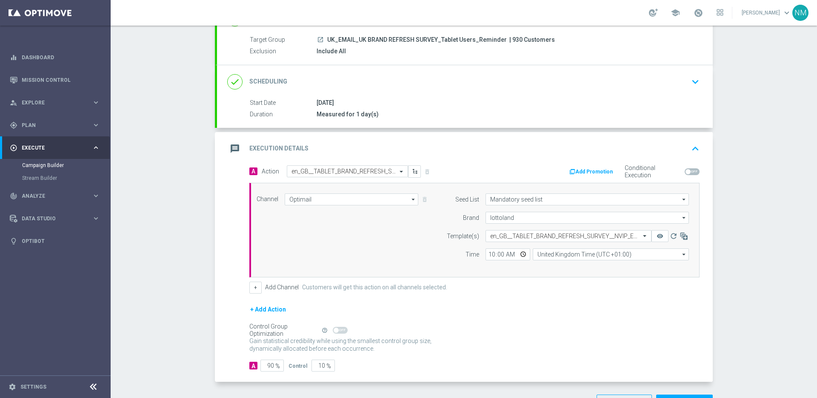
scroll to position [104, 0]
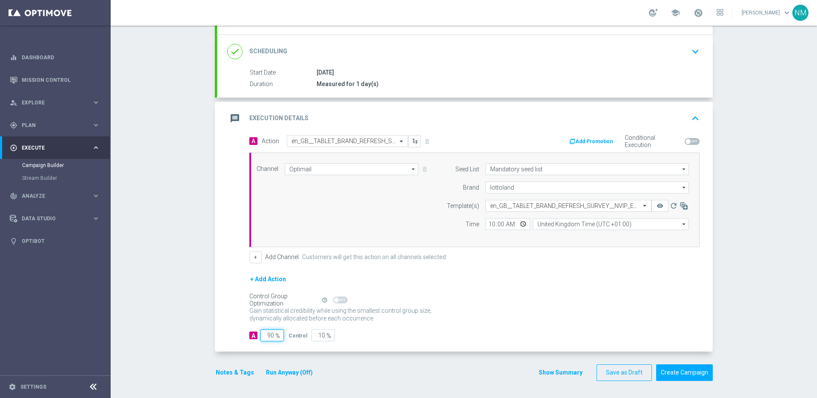
click at [269, 333] on input "90" at bounding box center [271, 335] width 23 height 12
type input "0"
type input "100"
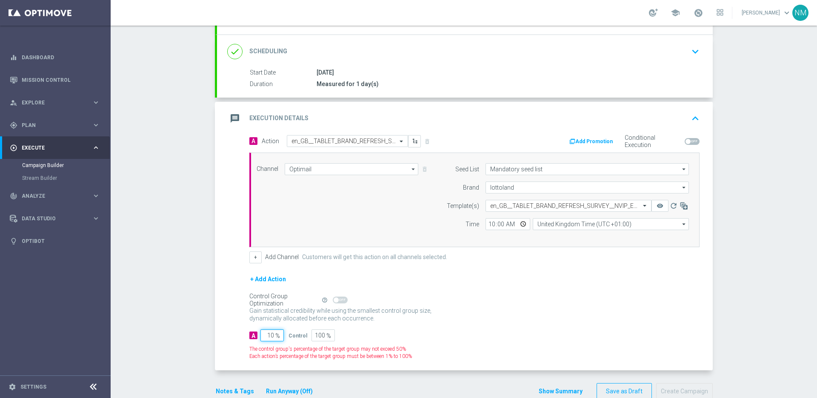
type input "100"
type input "0"
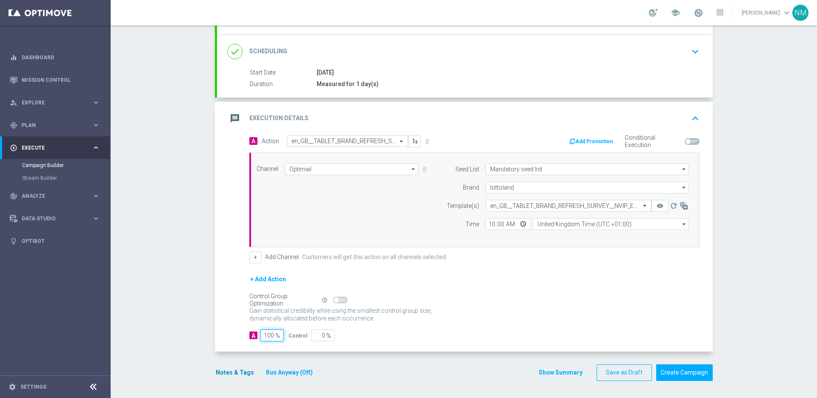
type input "100"
click at [219, 369] on button "Notes & Tags" at bounding box center [235, 372] width 40 height 11
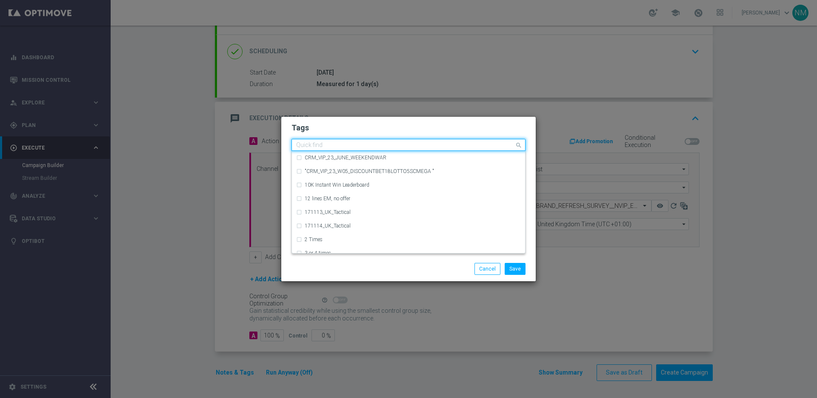
click at [369, 142] on input "text" at bounding box center [405, 145] width 218 height 7
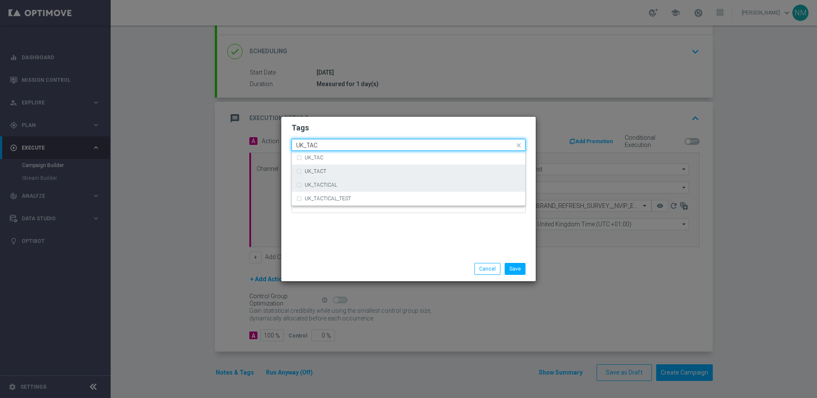
click at [348, 181] on div "UK_TACTICAL" at bounding box center [408, 185] width 225 height 14
type input "UK_TAC"
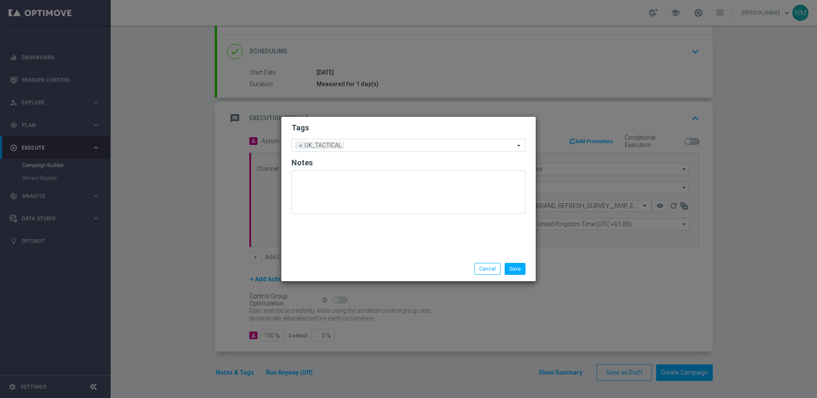
click at [420, 230] on div "Tags Add a new tag × UK_TACTICAL Notes" at bounding box center [408, 187] width 255 height 140
click at [517, 267] on button "Save" at bounding box center [515, 269] width 21 height 12
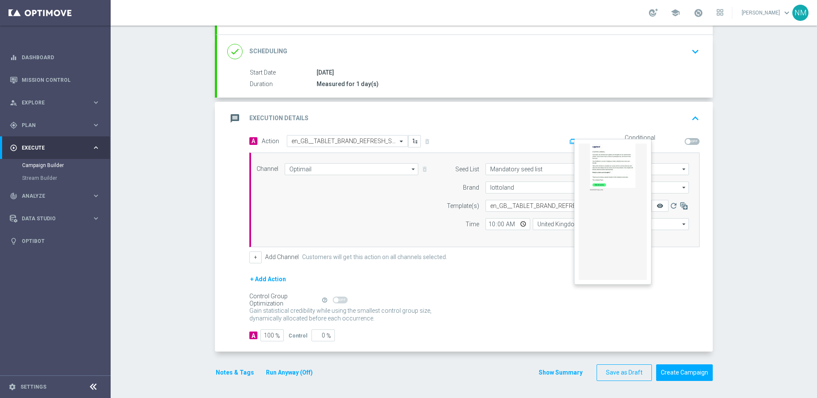
click at [657, 203] on icon "remove_red_eye" at bounding box center [660, 205] width 7 height 7
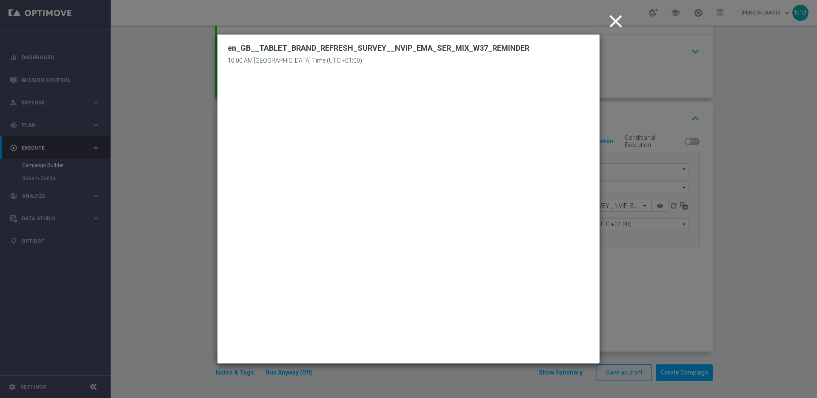
click at [609, 25] on icon "close" at bounding box center [615, 21] width 21 height 21
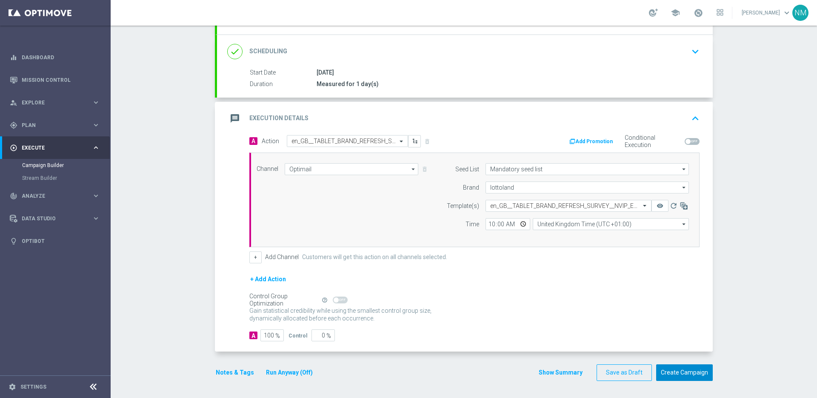
click at [670, 366] on button "Create Campaign" at bounding box center [684, 372] width 57 height 17
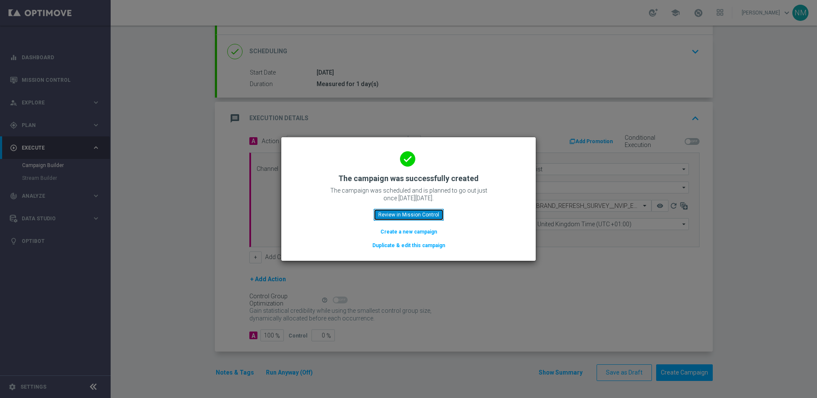
click at [426, 216] on button "Review in Mission Control" at bounding box center [409, 215] width 70 height 12
